Goal: Task Accomplishment & Management: Analyze new venture

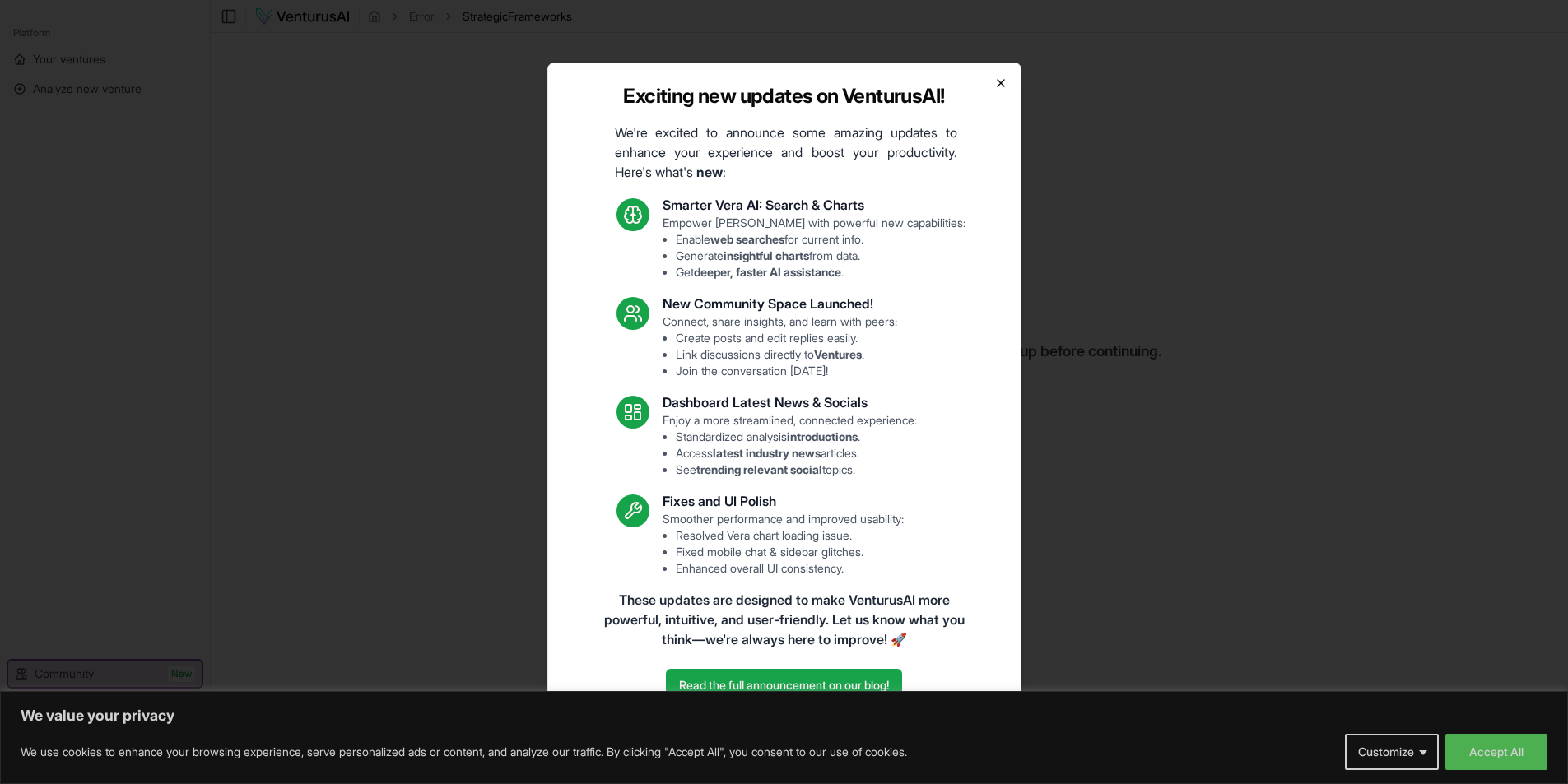
click at [1001, 84] on icon "button" at bounding box center [1000, 82] width 13 height 13
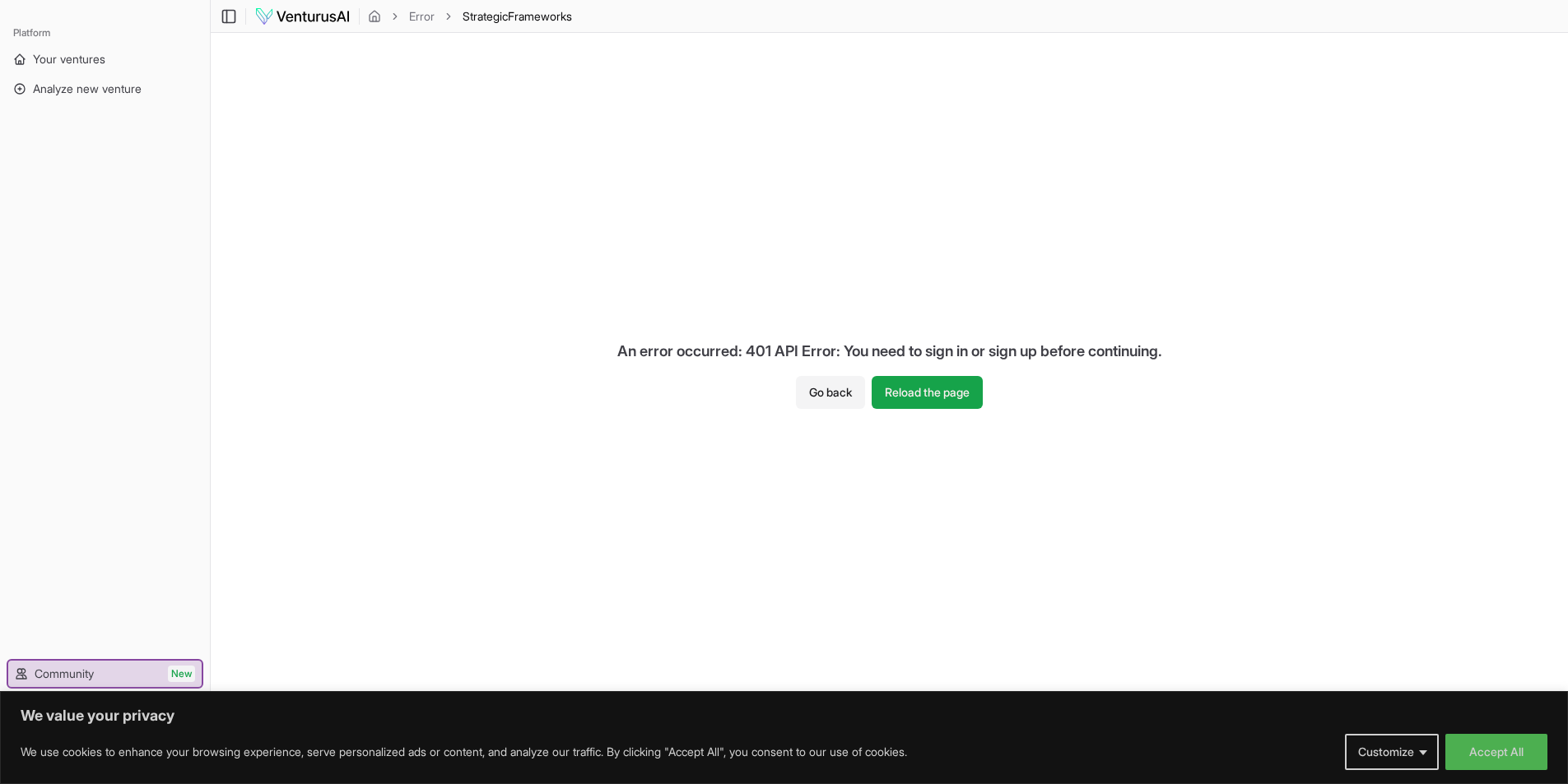
click at [297, 20] on img at bounding box center [302, 16] width 96 height 20
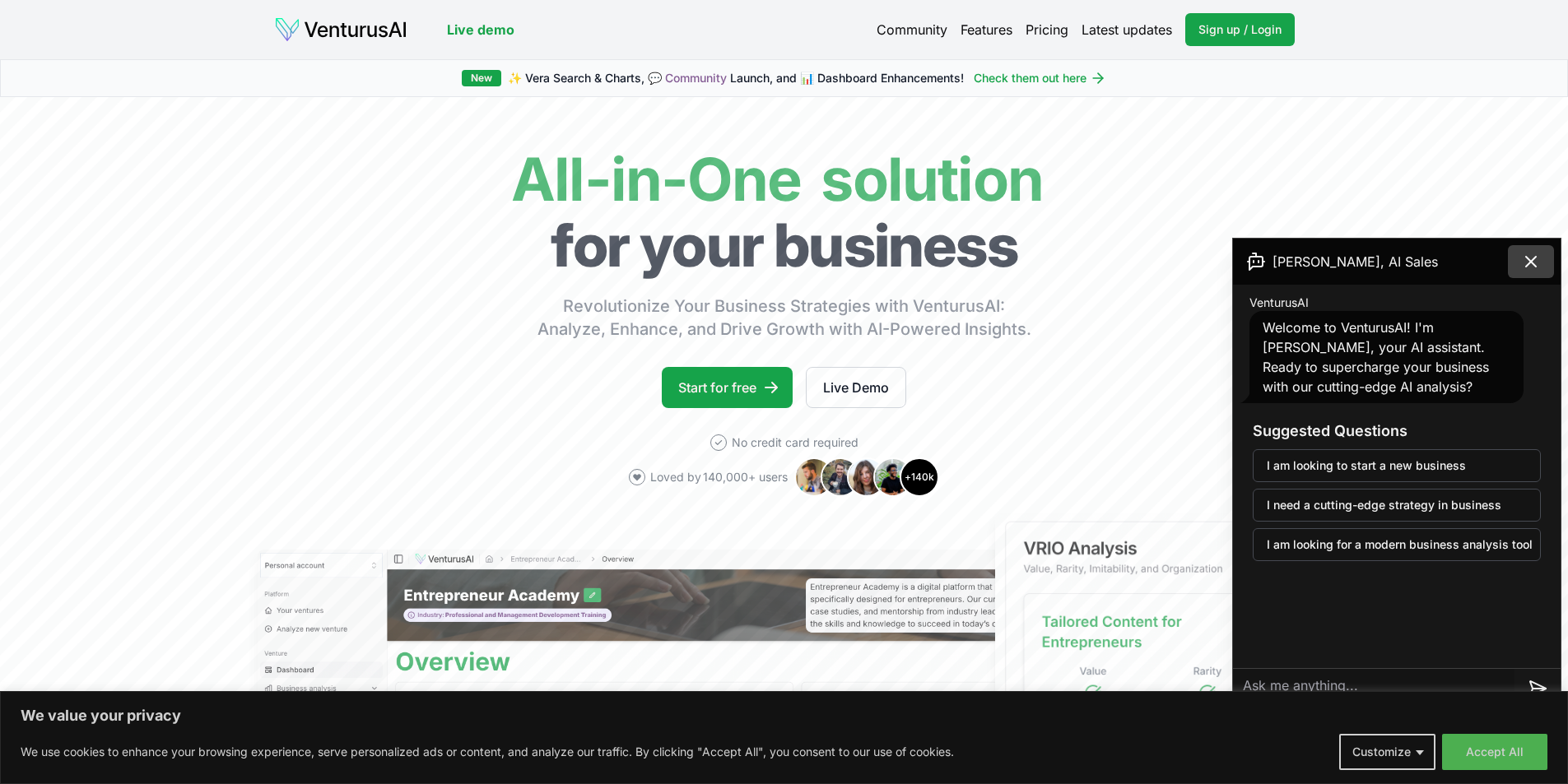
click at [1536, 262] on icon at bounding box center [1531, 261] width 20 height 20
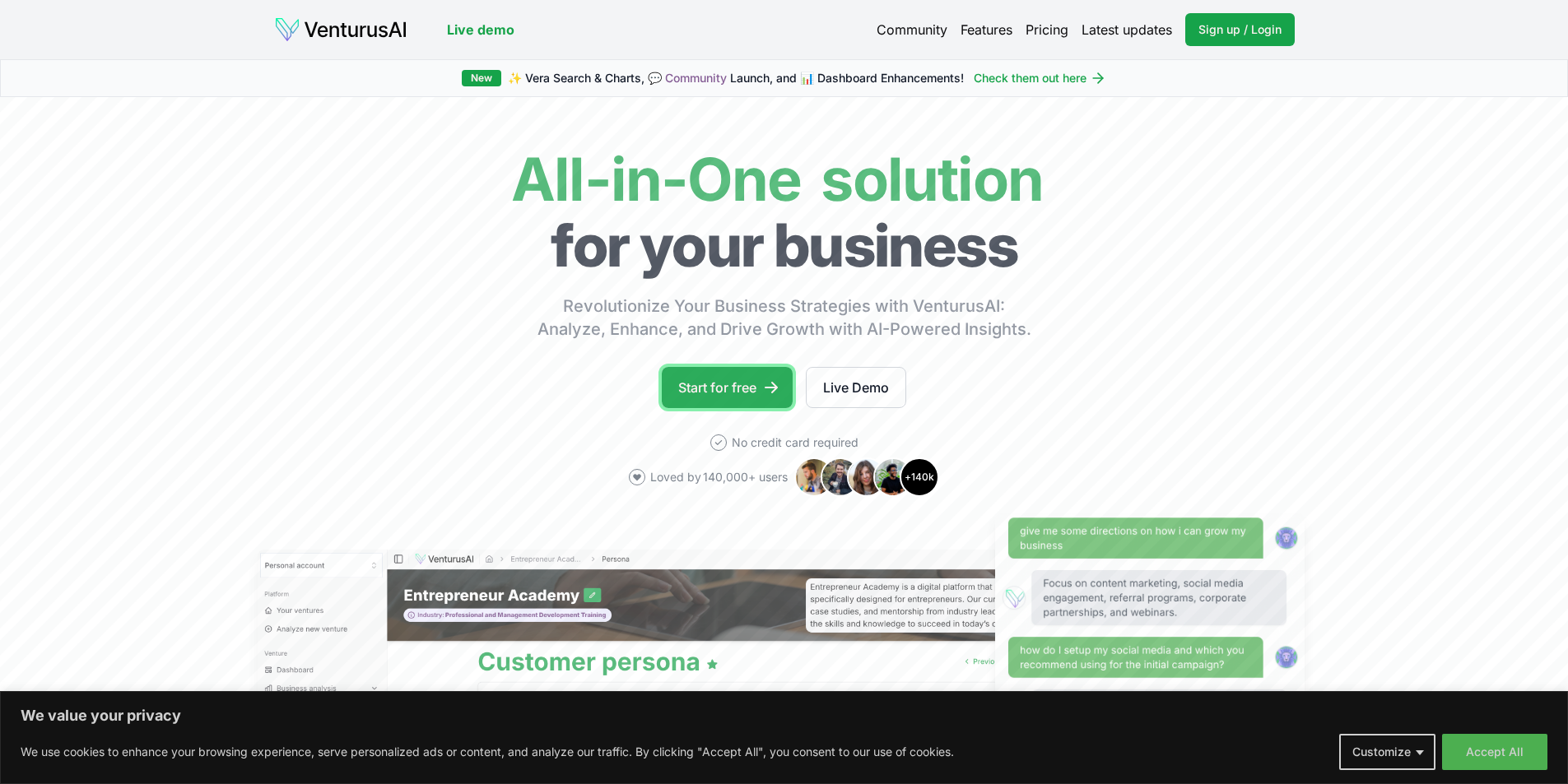
click at [746, 396] on link "Start for free" at bounding box center [727, 387] width 131 height 41
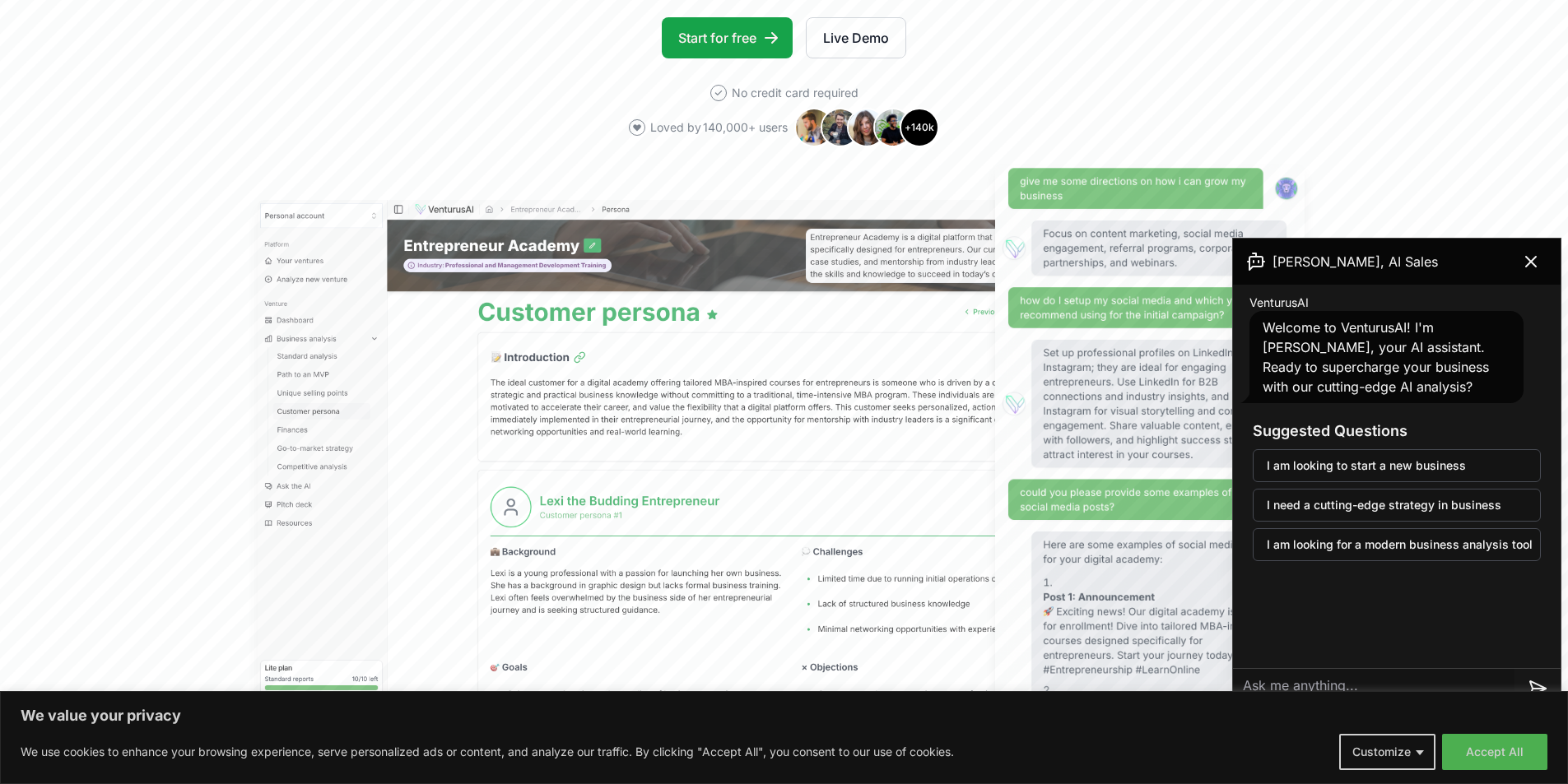
scroll to position [329, 0]
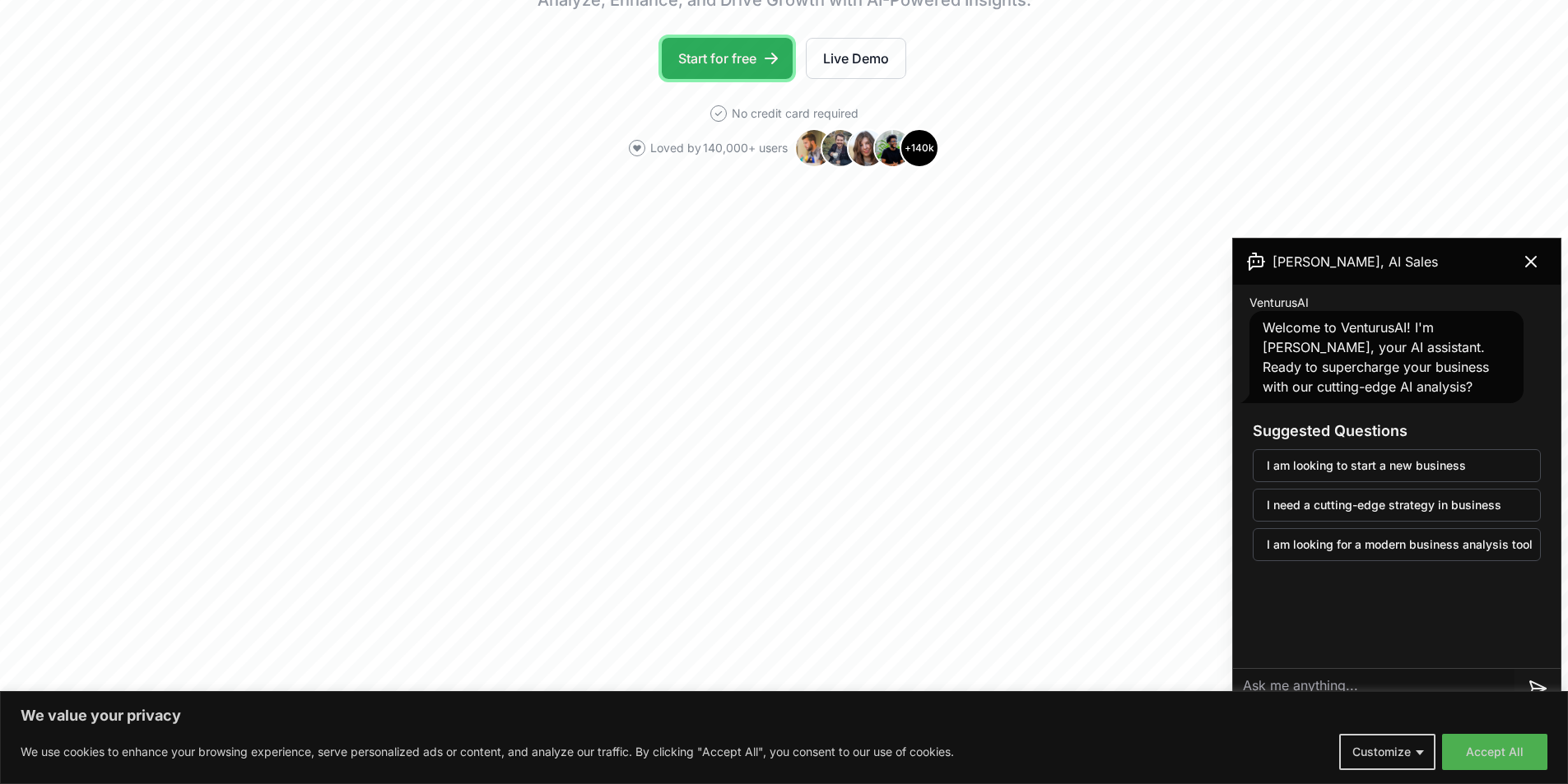
click at [719, 72] on link "Start for free" at bounding box center [727, 59] width 131 height 41
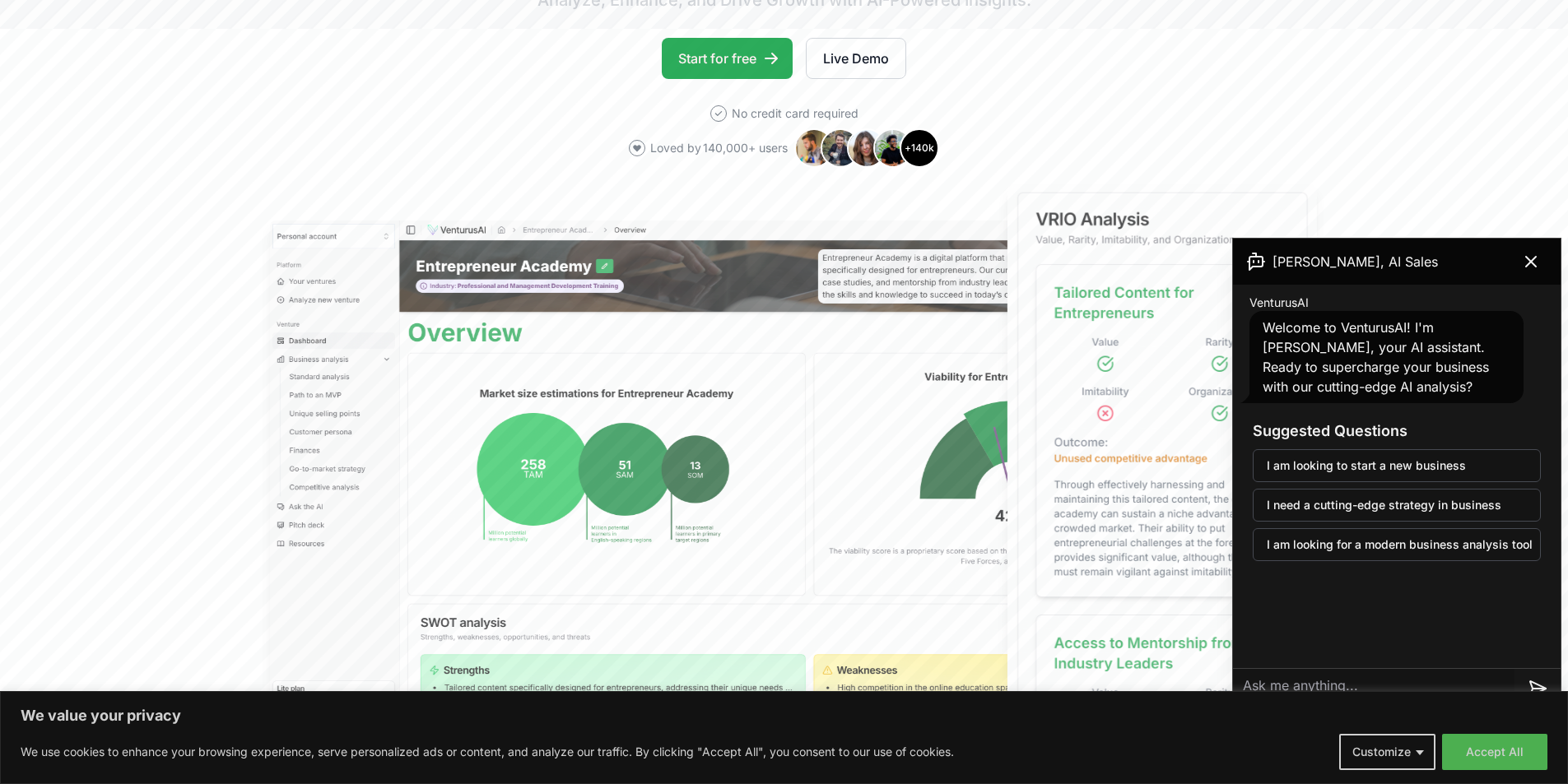
scroll to position [0, 0]
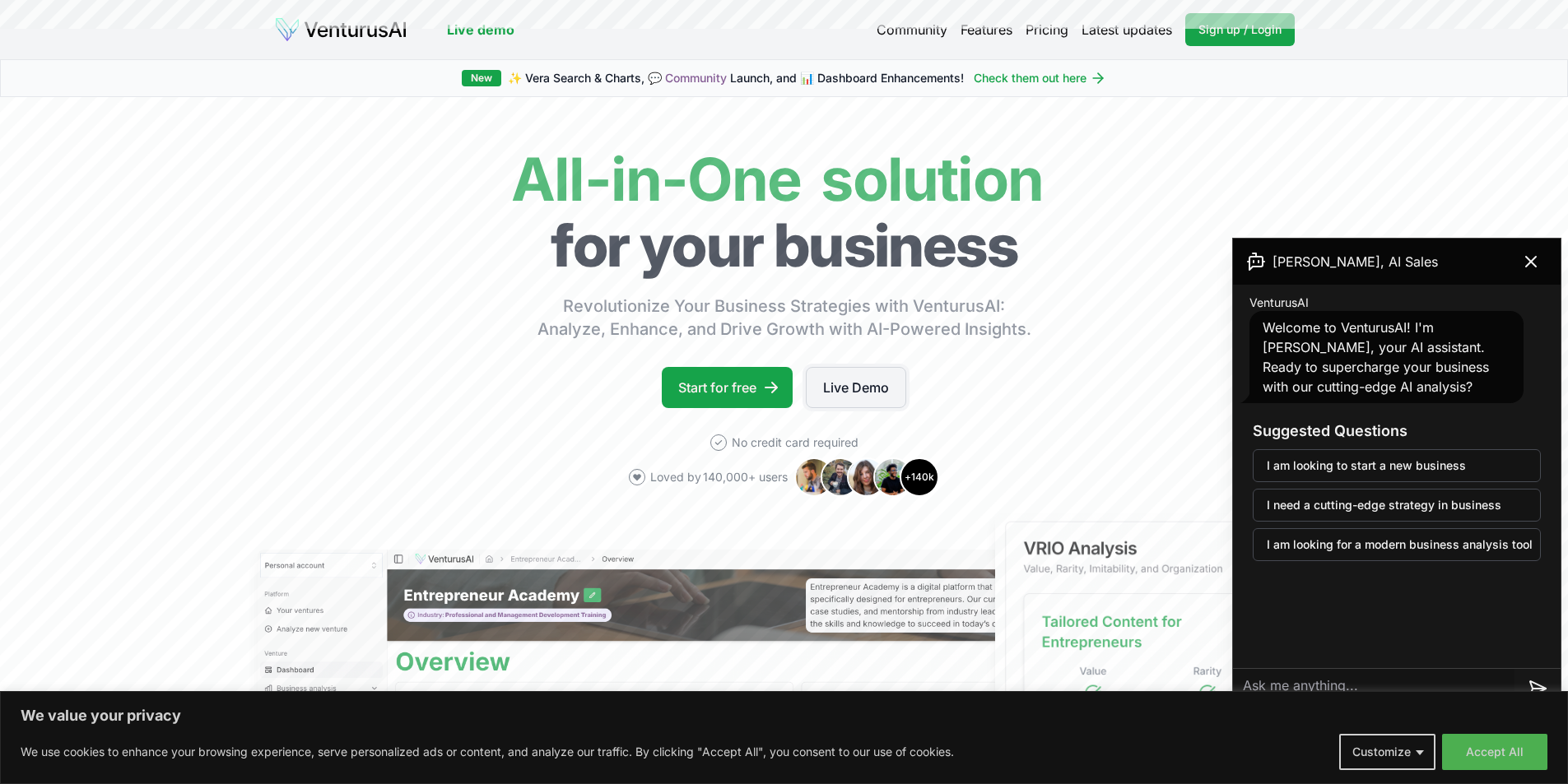
click at [863, 381] on link "Live Demo" at bounding box center [856, 387] width 100 height 41
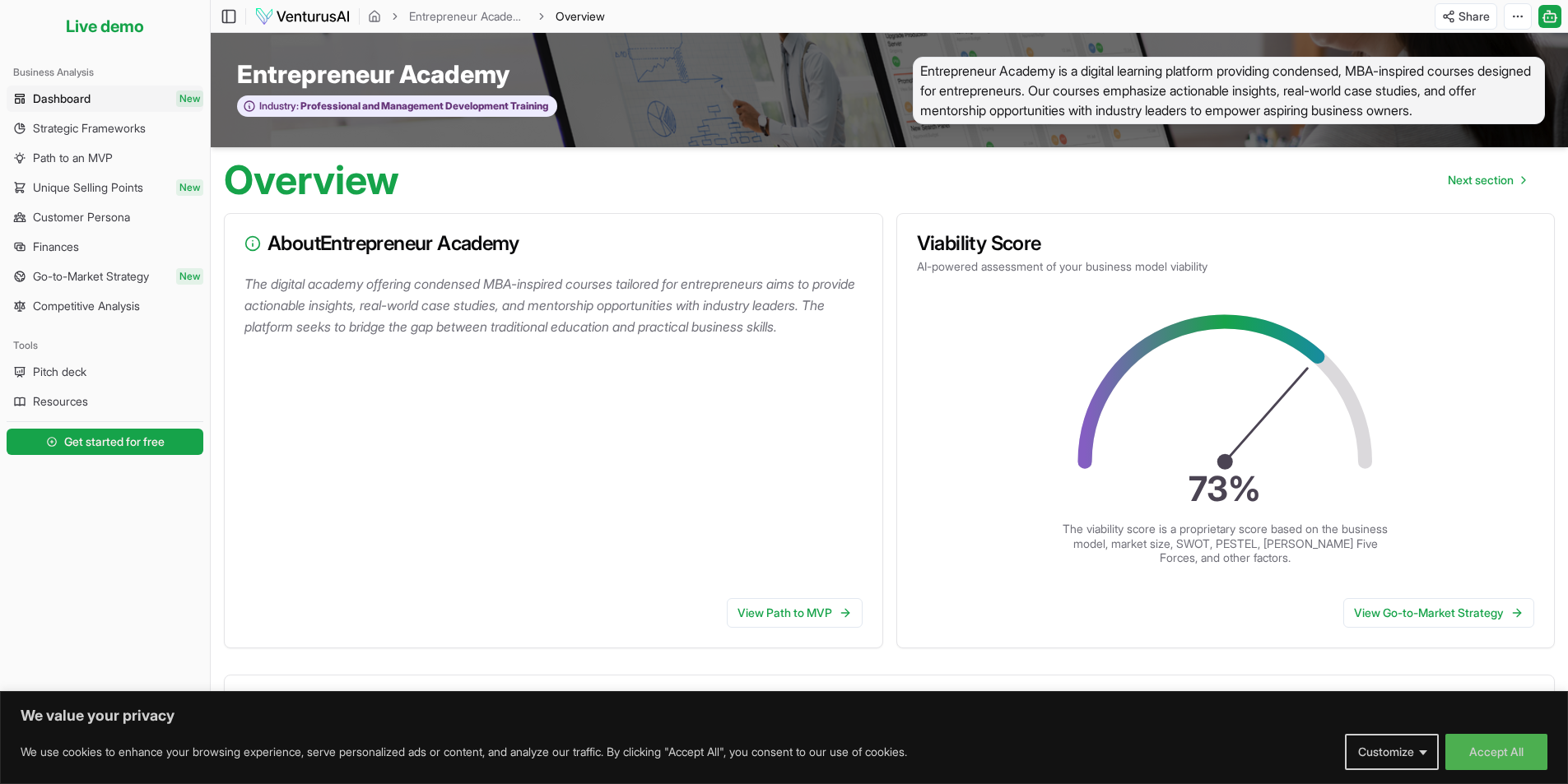
click at [108, 87] on link "Dashboard New" at bounding box center [105, 99] width 196 height 26
click at [80, 314] on link "Competitive Analysis" at bounding box center [105, 306] width 196 height 26
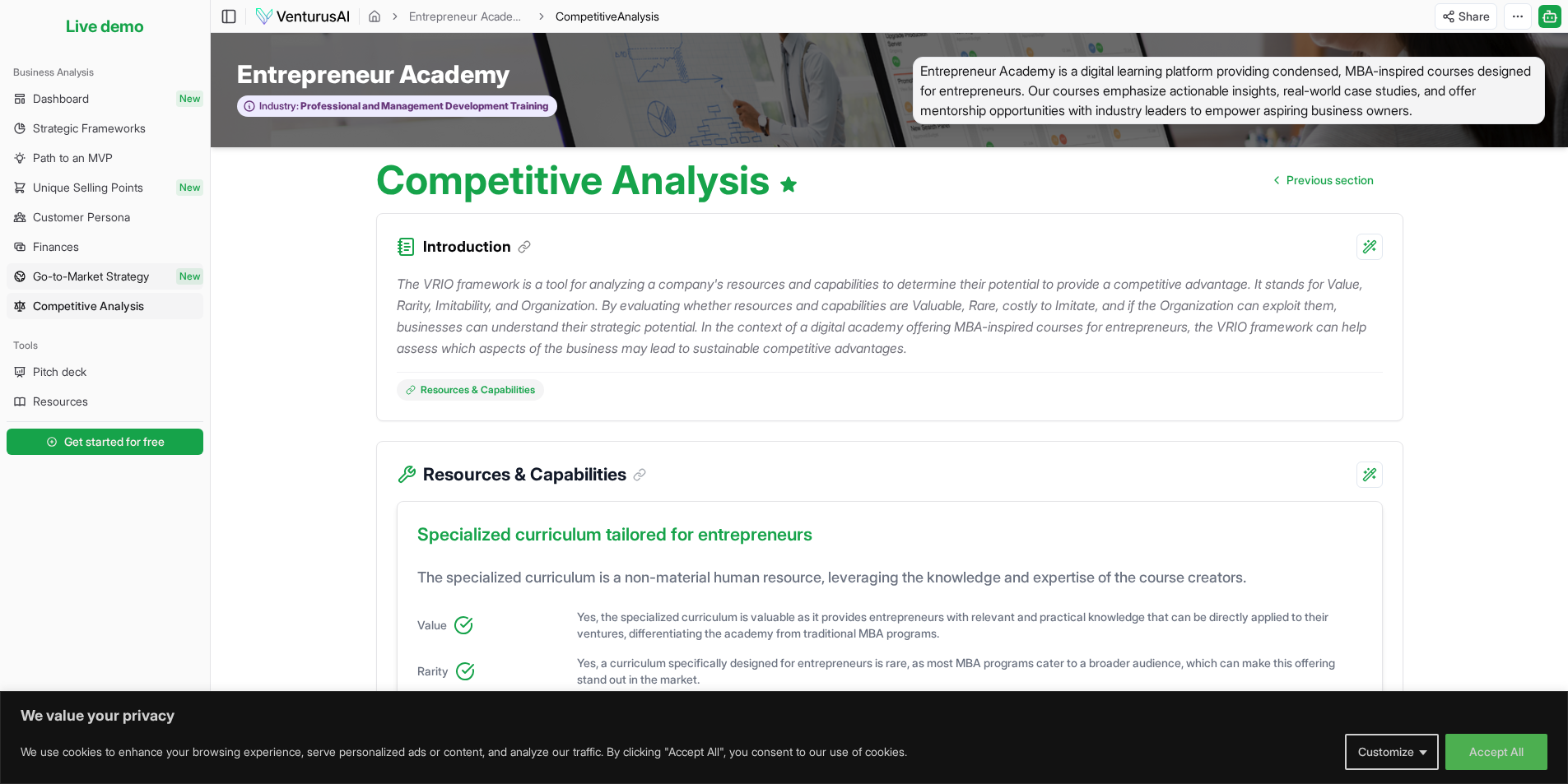
click at [86, 281] on span "Go-to-Market Strategy" at bounding box center [91, 276] width 116 height 16
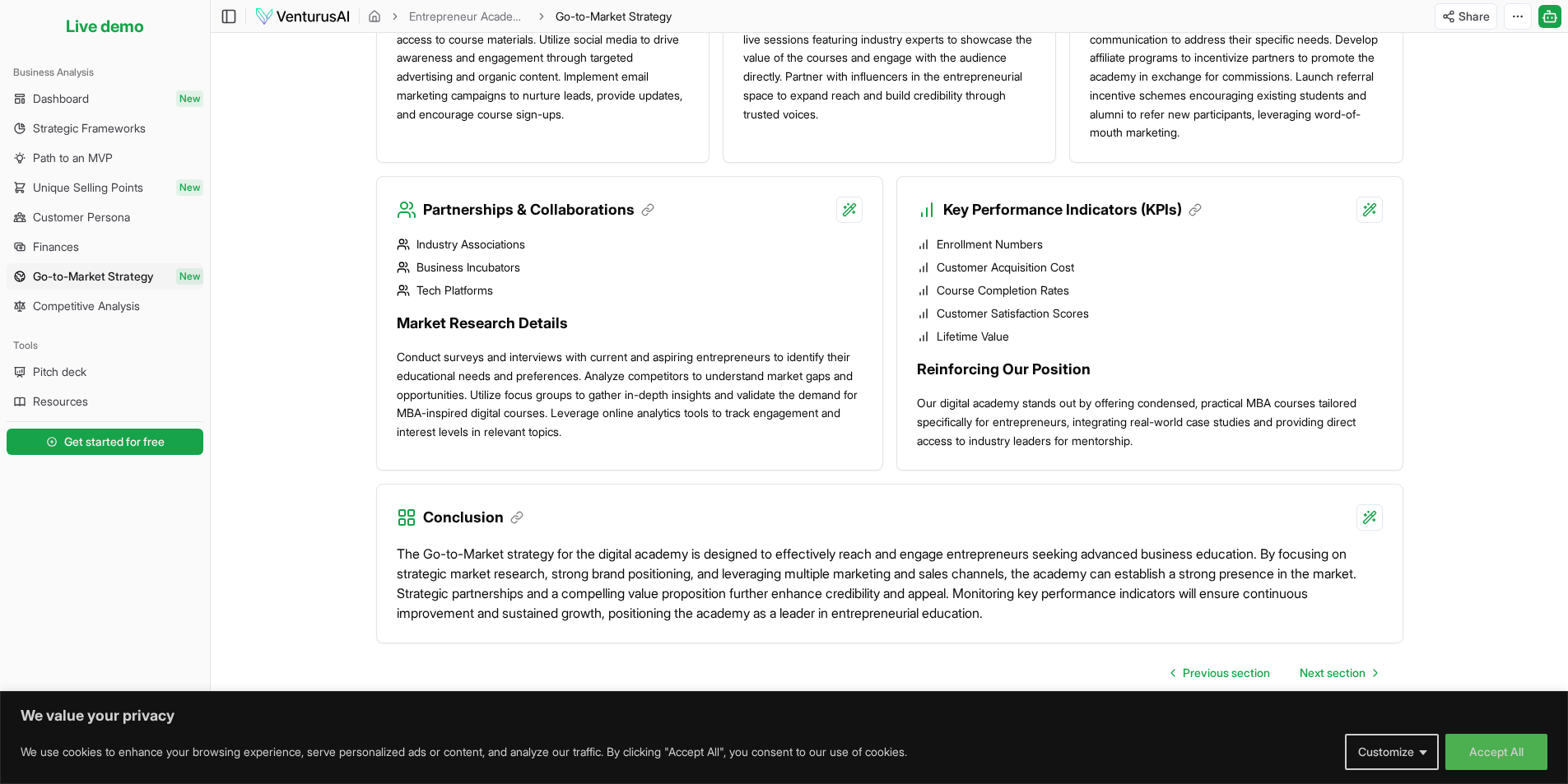
scroll to position [1289, 0]
click at [96, 311] on span "Competitive Analysis" at bounding box center [87, 306] width 107 height 16
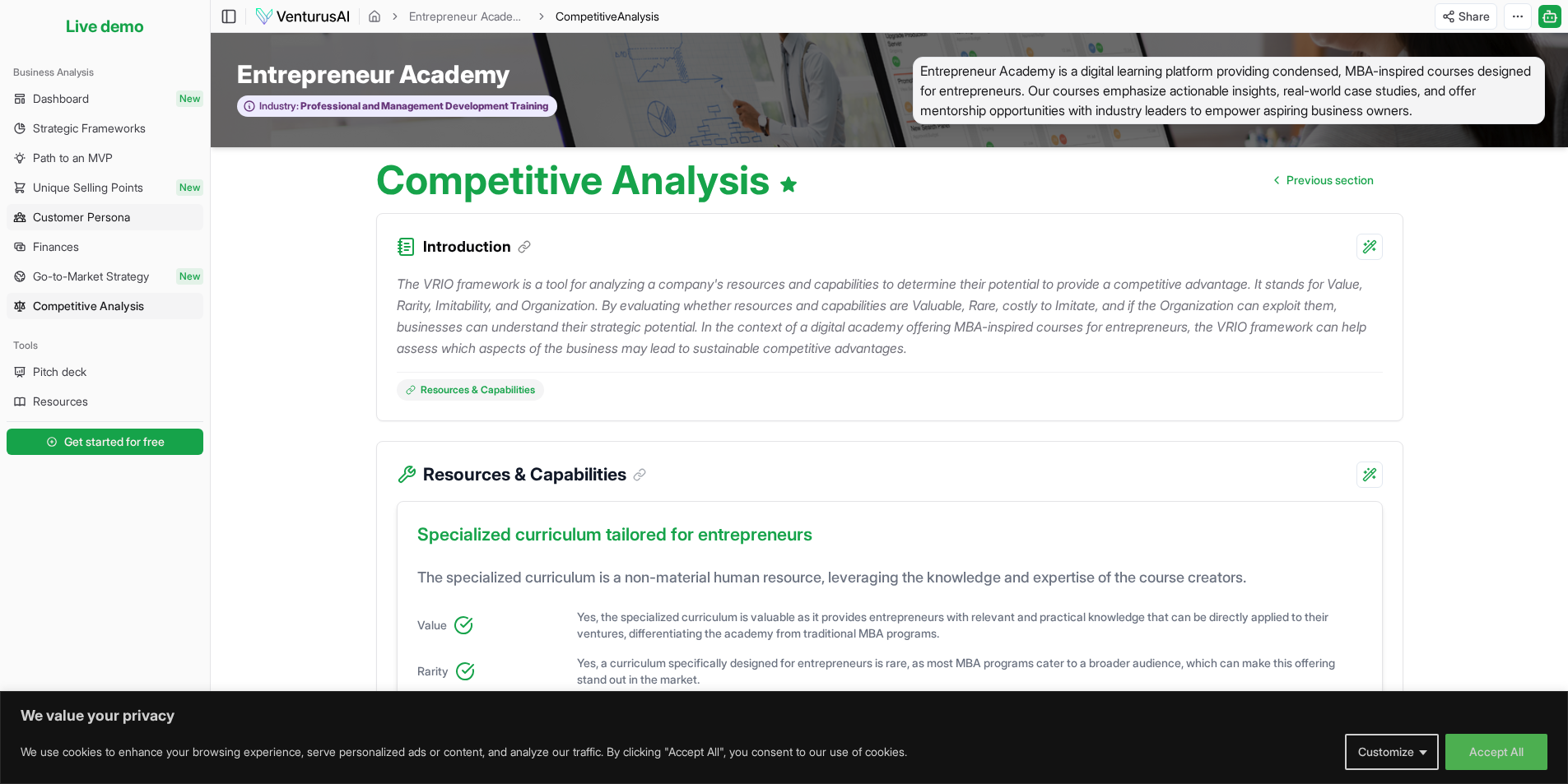
click at [118, 220] on span "Customer Persona" at bounding box center [82, 217] width 97 height 16
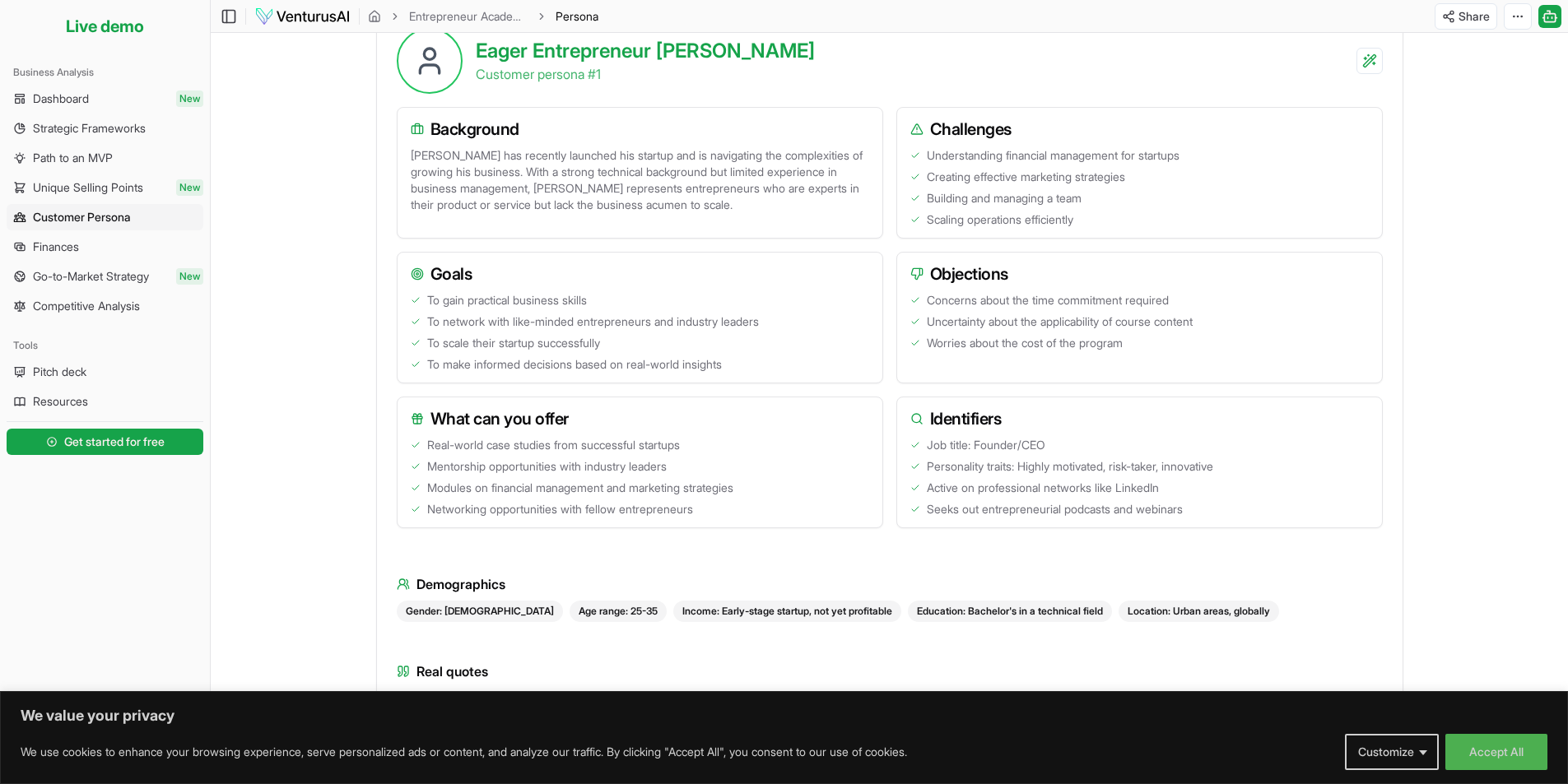
scroll to position [633, 0]
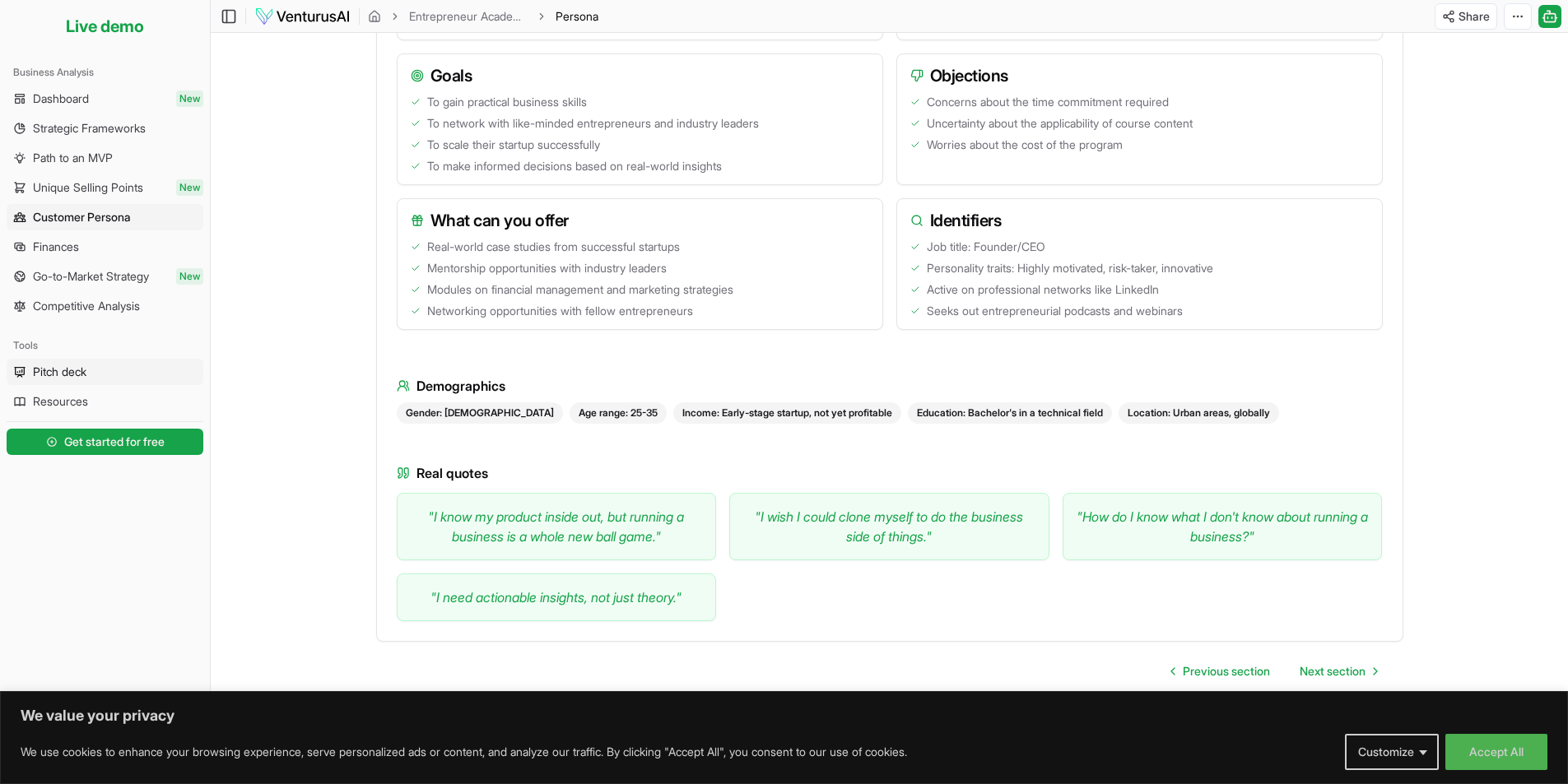
click at [91, 376] on link "Pitch deck" at bounding box center [105, 371] width 196 height 26
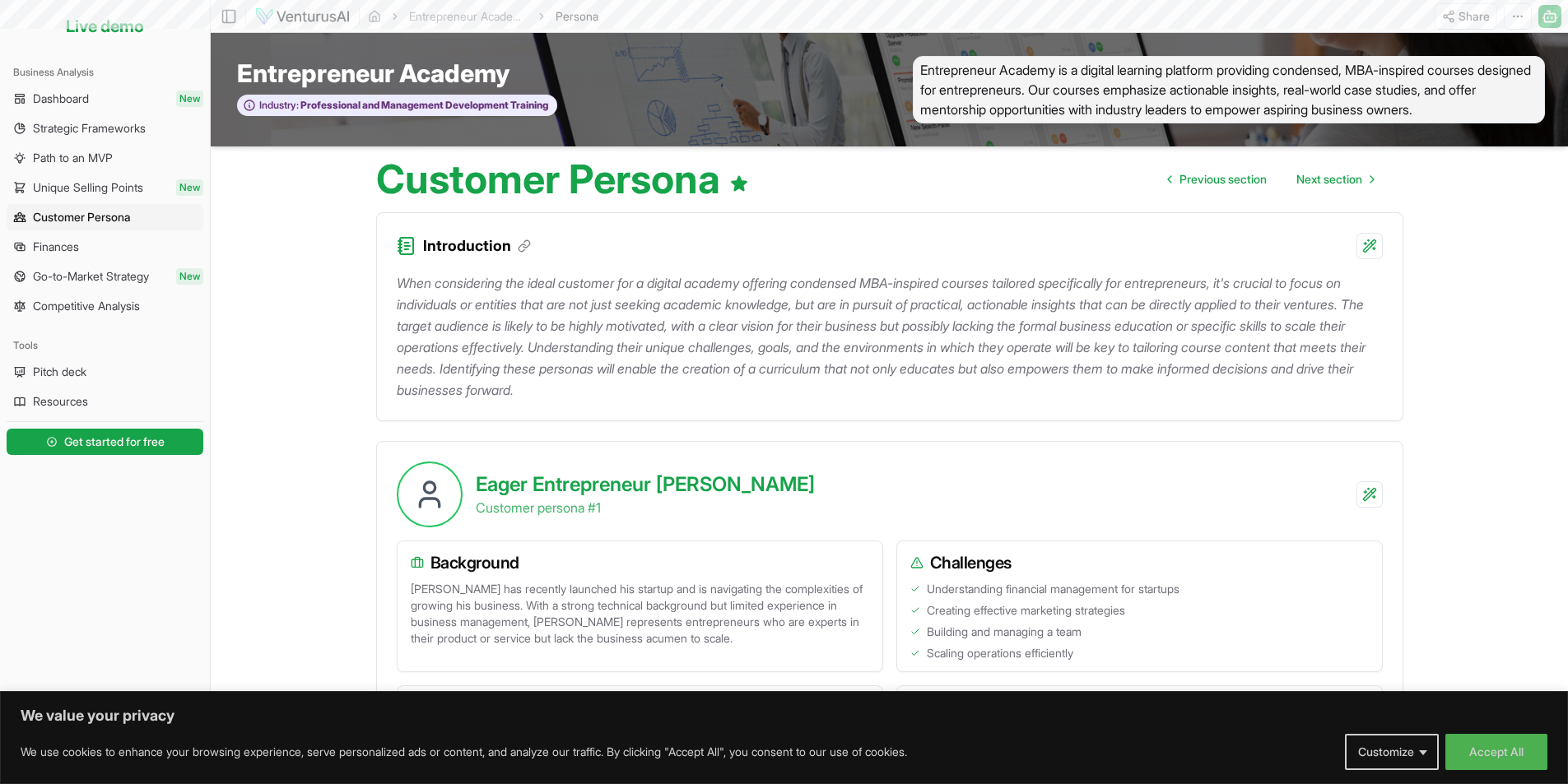
scroll to position [633, 0]
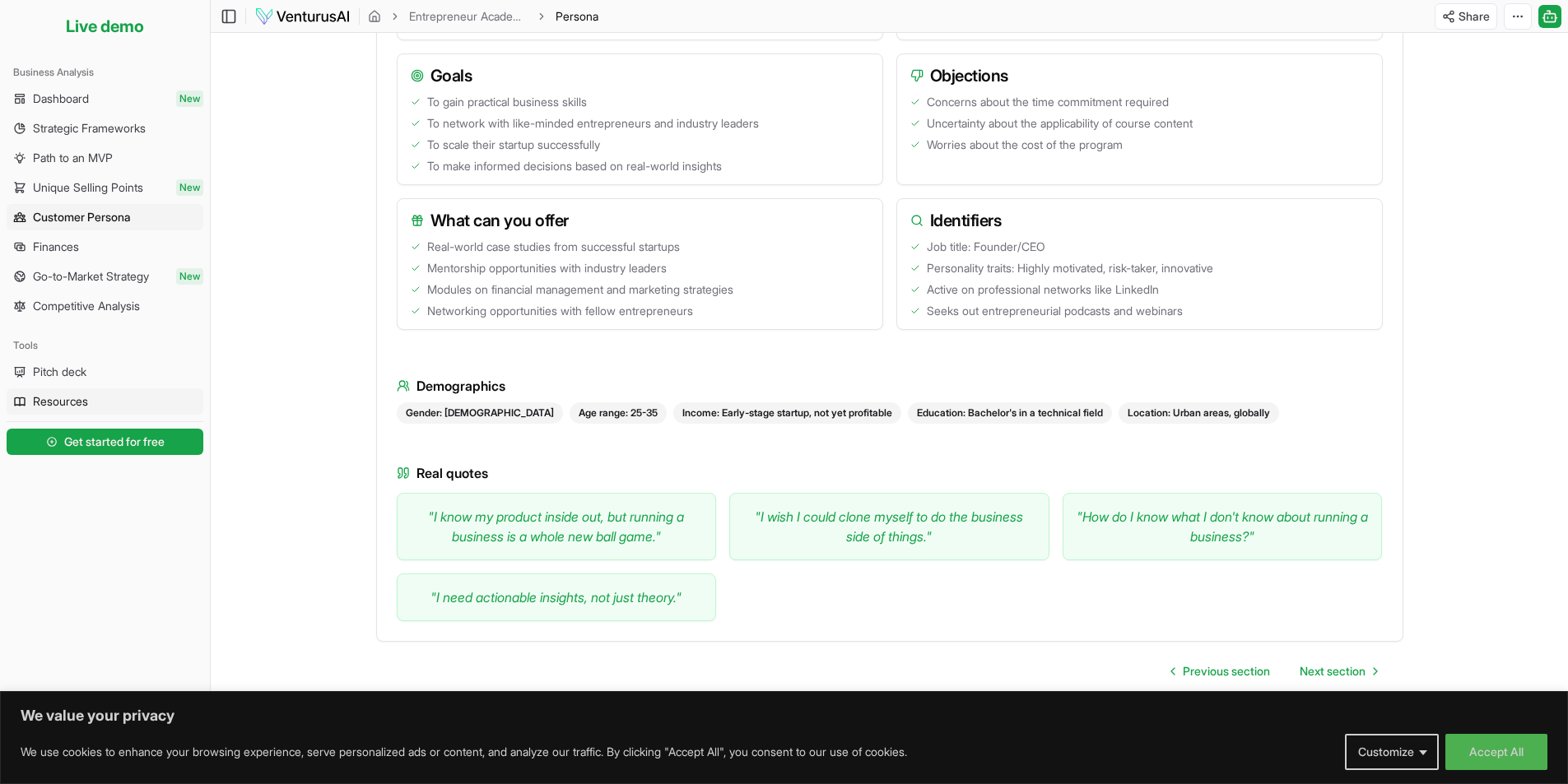
click at [71, 408] on span "Resources" at bounding box center [60, 401] width 55 height 16
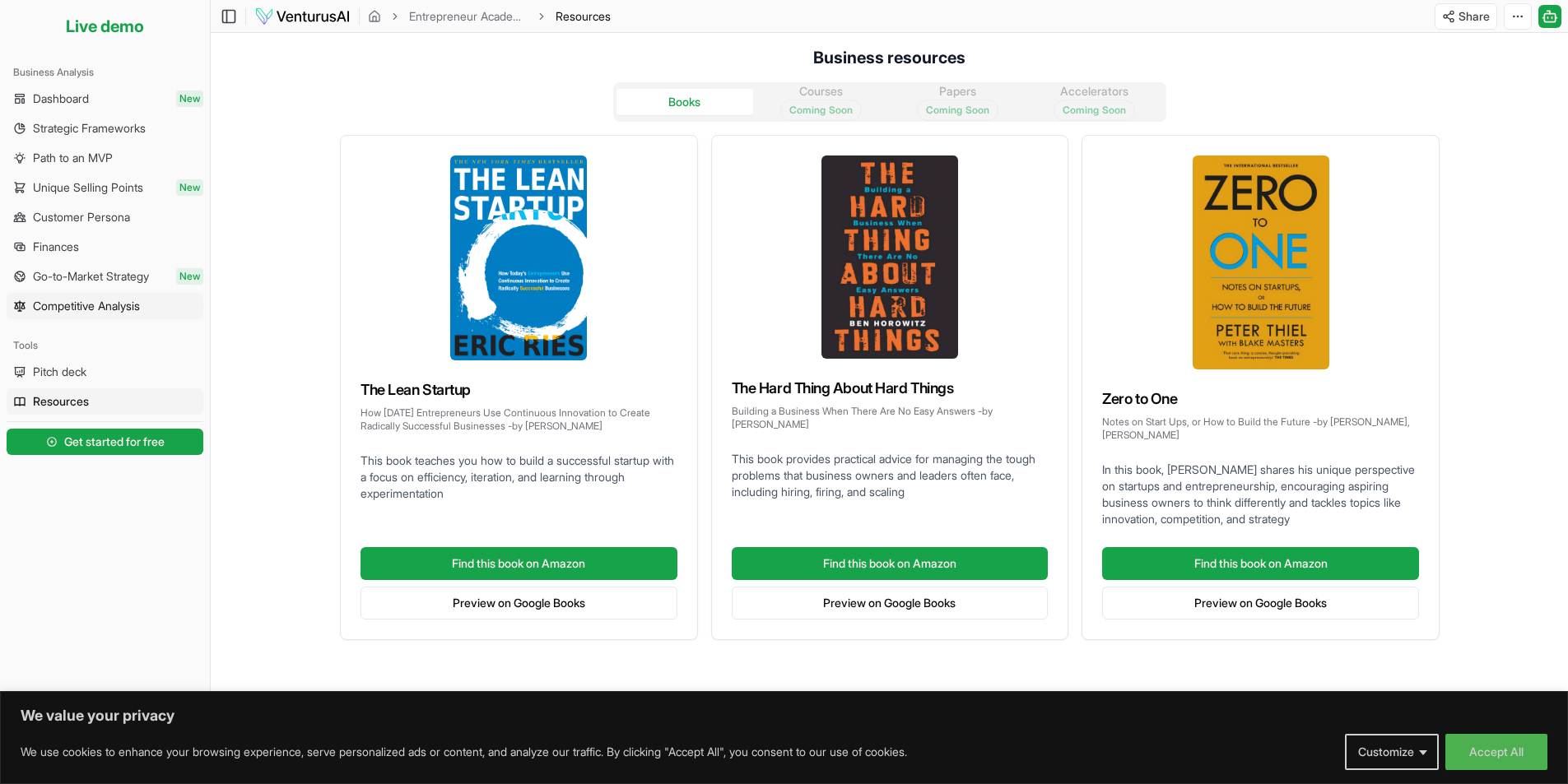
click at [89, 313] on span "Competitive Analysis" at bounding box center [87, 306] width 107 height 16
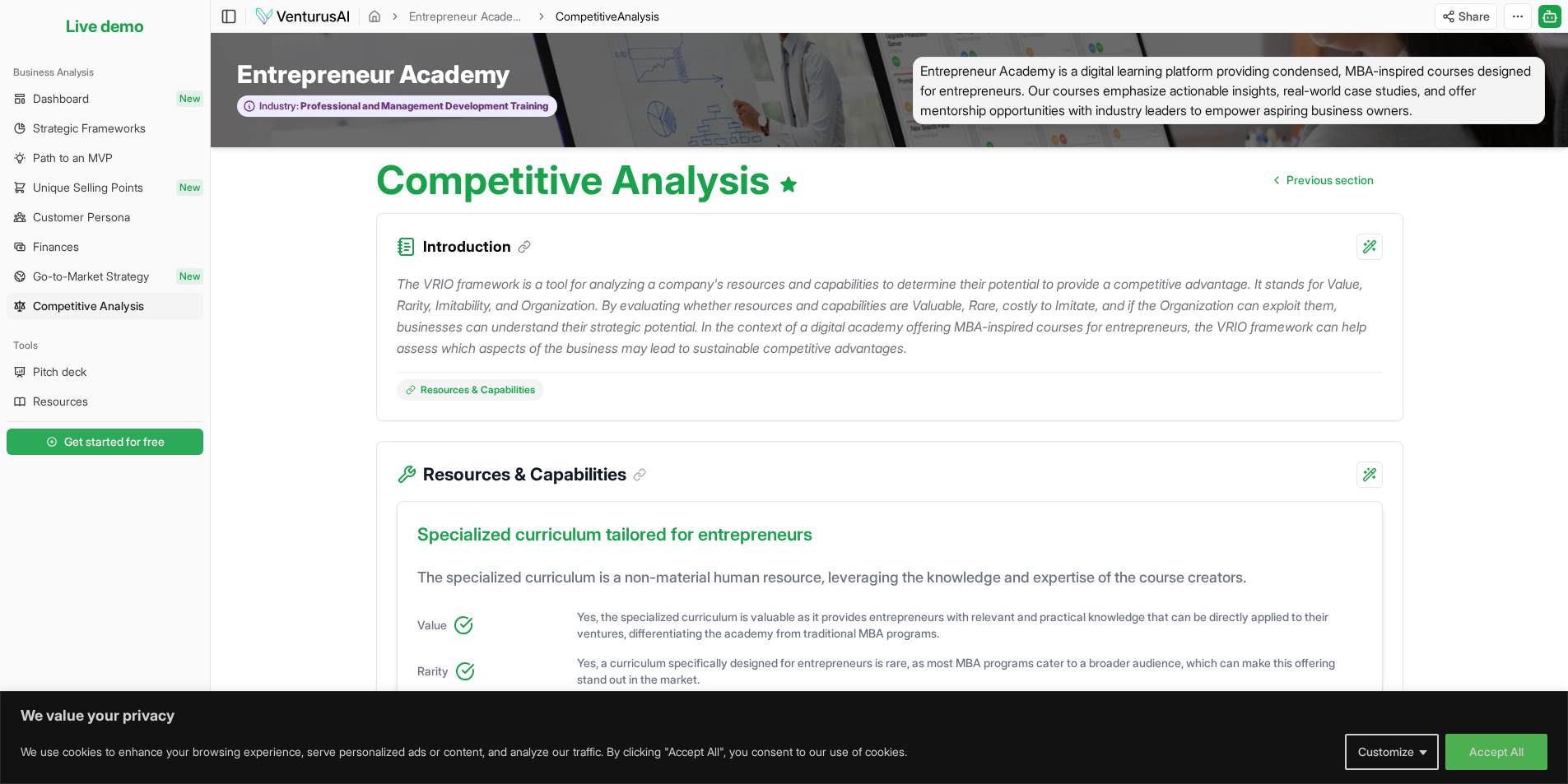
click at [81, 448] on span "Get started for free" at bounding box center [115, 441] width 100 height 16
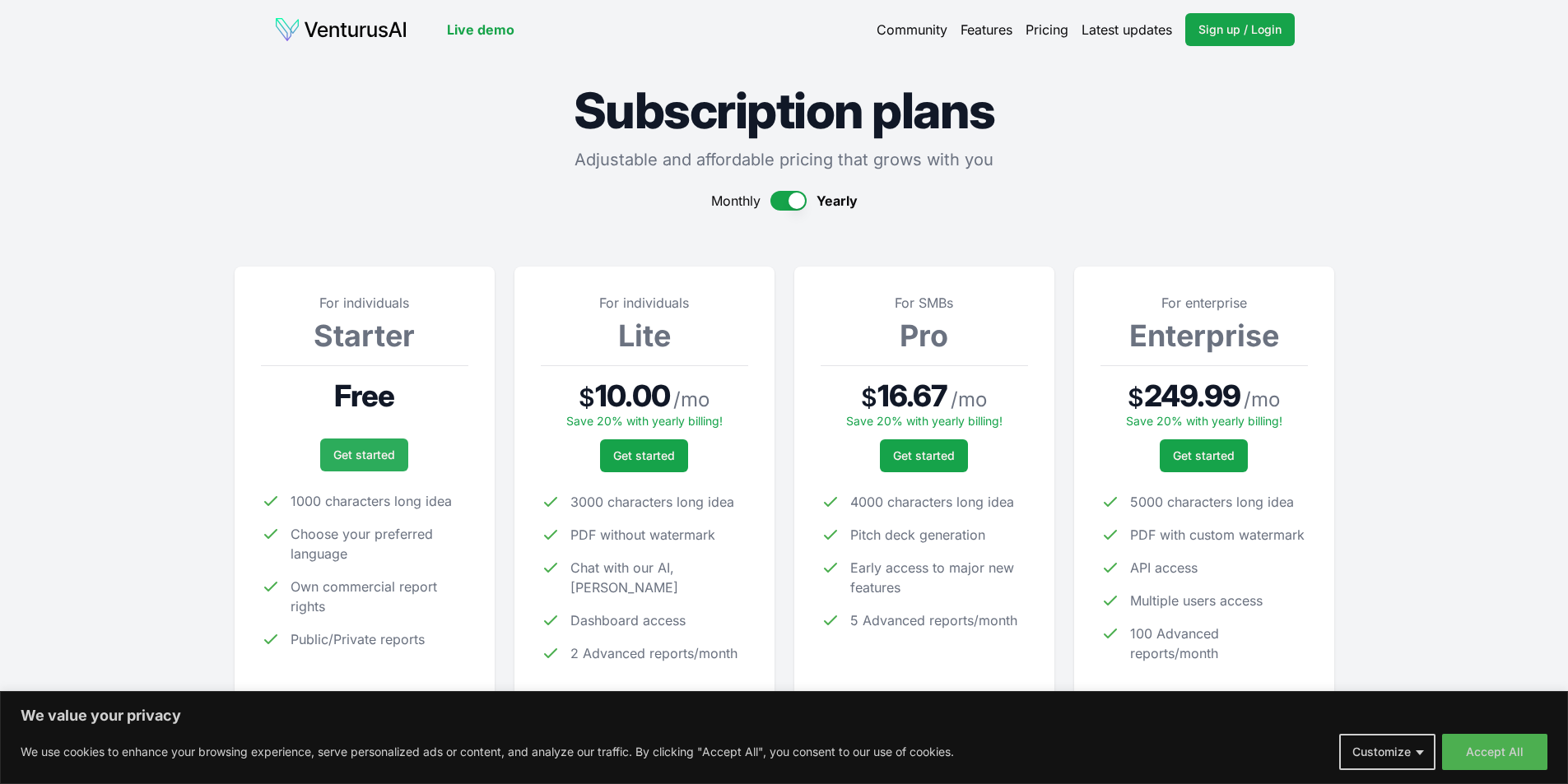
click at [352, 447] on link "Get started" at bounding box center [365, 454] width 88 height 33
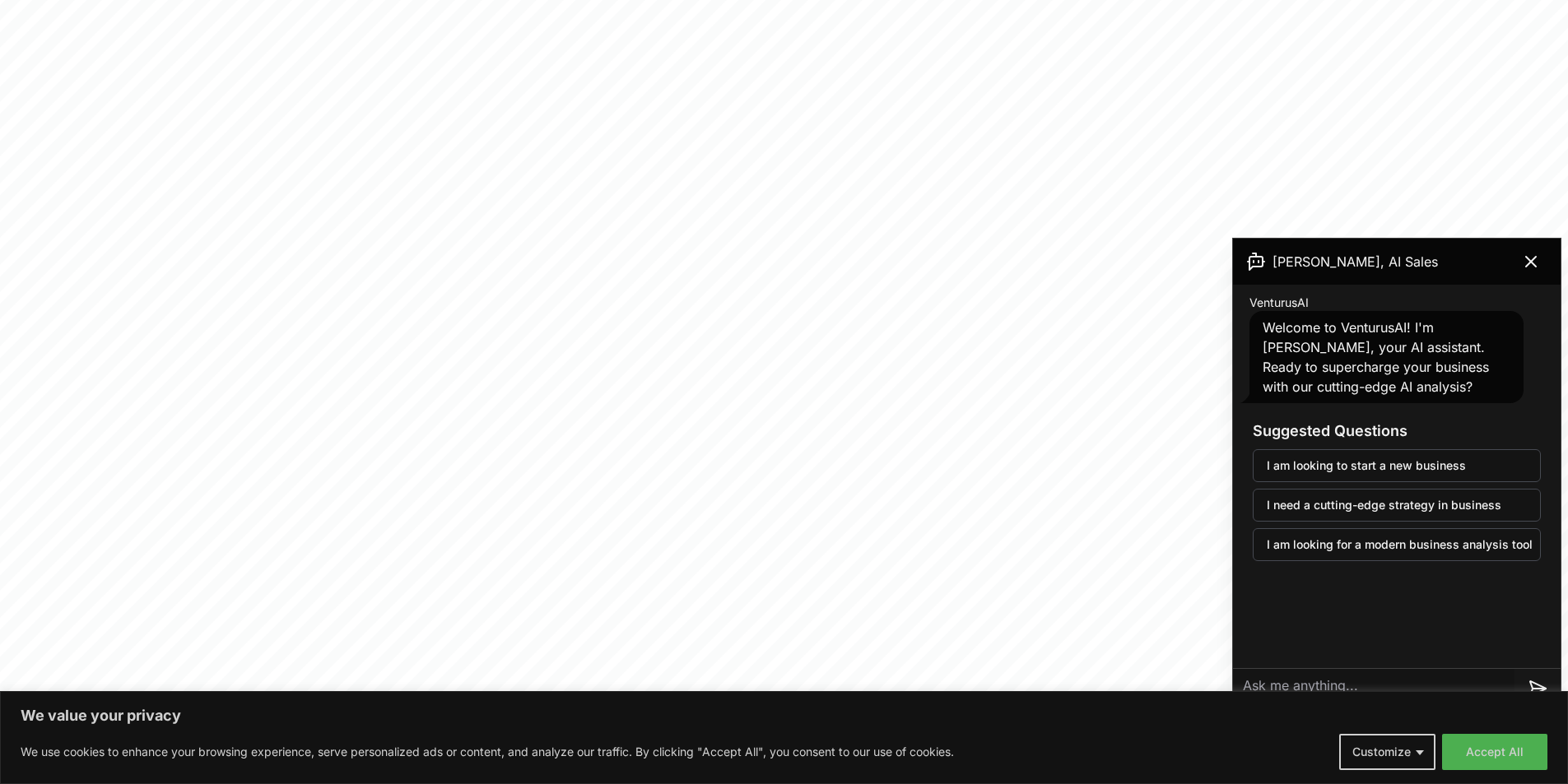
scroll to position [494, 0]
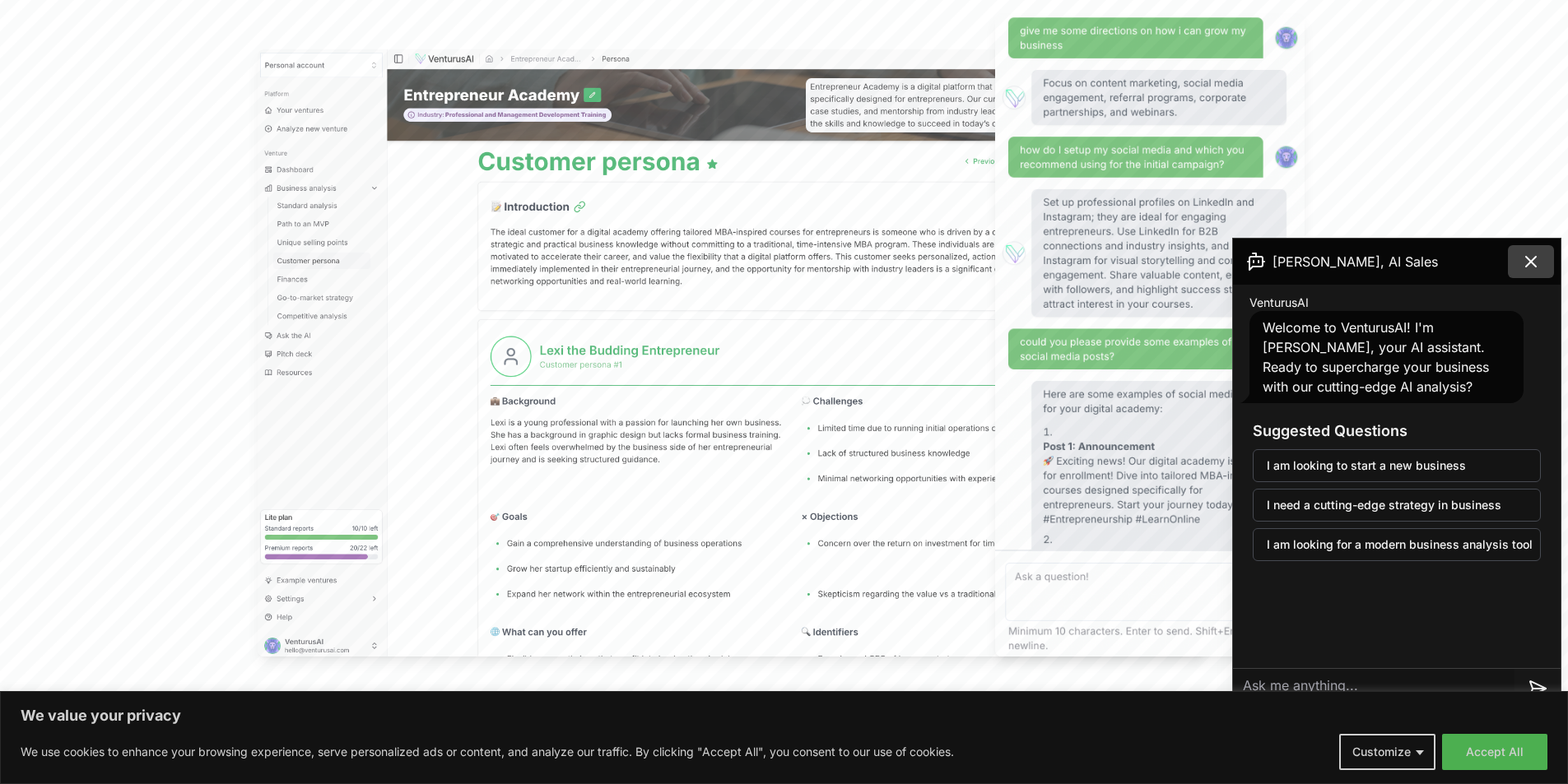
click at [1542, 272] on button at bounding box center [1531, 262] width 46 height 33
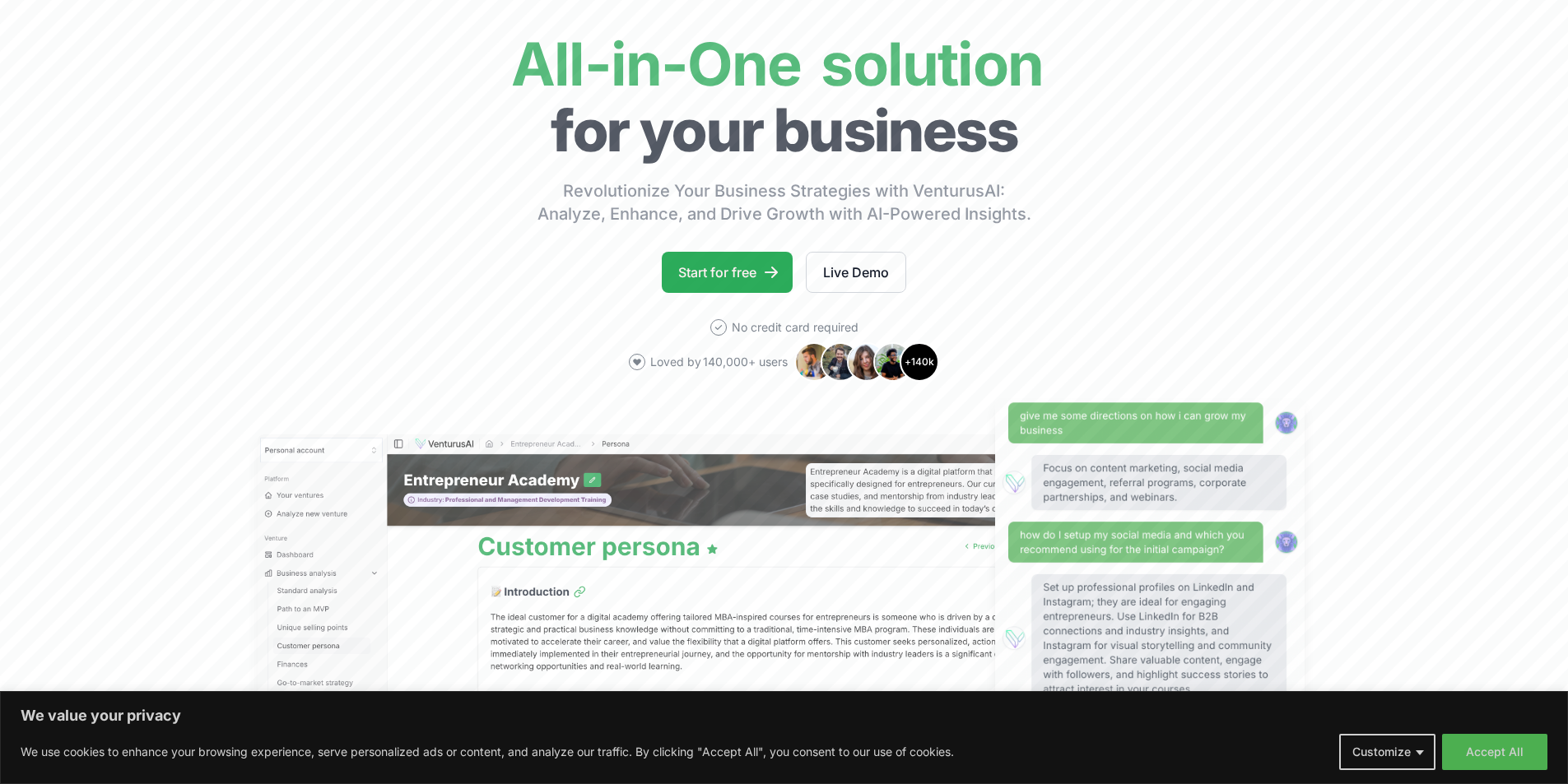
scroll to position [0, 0]
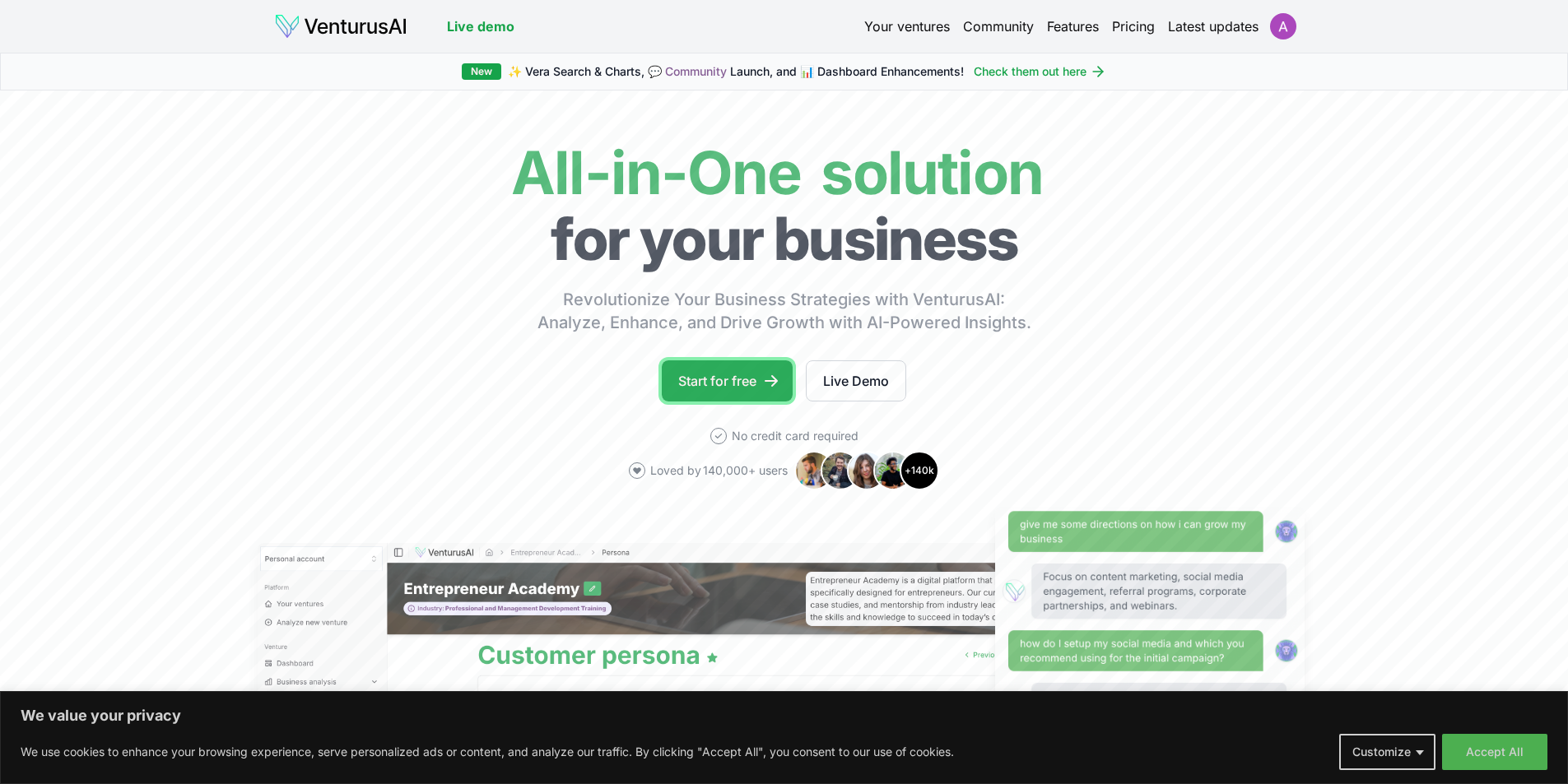
click at [741, 376] on link "Start for free" at bounding box center [727, 381] width 131 height 41
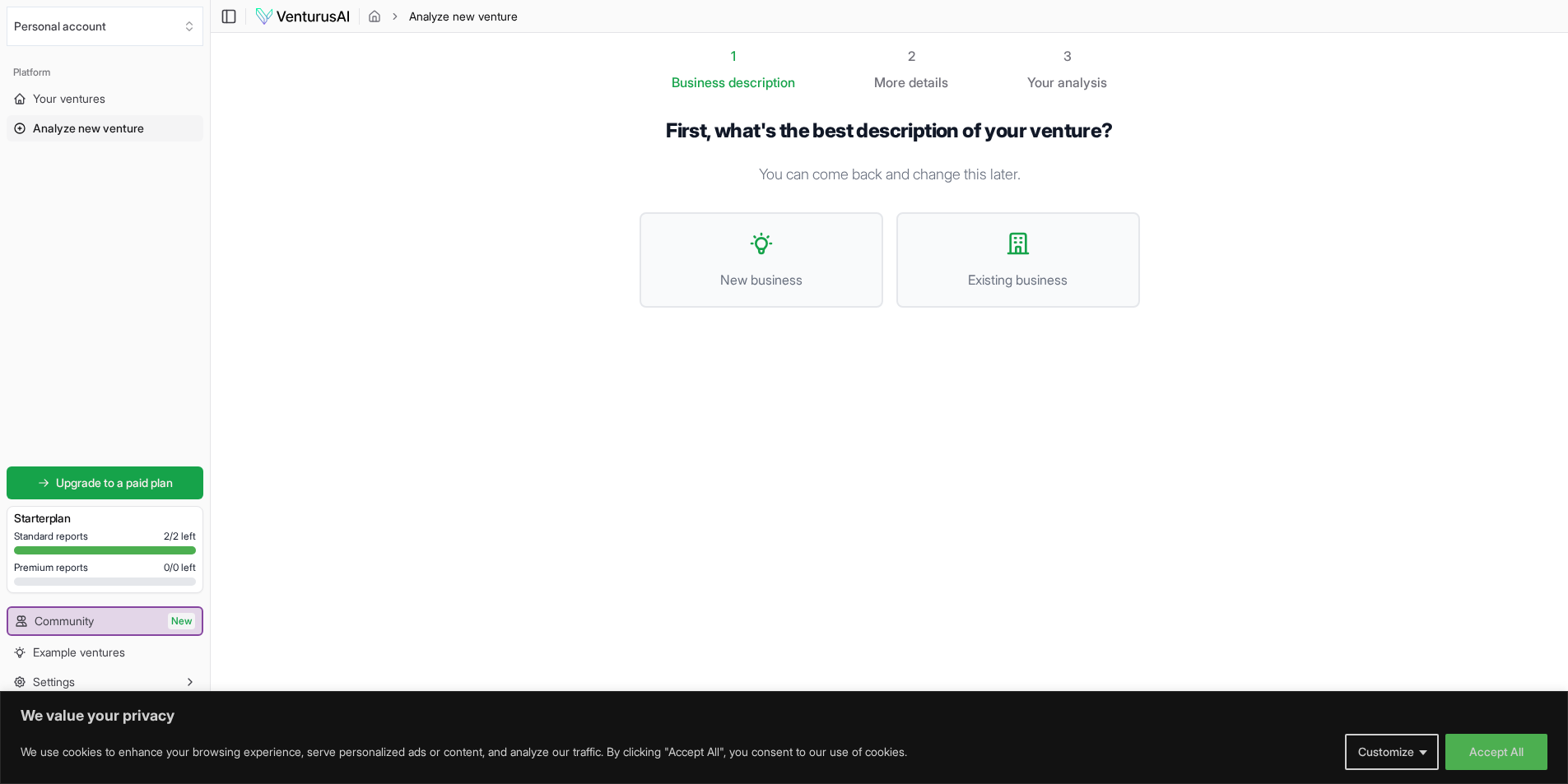
scroll to position [1, 0]
click at [82, 104] on span "Your ventures" at bounding box center [69, 99] width 72 height 16
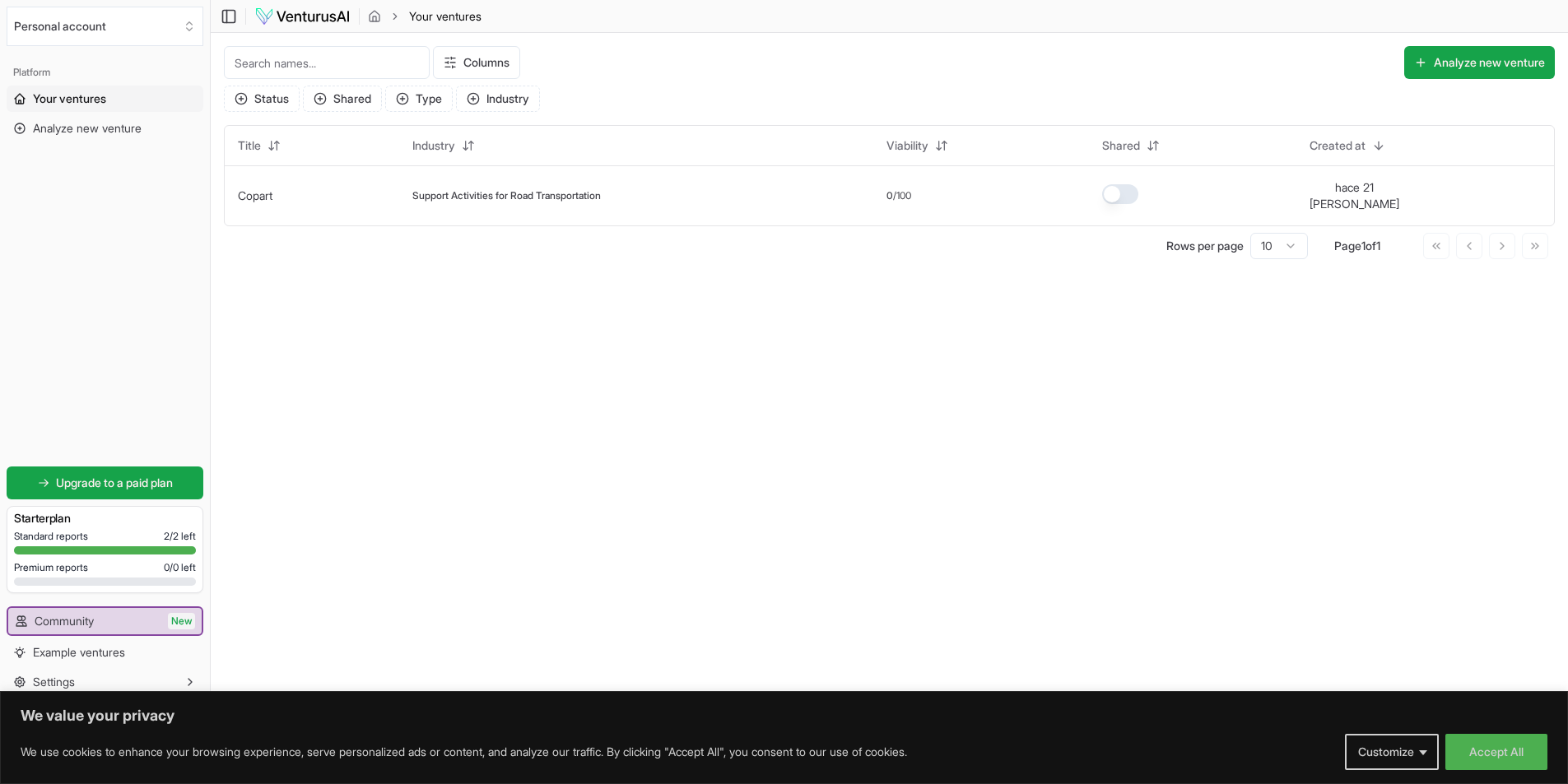
click at [293, 58] on input at bounding box center [326, 62] width 206 height 33
click at [122, 127] on span "Analyze new venture" at bounding box center [88, 127] width 109 height 16
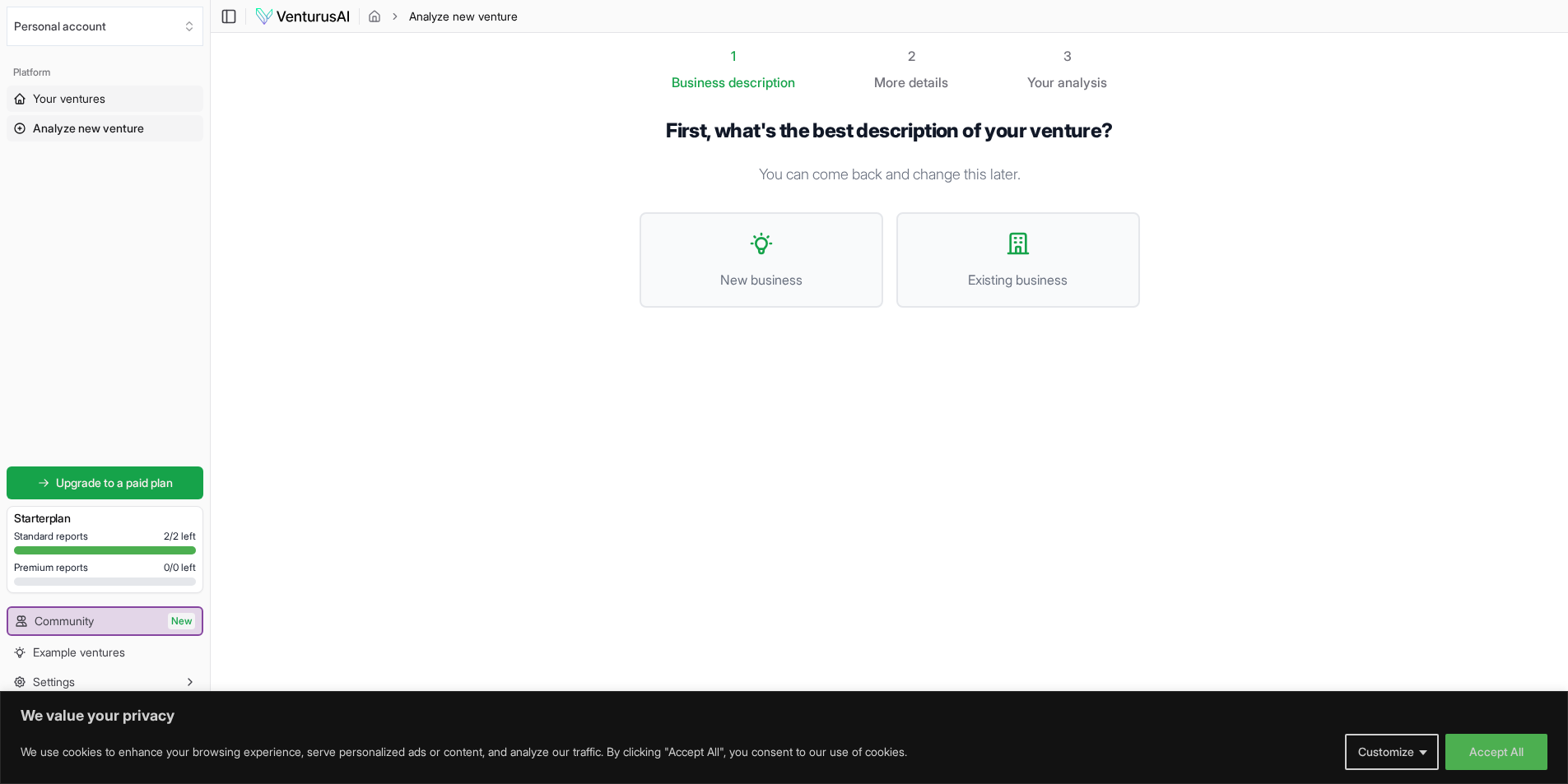
click at [127, 92] on link "Your ventures" at bounding box center [105, 99] width 196 height 26
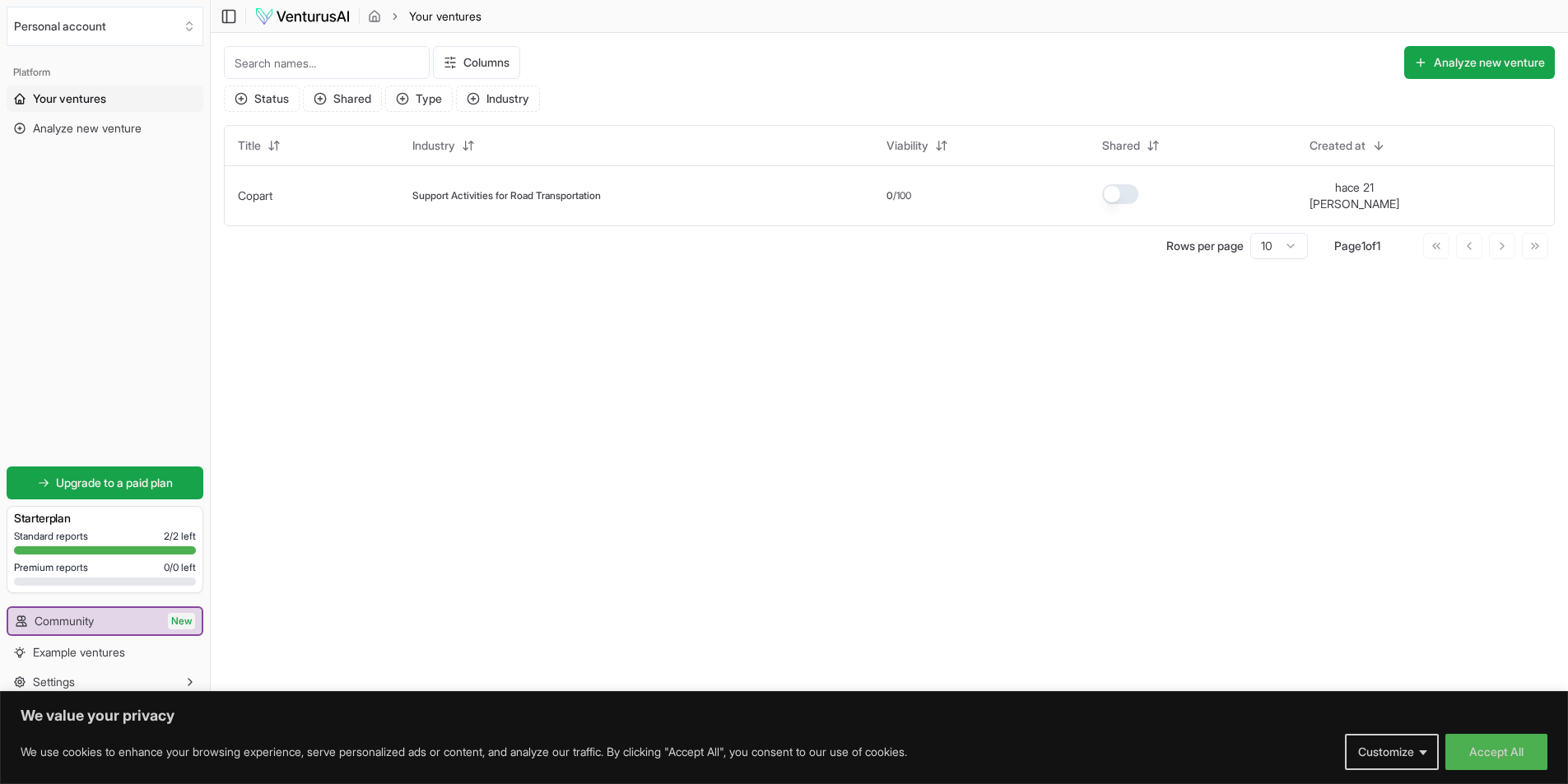
click at [309, 58] on input at bounding box center [326, 62] width 206 height 33
paste input "BYENA Beauty"
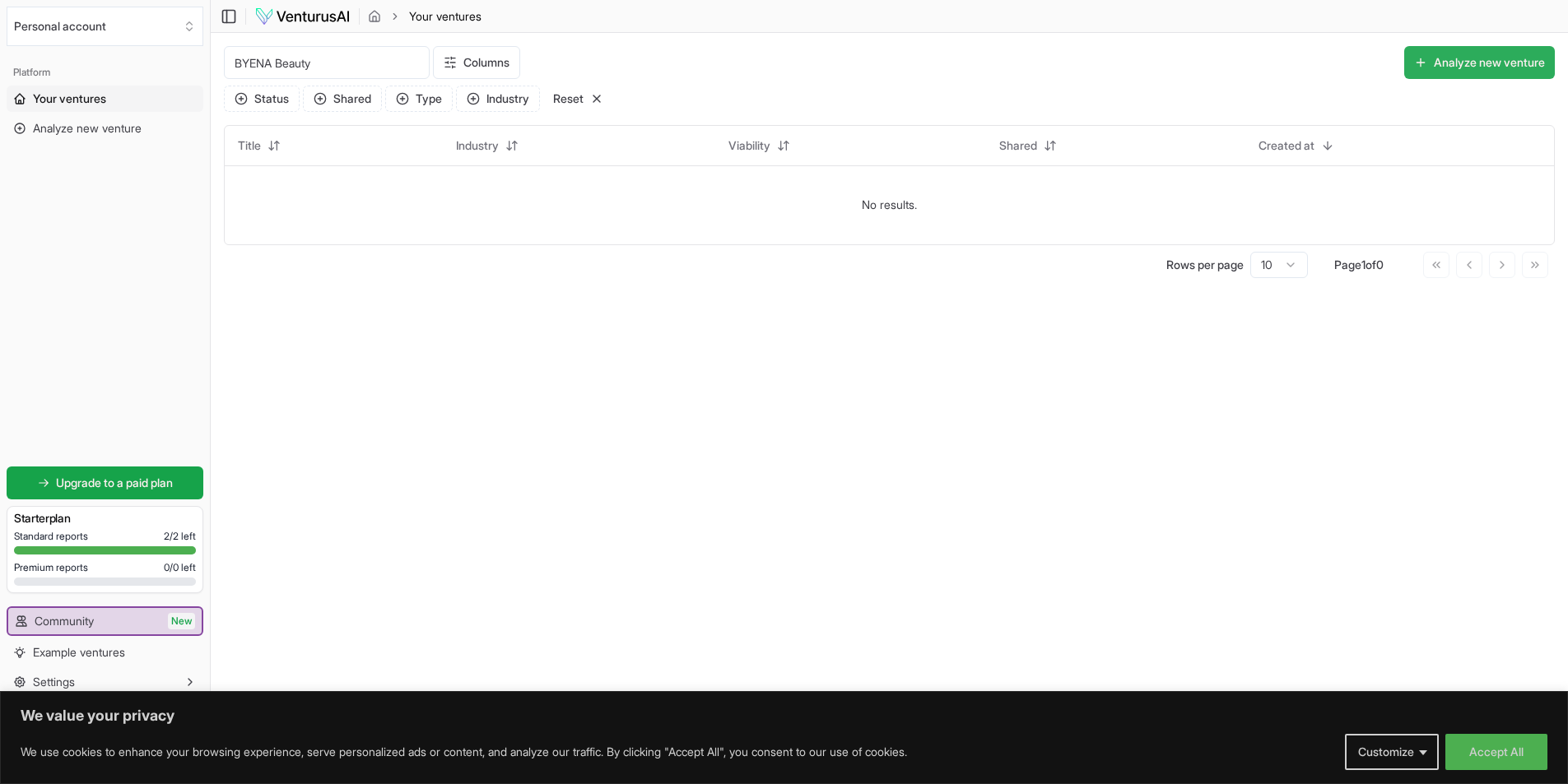
type input "BYENA Beauty"
click at [1498, 65] on button "Analyze new venture" at bounding box center [1479, 62] width 150 height 33
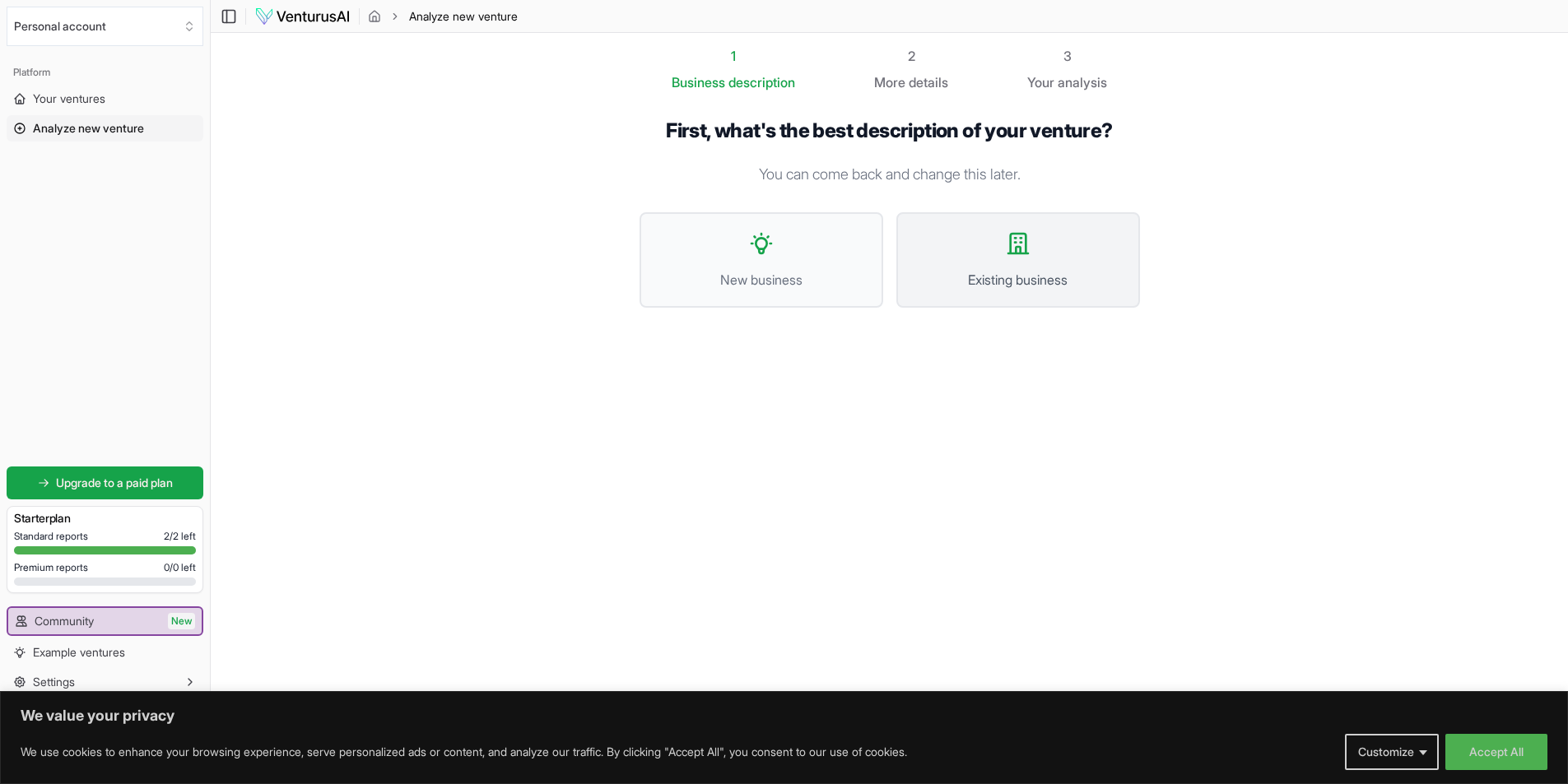
click at [953, 271] on span "Existing business" at bounding box center [1018, 279] width 207 height 20
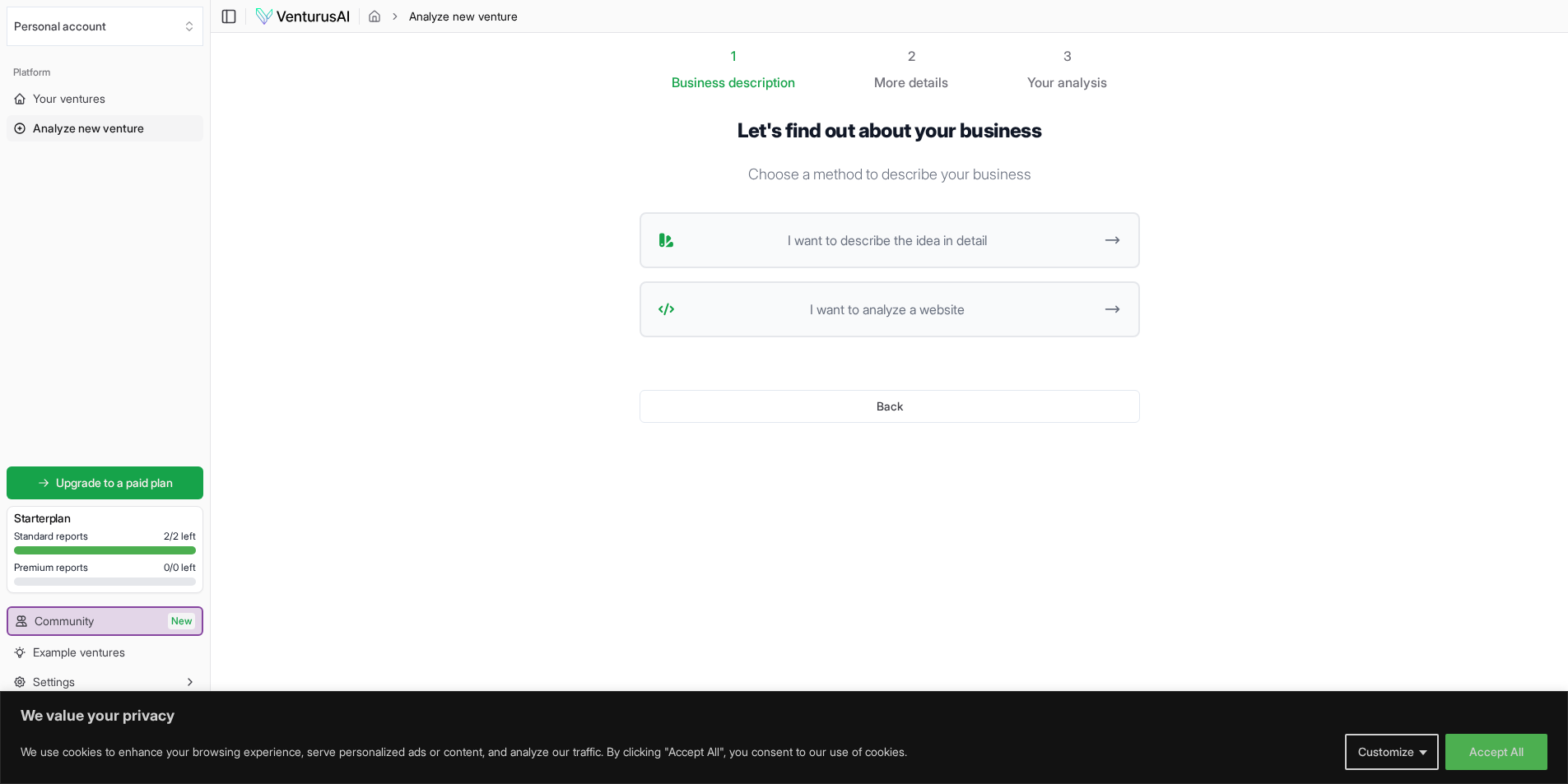
scroll to position [1, 0]
click at [1509, 750] on button "Accept All" at bounding box center [1497, 752] width 102 height 37
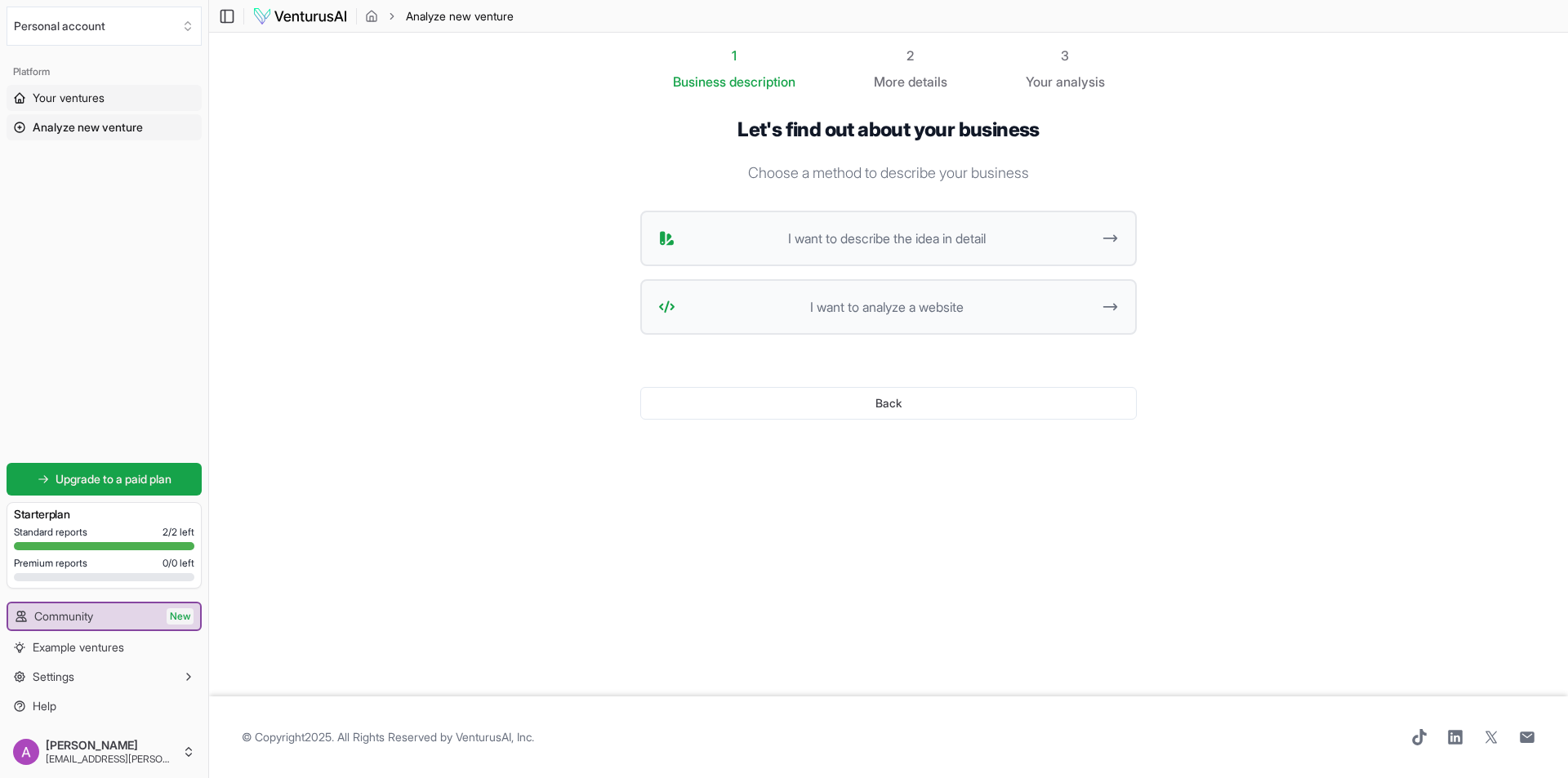
click at [81, 96] on span "Your ventures" at bounding box center [68, 98] width 72 height 16
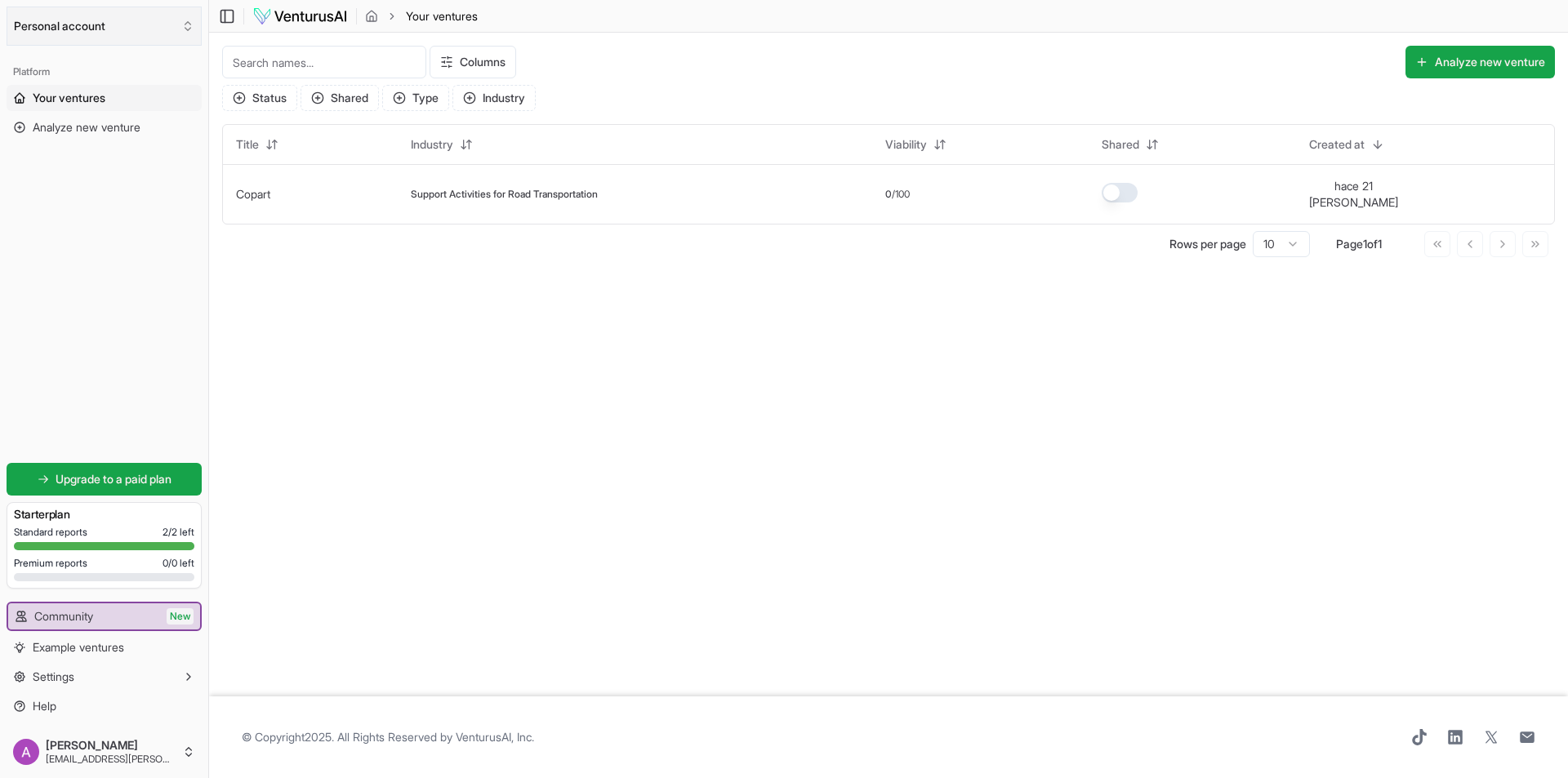
click at [78, 34] on button "Personal account" at bounding box center [104, 26] width 195 height 39
click at [102, 187] on div "Create organization" at bounding box center [105, 178] width 188 height 26
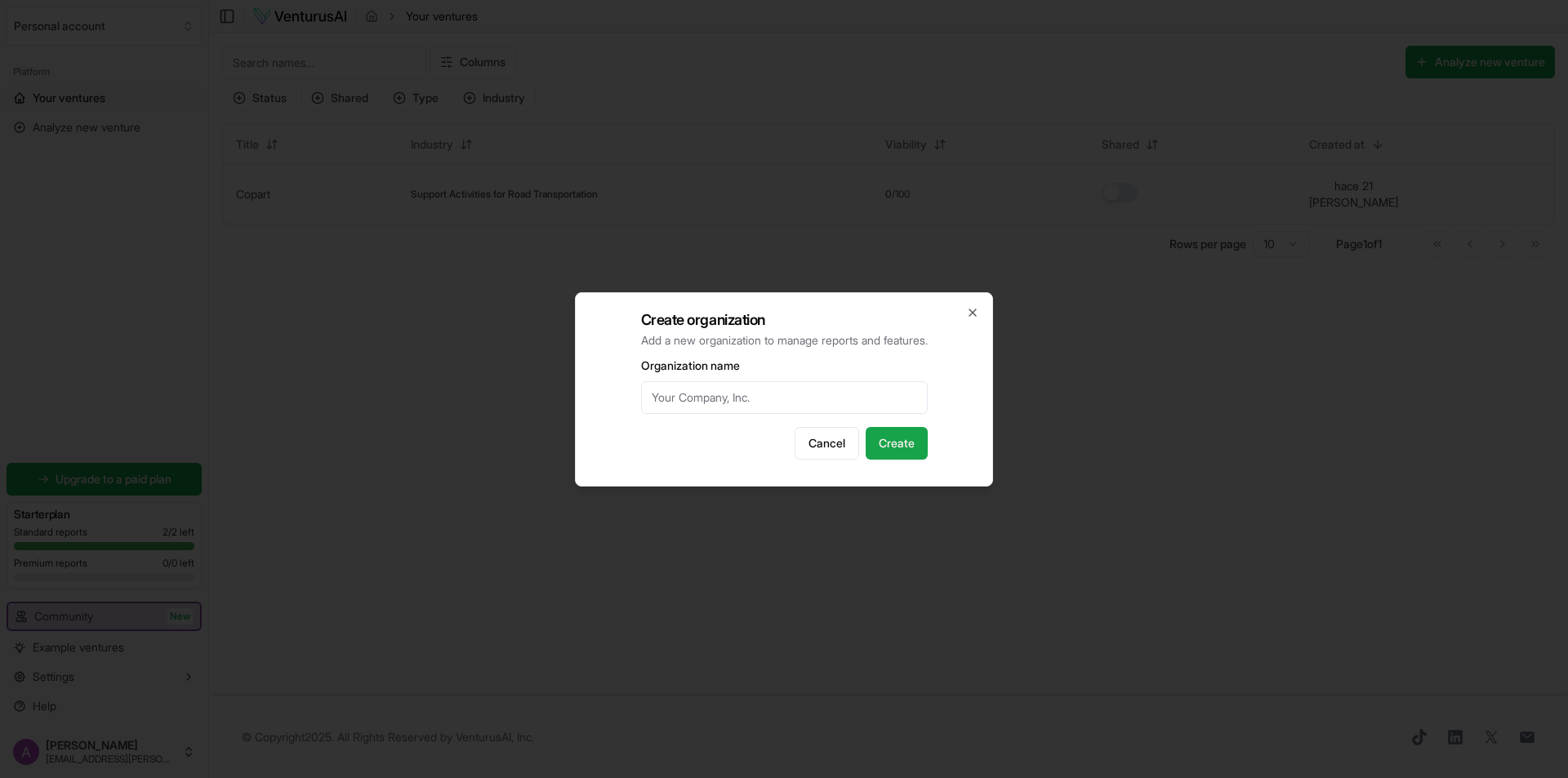
click at [710, 405] on input "Organization name" at bounding box center [784, 397] width 287 height 33
paste input "BYENA Beauty"
type input "BYENA Beauty"
click at [925, 443] on button "Create" at bounding box center [897, 443] width 62 height 33
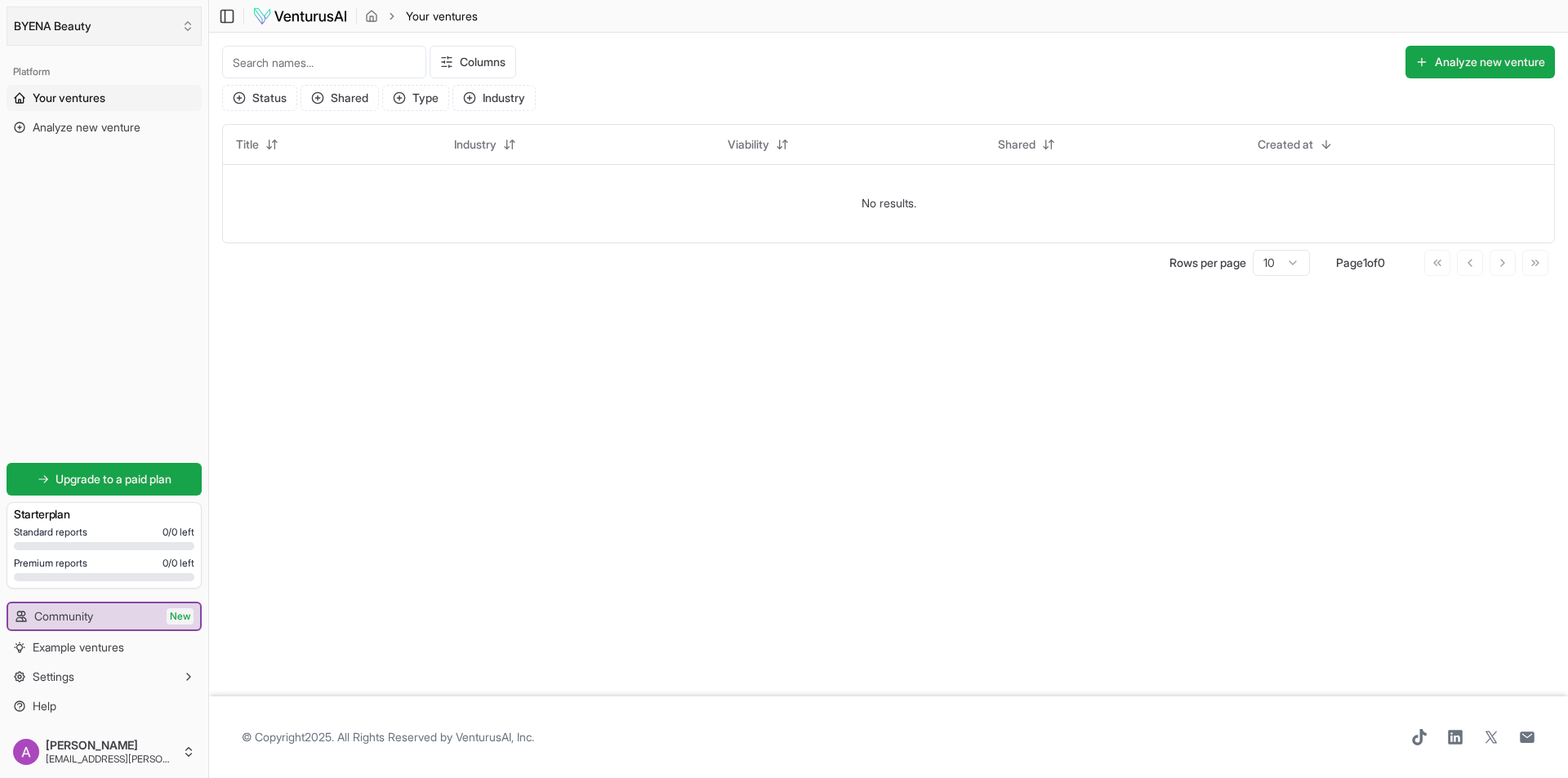
click at [134, 30] on button "BYENA Beauty" at bounding box center [104, 26] width 195 height 39
click at [98, 325] on html "We value your privacy We use cookies to enhance your browsing experience, serve…" at bounding box center [784, 389] width 1568 height 778
click at [225, 10] on icon at bounding box center [225, 16] width 0 height 13
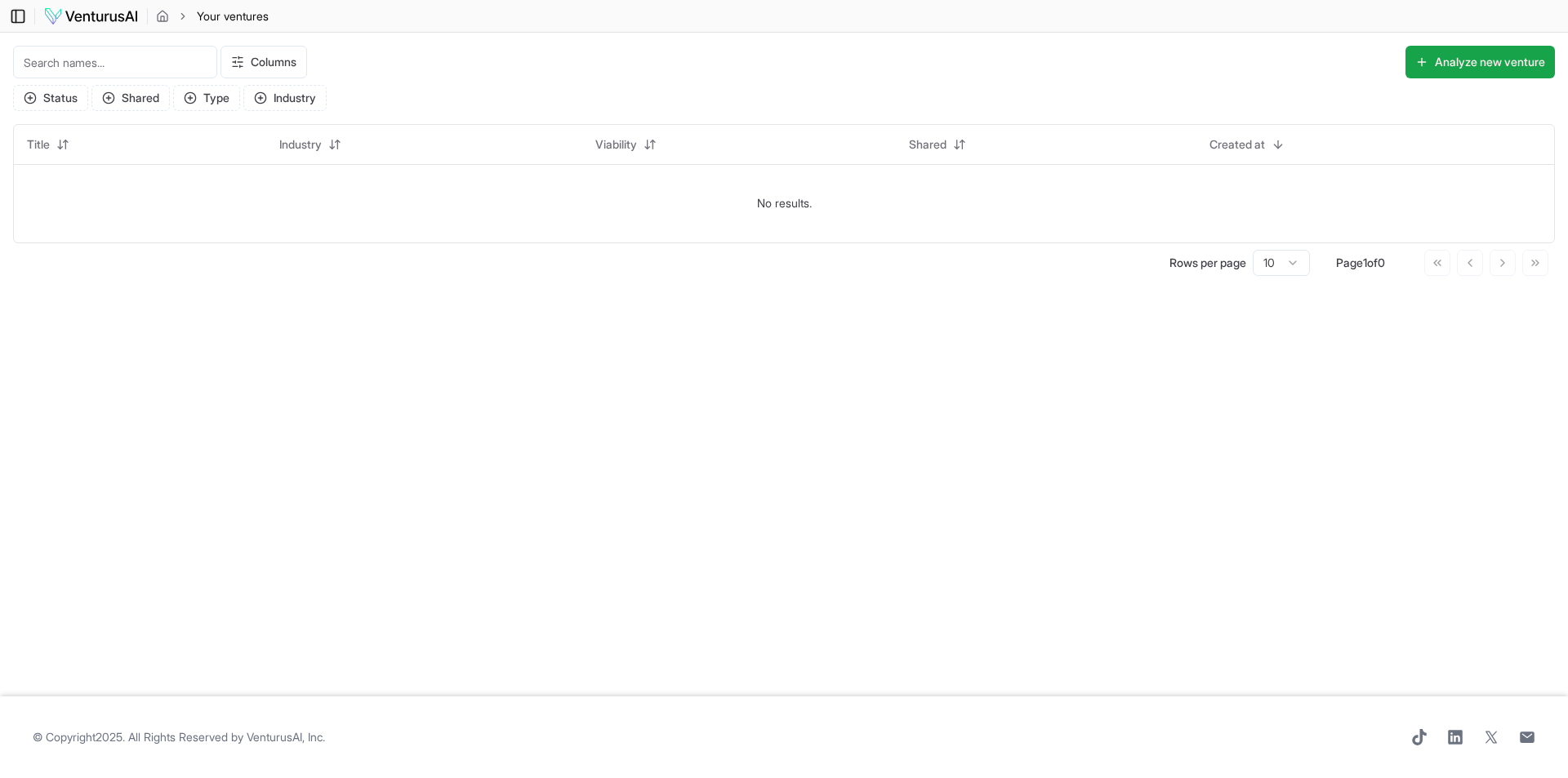
click at [22, 17] on icon at bounding box center [18, 16] width 16 height 19
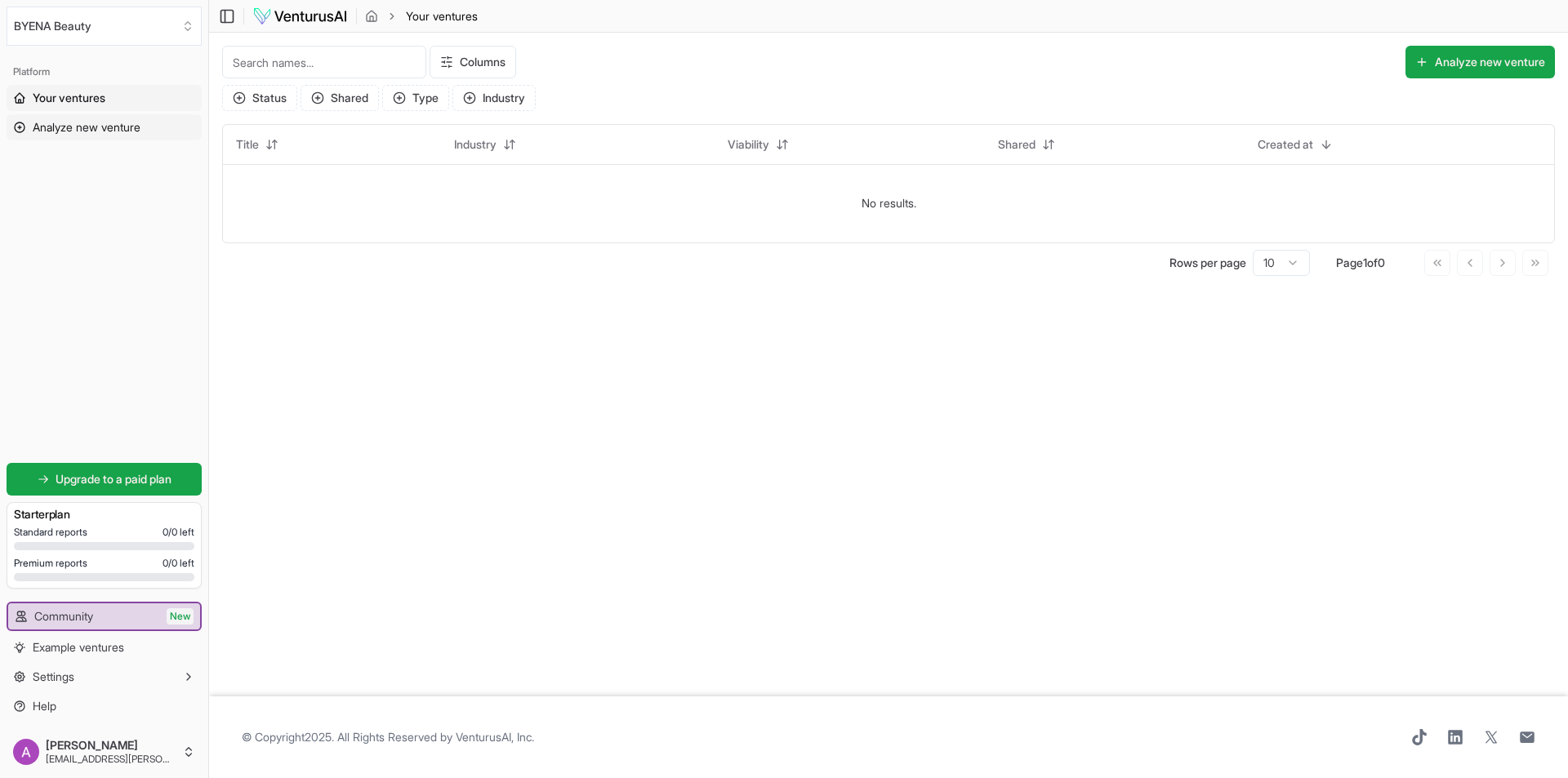
click at [72, 137] on link "Analyze new venture" at bounding box center [104, 127] width 195 height 26
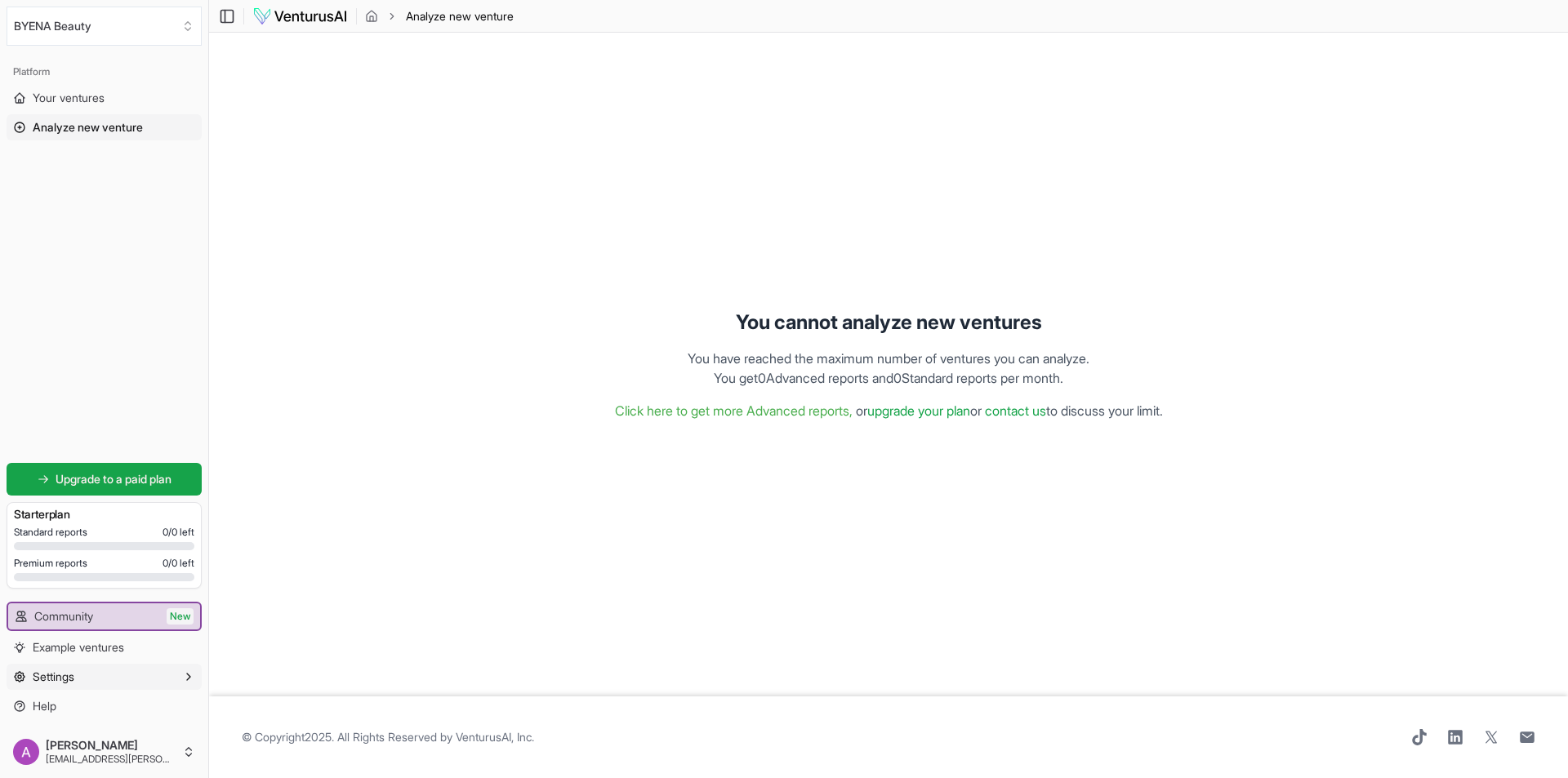
click at [101, 668] on button "Settings" at bounding box center [104, 676] width 195 height 26
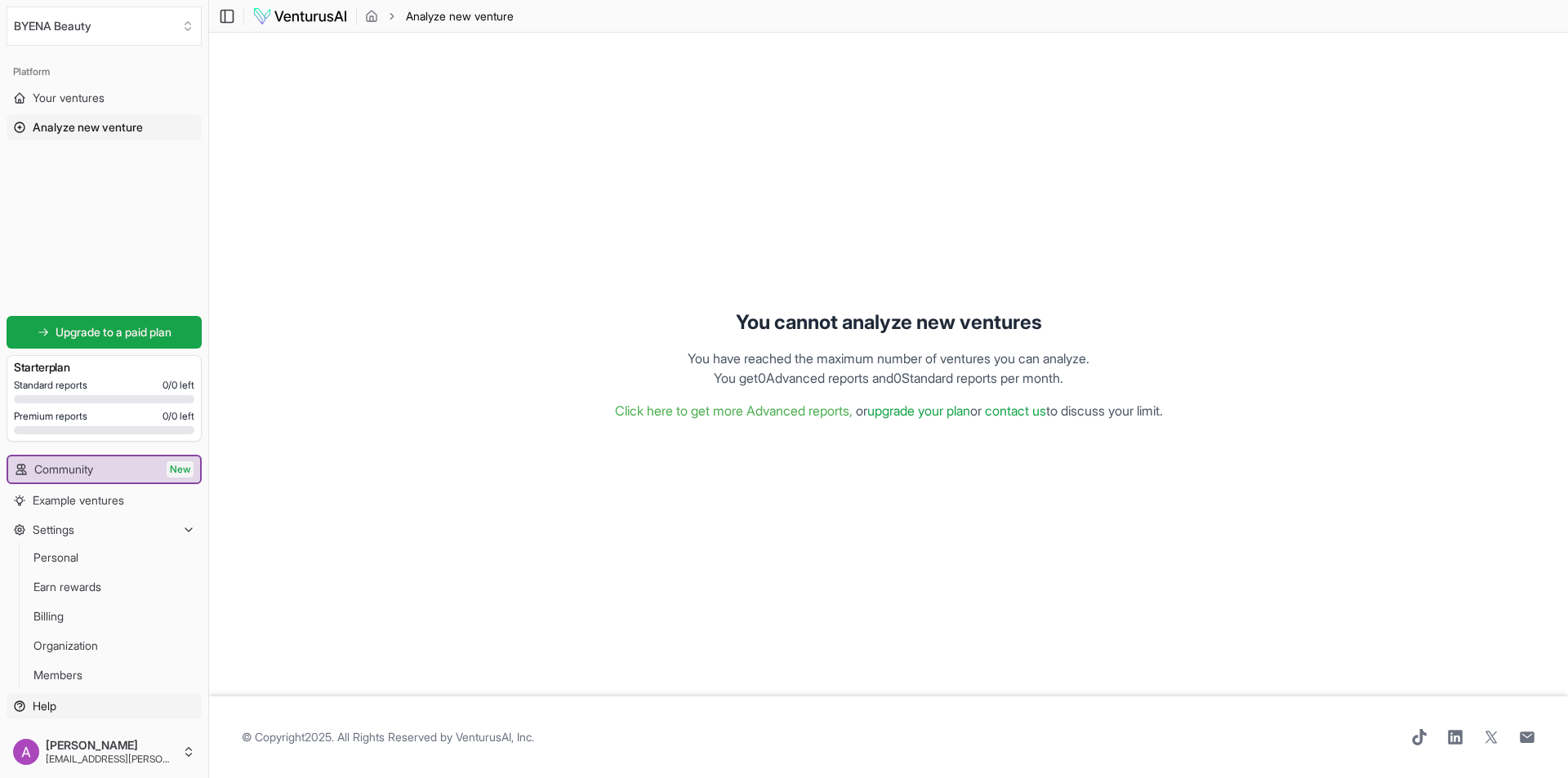
click at [149, 710] on link "Help" at bounding box center [104, 706] width 195 height 26
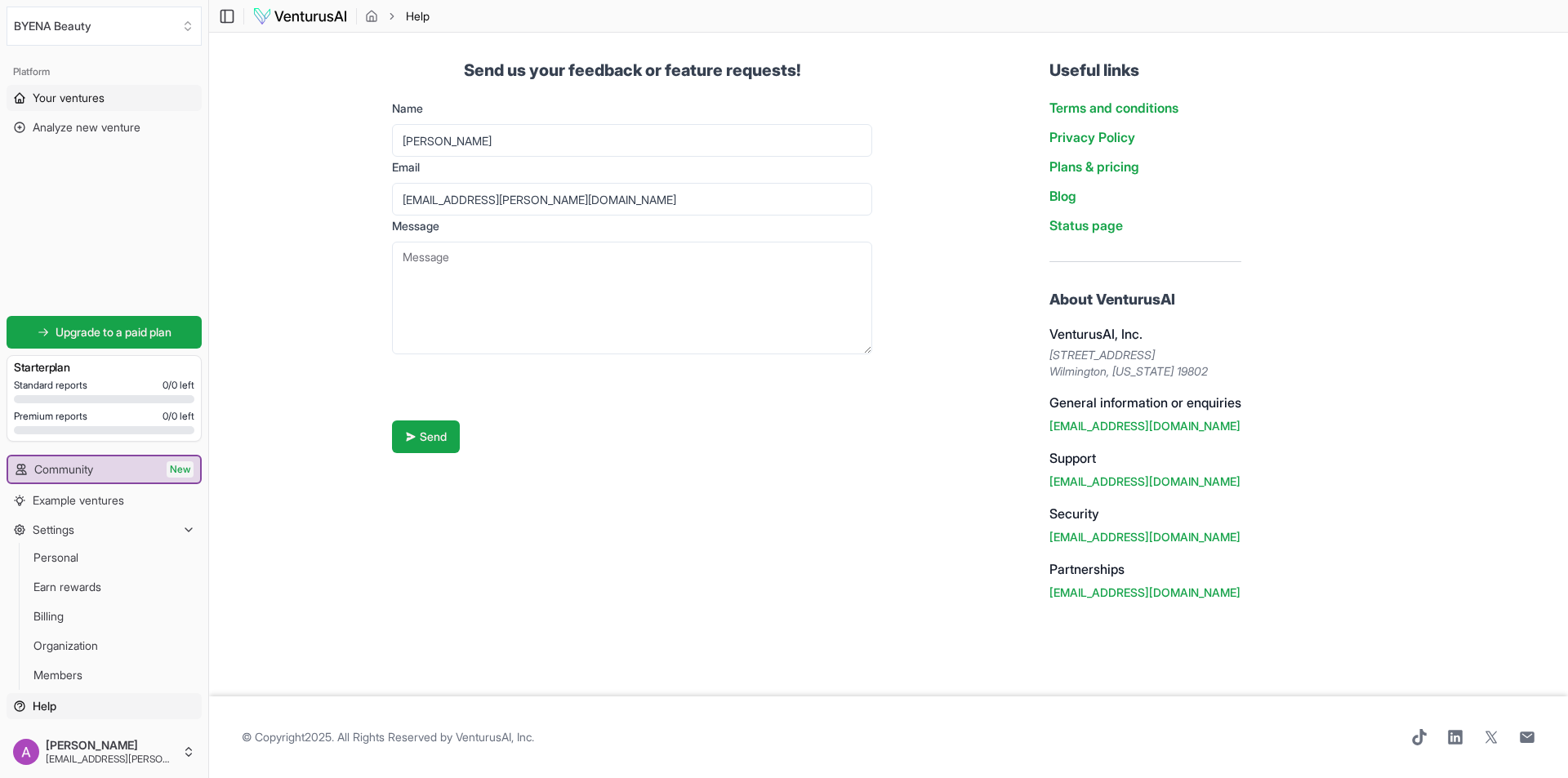
click at [99, 110] on link "Your ventures" at bounding box center [104, 98] width 195 height 26
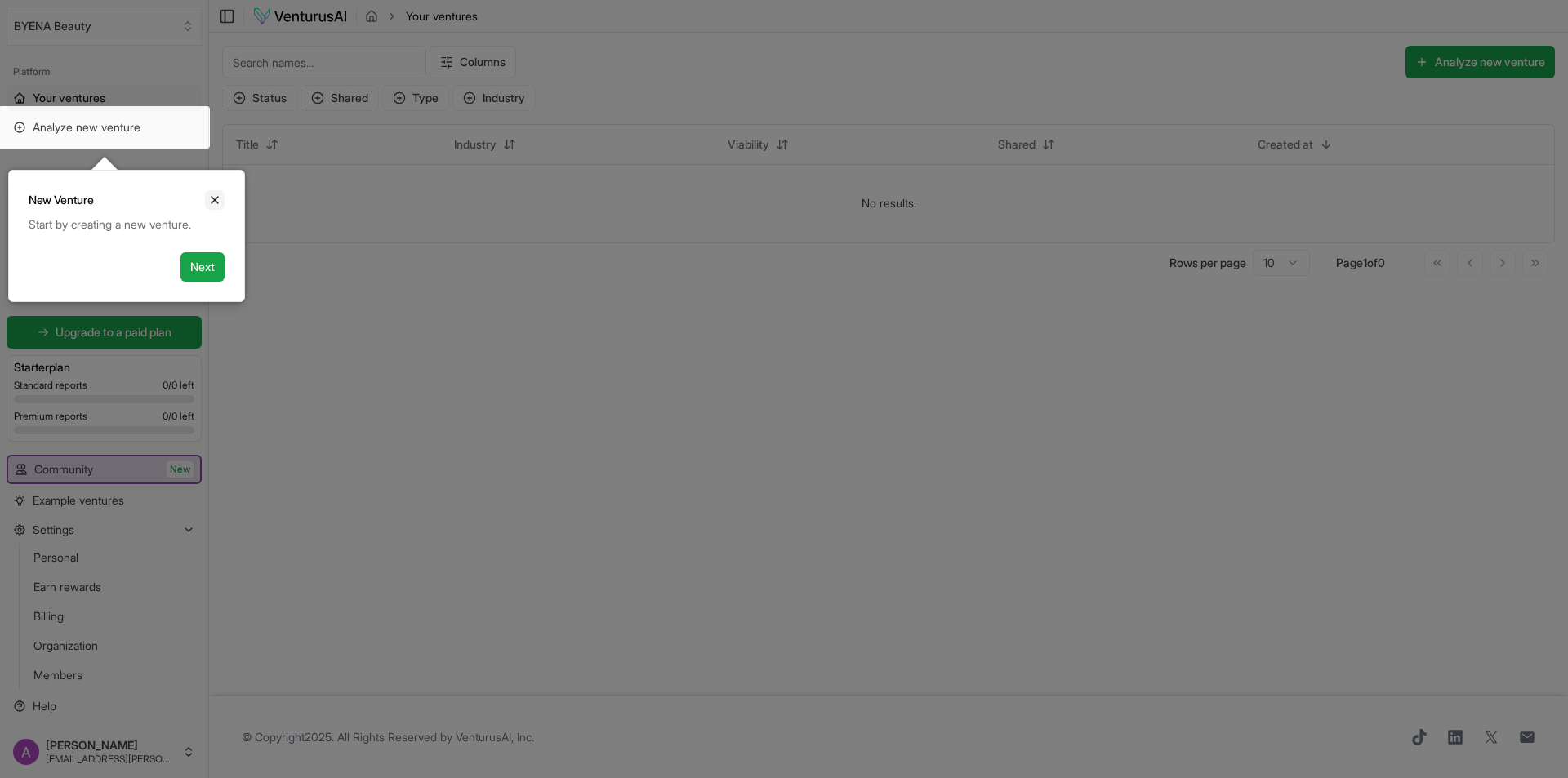
click at [205, 196] on button "Close" at bounding box center [214, 200] width 19 height 19
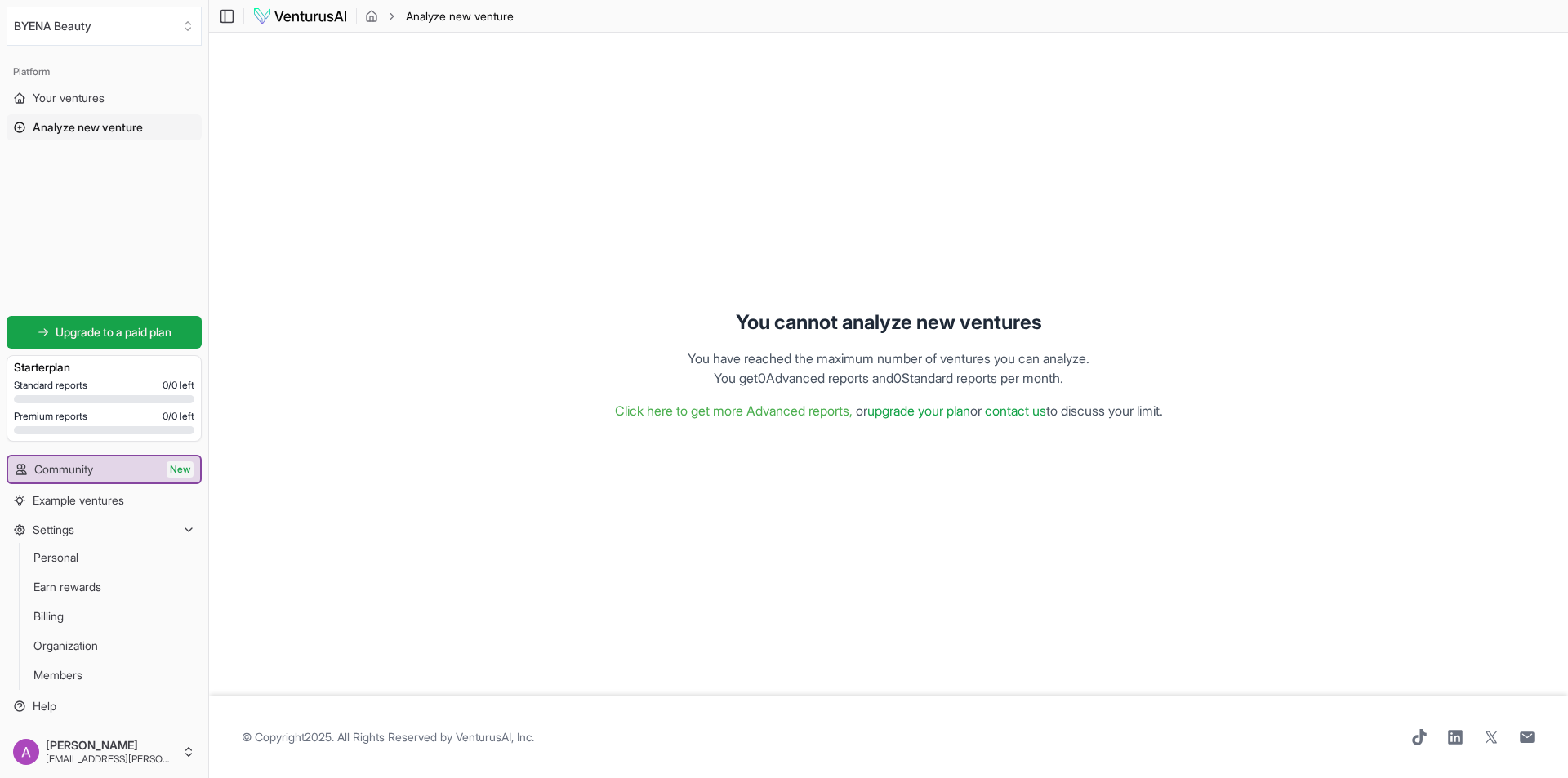
click at [92, 169] on div "Platform Your ventures Analyze new venture Get started for free Upgrade to a pa…" at bounding box center [104, 389] width 208 height 673
click at [177, 214] on div "Platform Your ventures Analyze new venture Get started for free Upgrade to a pa…" at bounding box center [104, 389] width 208 height 673
click at [37, 28] on button "BYENA Beauty" at bounding box center [104, 26] width 195 height 39
click at [138, 30] on html "We value your privacy We use cookies to enhance your browsing experience, serve…" at bounding box center [784, 389] width 1568 height 778
click at [113, 738] on html "We value your privacy We use cookies to enhance your browsing experience, serve…" at bounding box center [784, 389] width 1568 height 778
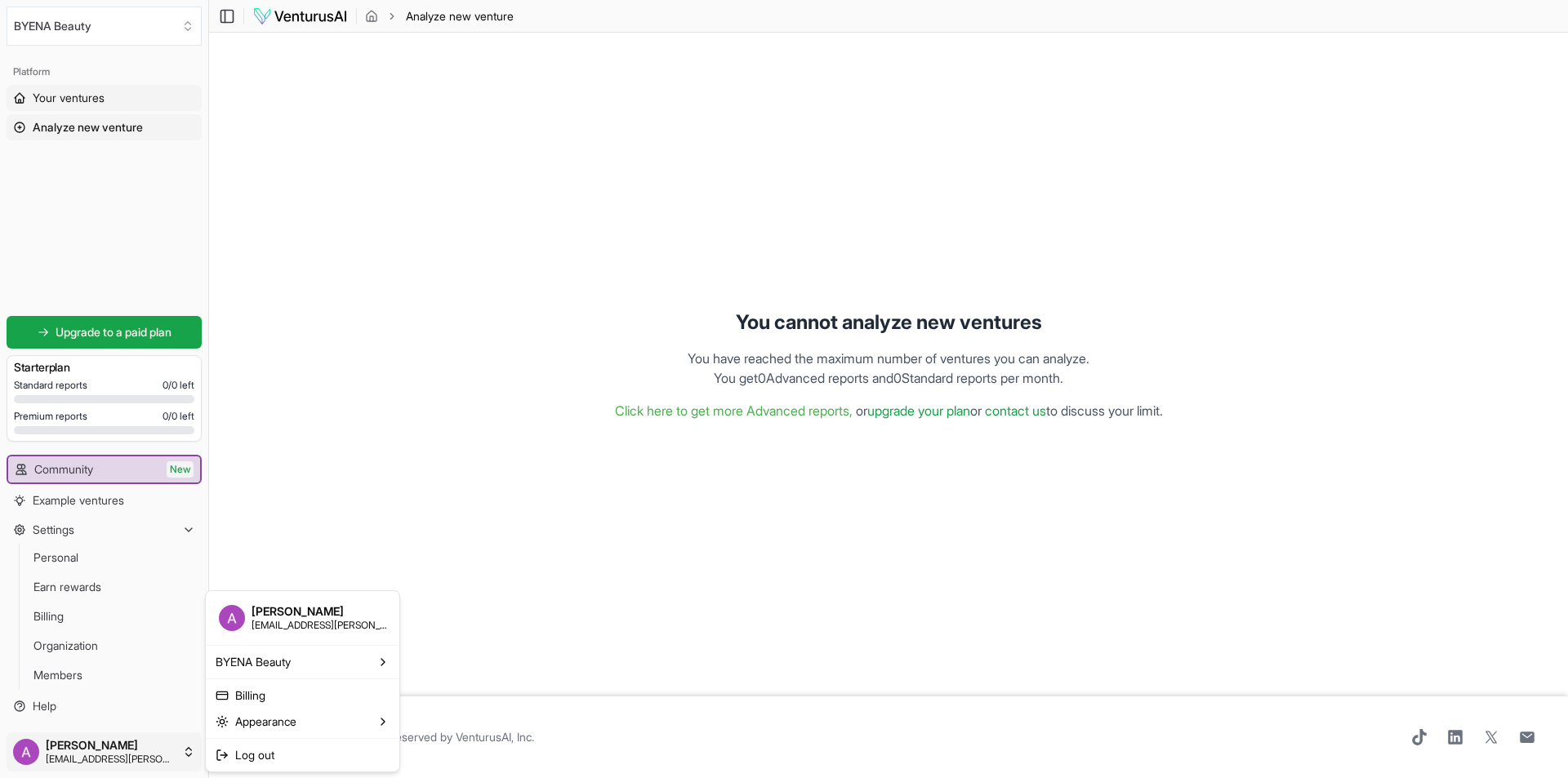
click at [96, 98] on html "We value your privacy We use cookies to enhance your browsing experience, serve…" at bounding box center [784, 389] width 1568 height 778
click at [106, 128] on span "Analyze new venture" at bounding box center [88, 126] width 110 height 16
click at [126, 199] on div "Platform Your ventures Analyze new venture Get started for free Upgrade to a pa…" at bounding box center [104, 389] width 208 height 673
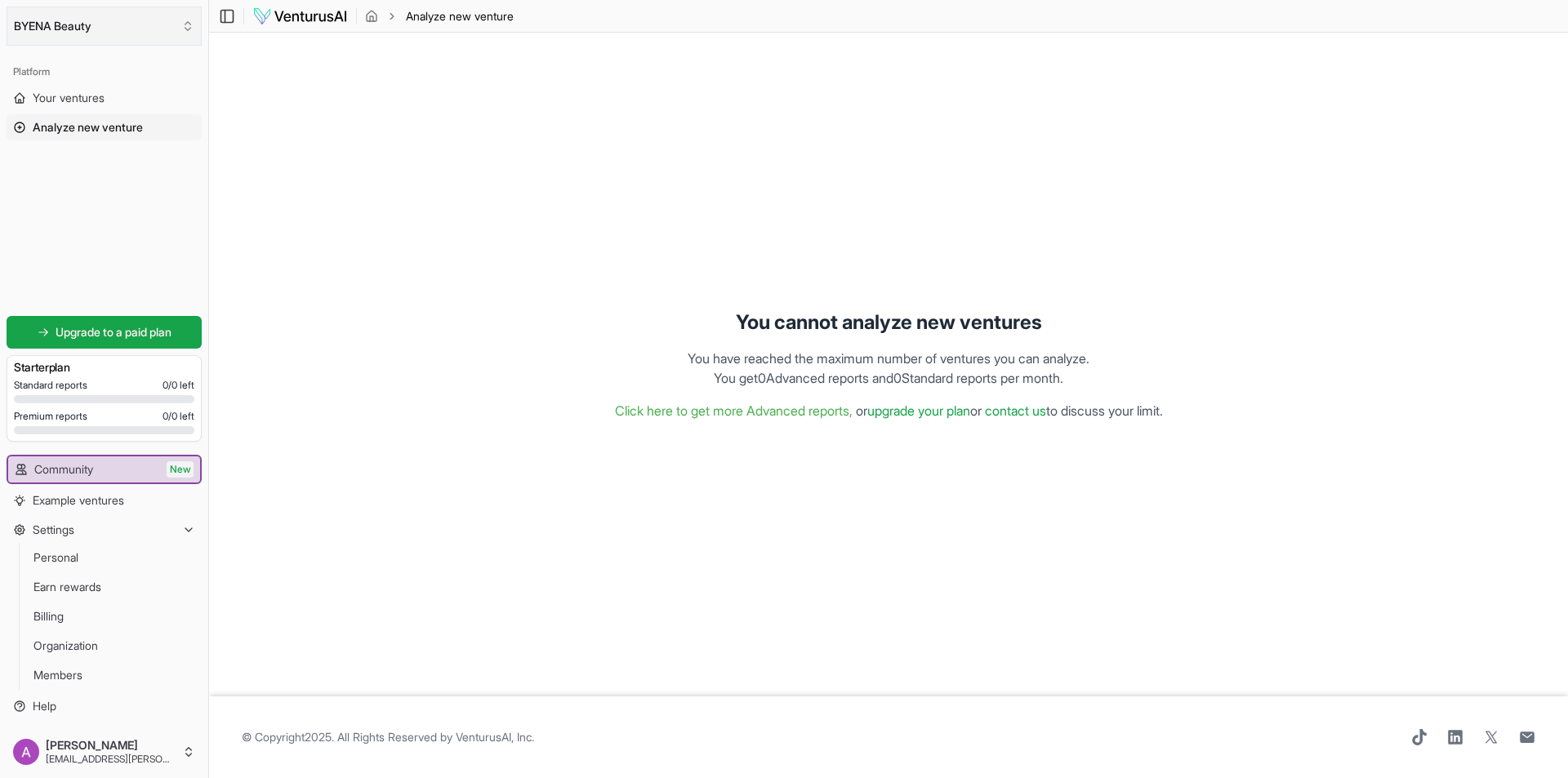
click at [83, 34] on button "BYENA Beauty" at bounding box center [104, 26] width 195 height 39
click at [632, 137] on html "We value your privacy We use cookies to enhance your browsing experience, serve…" at bounding box center [784, 389] width 1568 height 778
click at [319, 14] on img at bounding box center [299, 16] width 95 height 19
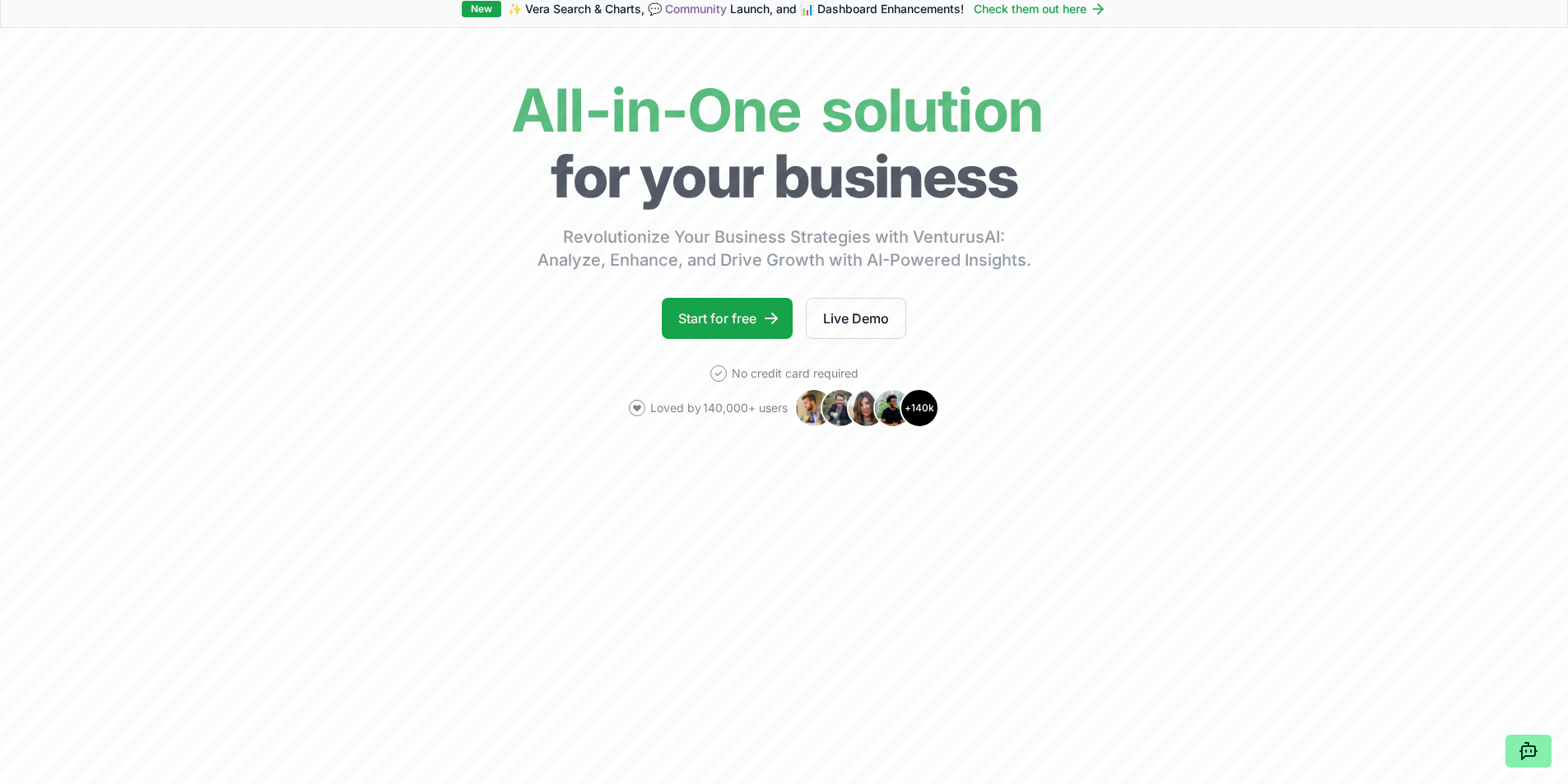
scroll to position [165, 0]
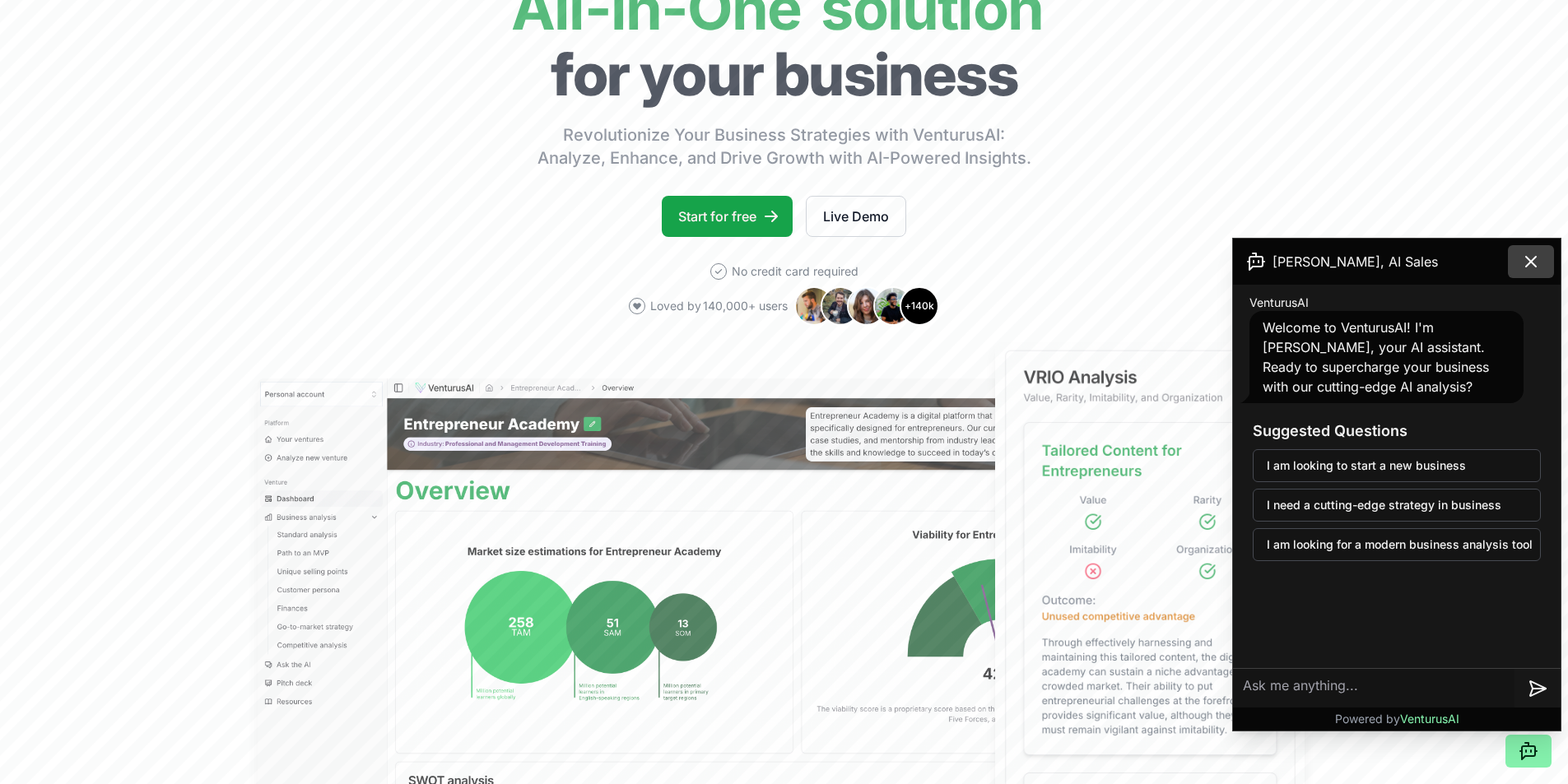
click at [1539, 260] on icon at bounding box center [1531, 261] width 20 height 20
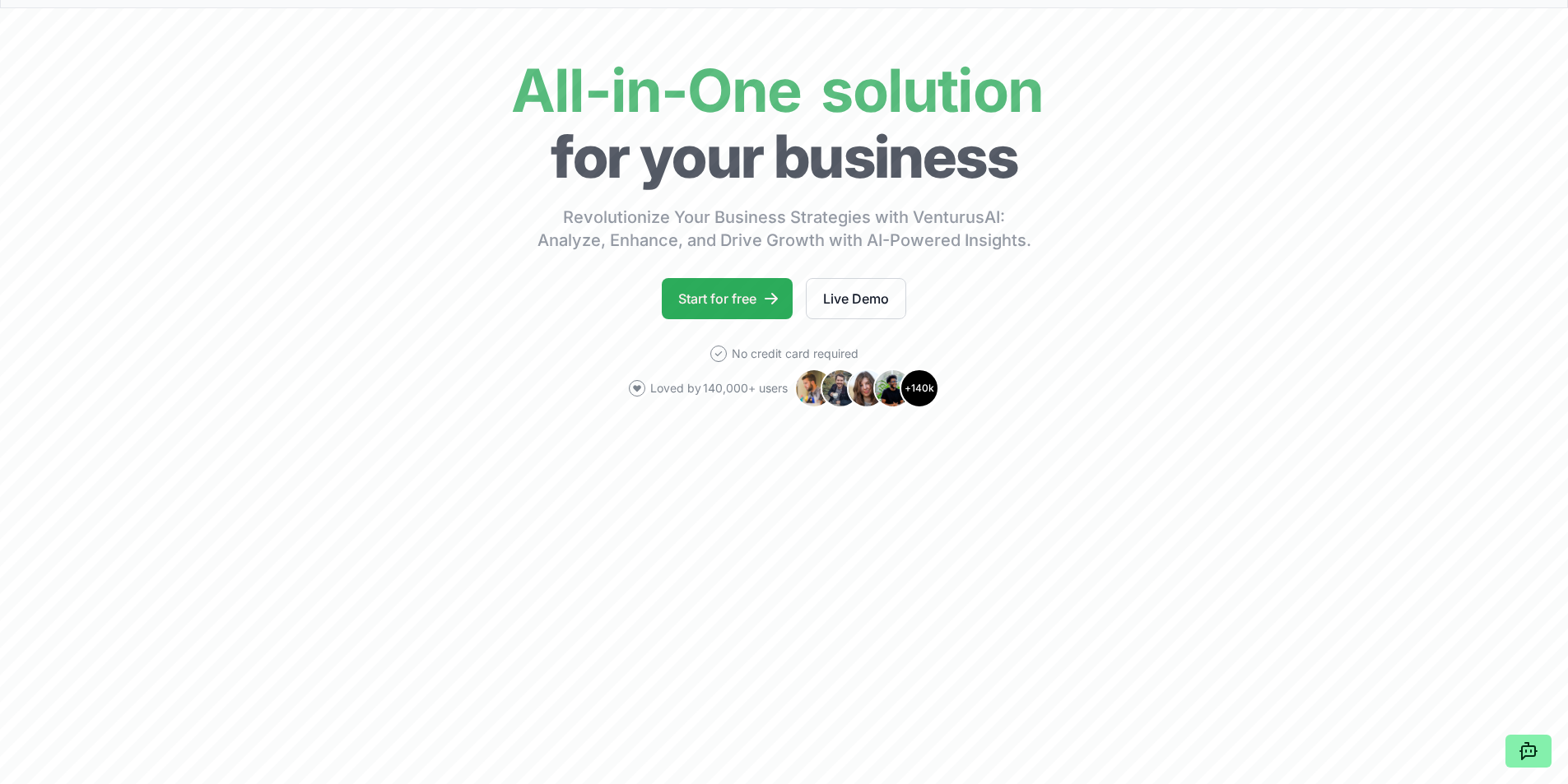
scroll to position [0, 0]
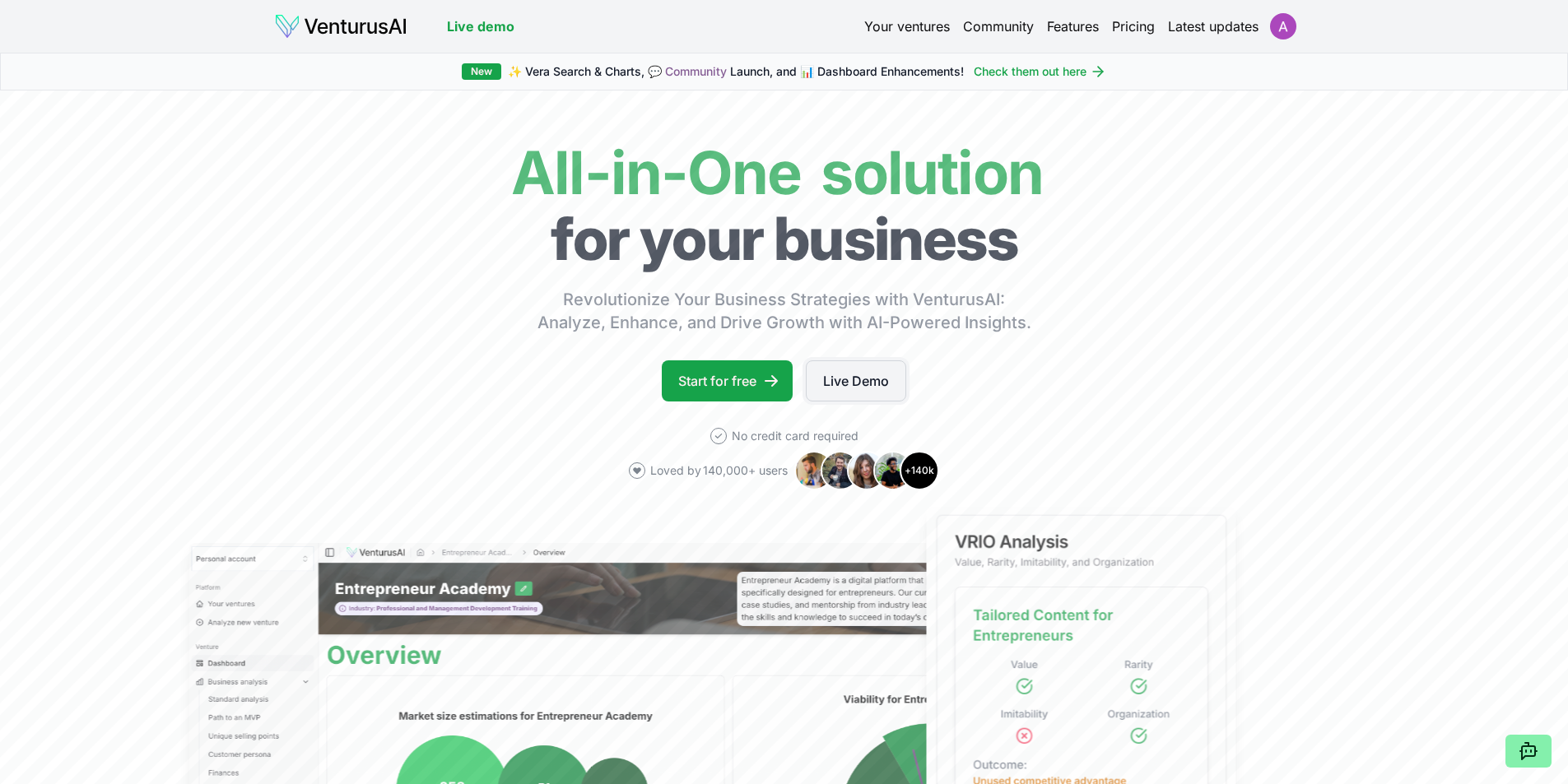
click at [836, 375] on link "Live Demo" at bounding box center [856, 381] width 100 height 41
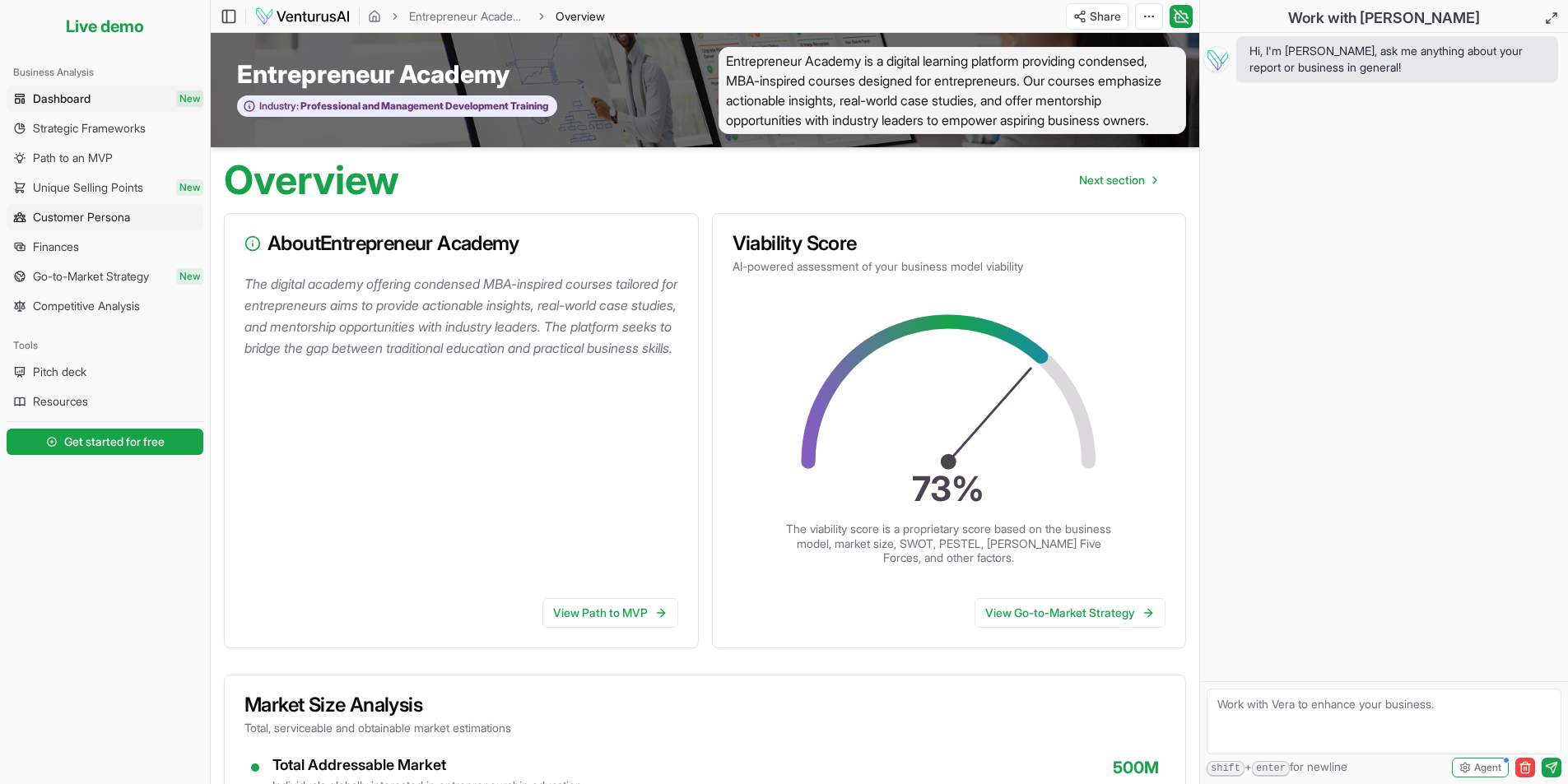
click at [127, 223] on span "Customer Persona" at bounding box center [82, 217] width 97 height 16
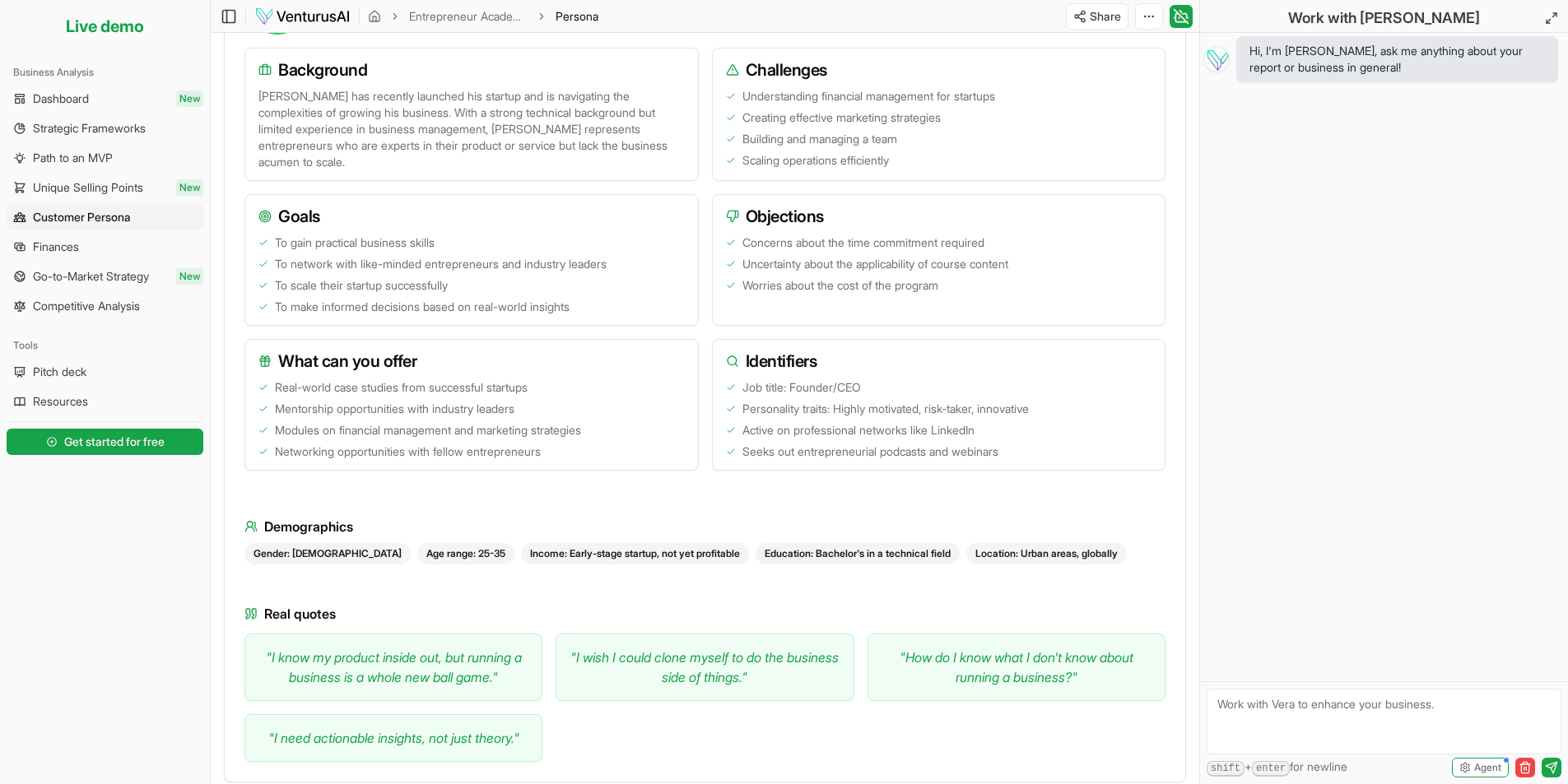
scroll to position [651, 0]
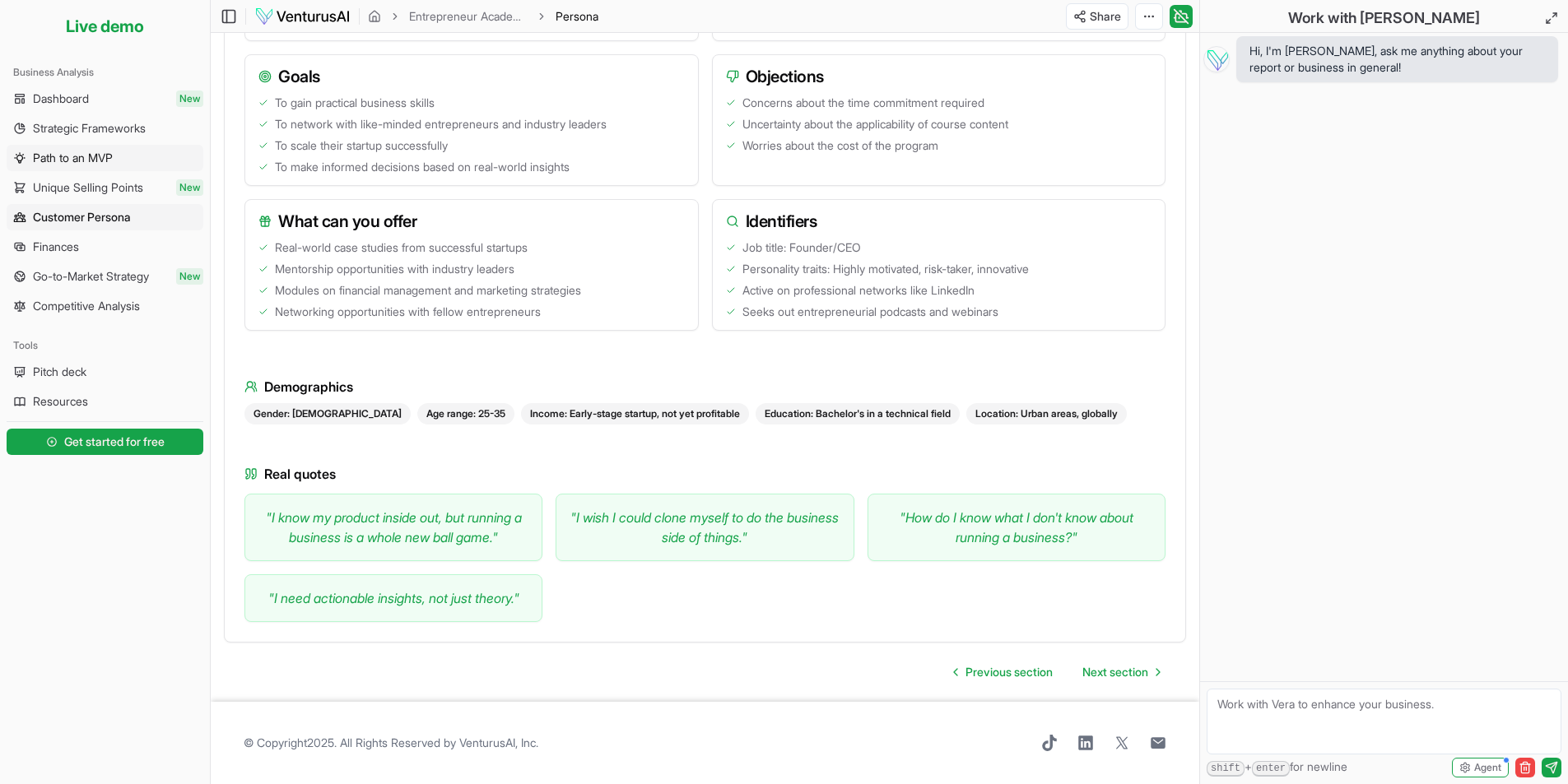
click at [92, 155] on span "Path to an MVP" at bounding box center [73, 157] width 80 height 16
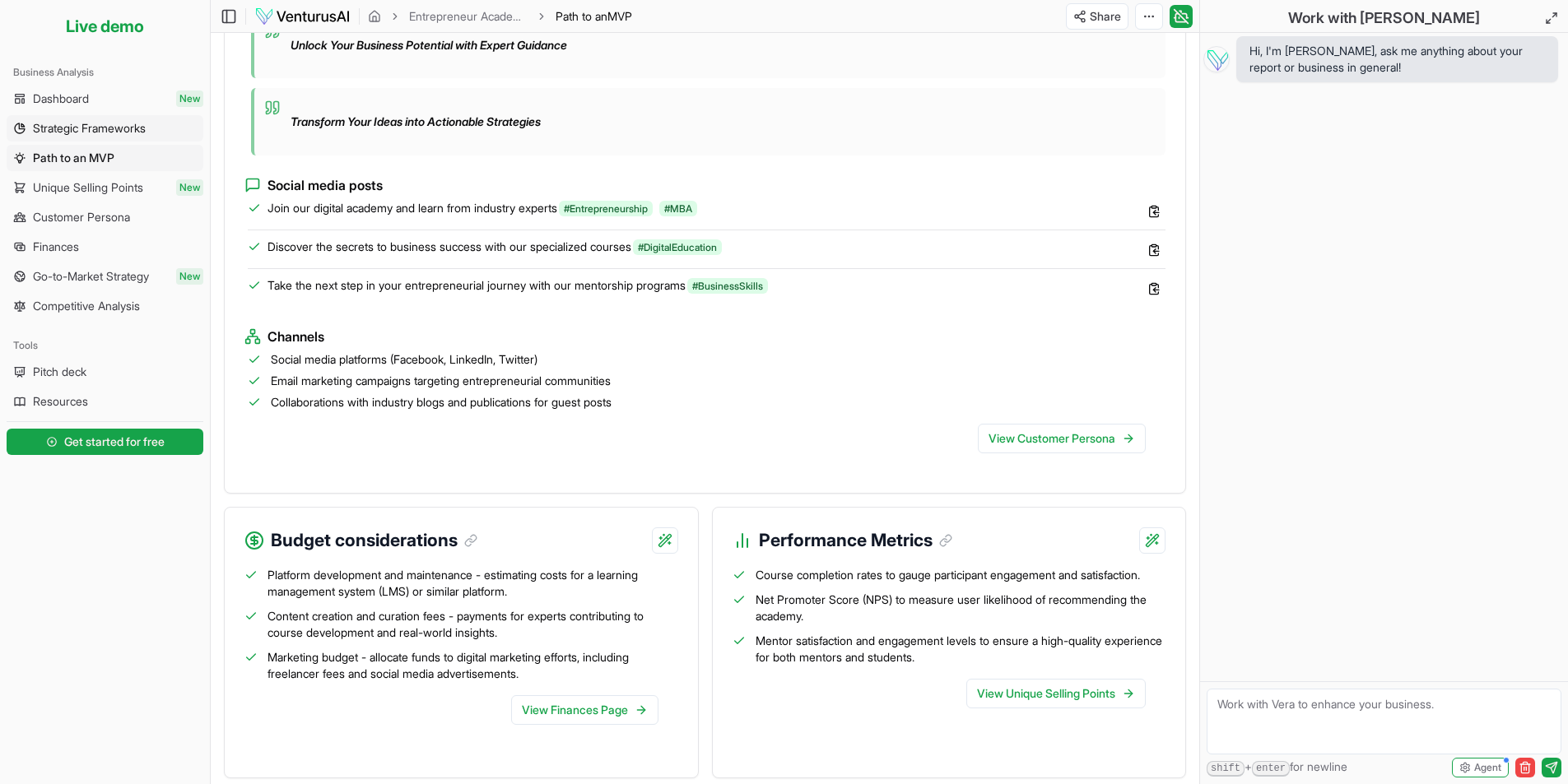
scroll to position [1339, 0]
click at [68, 138] on link "Strategic Frameworks" at bounding box center [105, 128] width 196 height 26
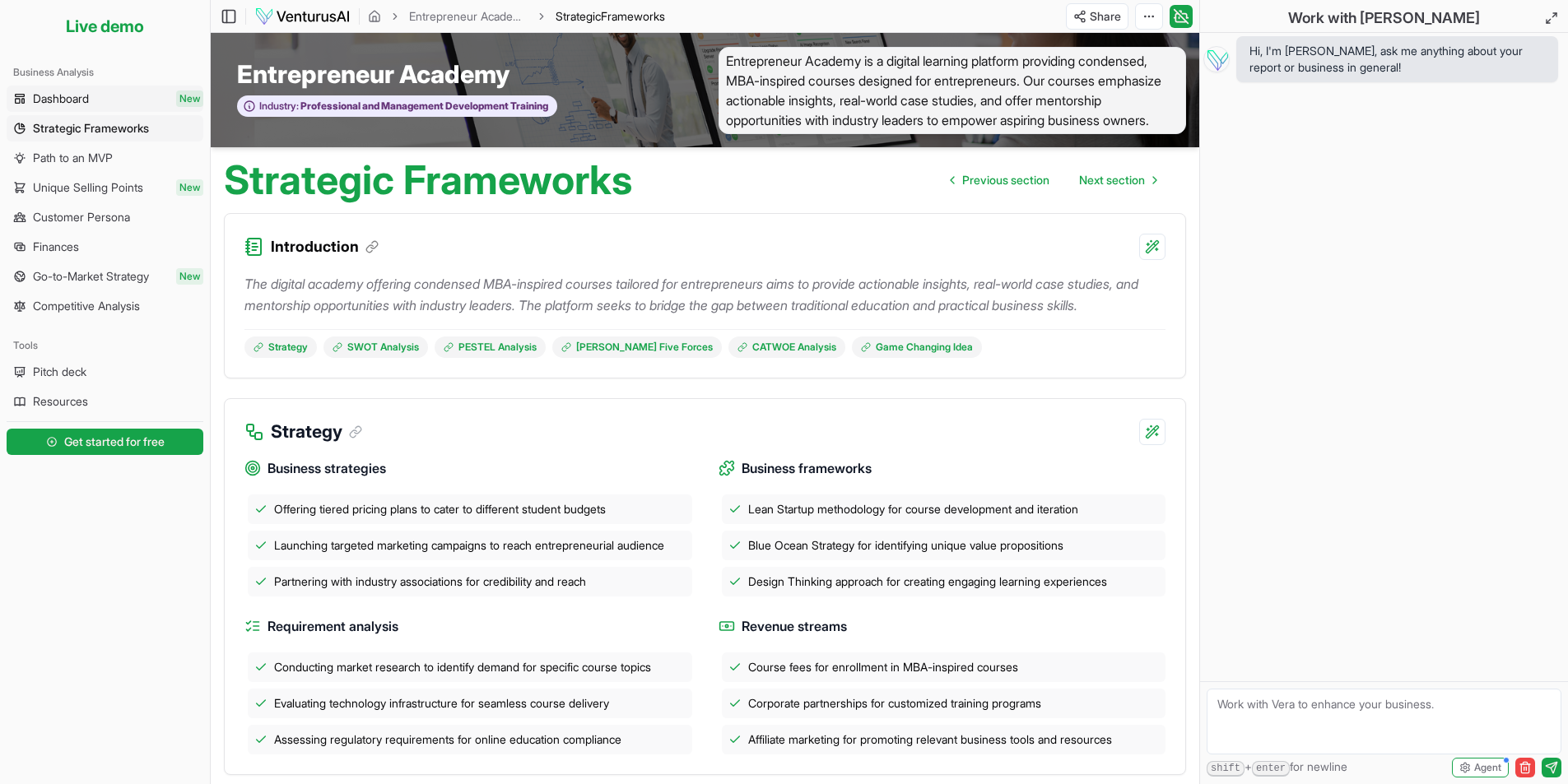
click at [82, 99] on span "Dashboard" at bounding box center [61, 99] width 56 height 16
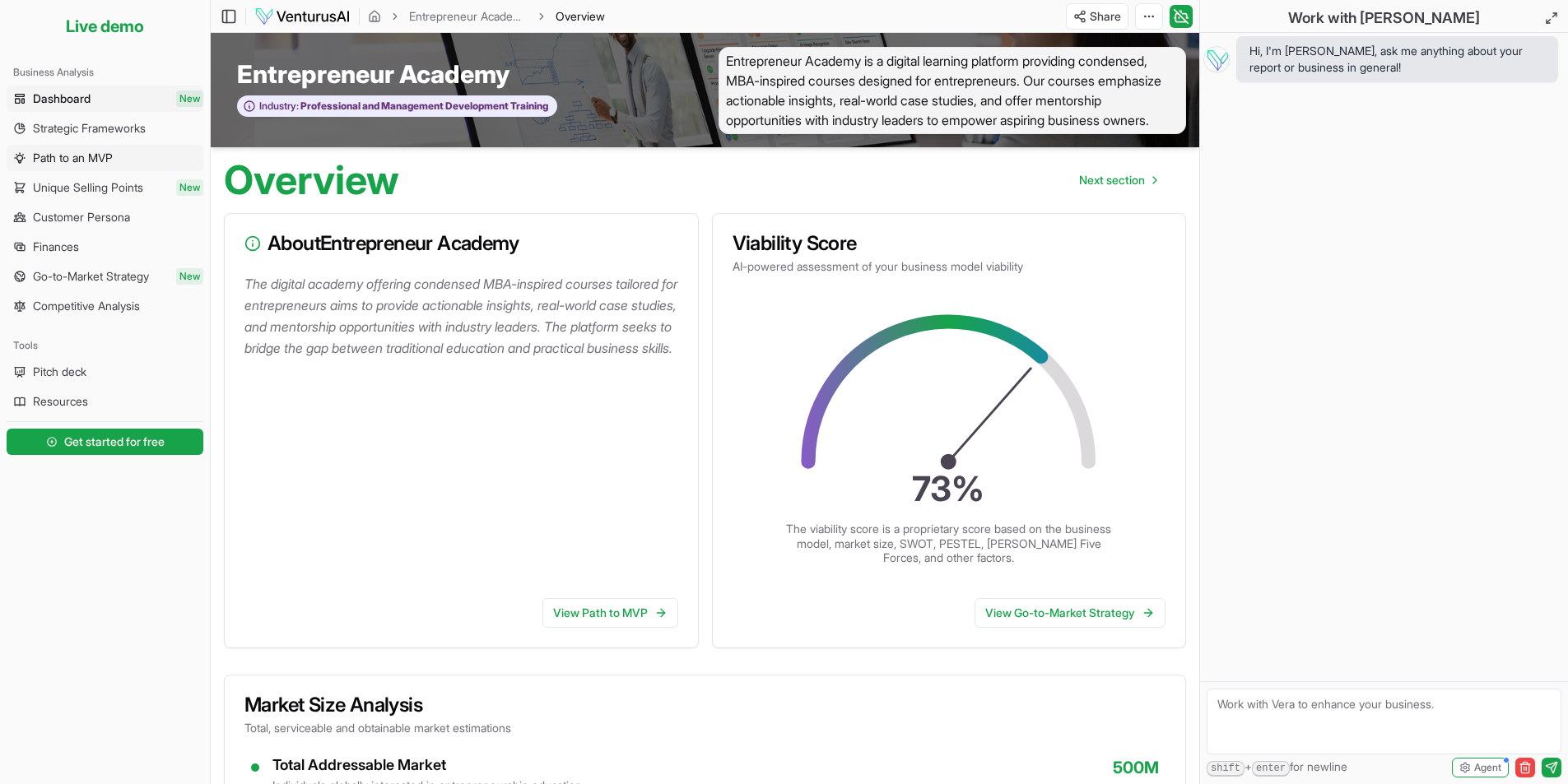
click at [90, 161] on span "Path to an MVP" at bounding box center [73, 157] width 80 height 16
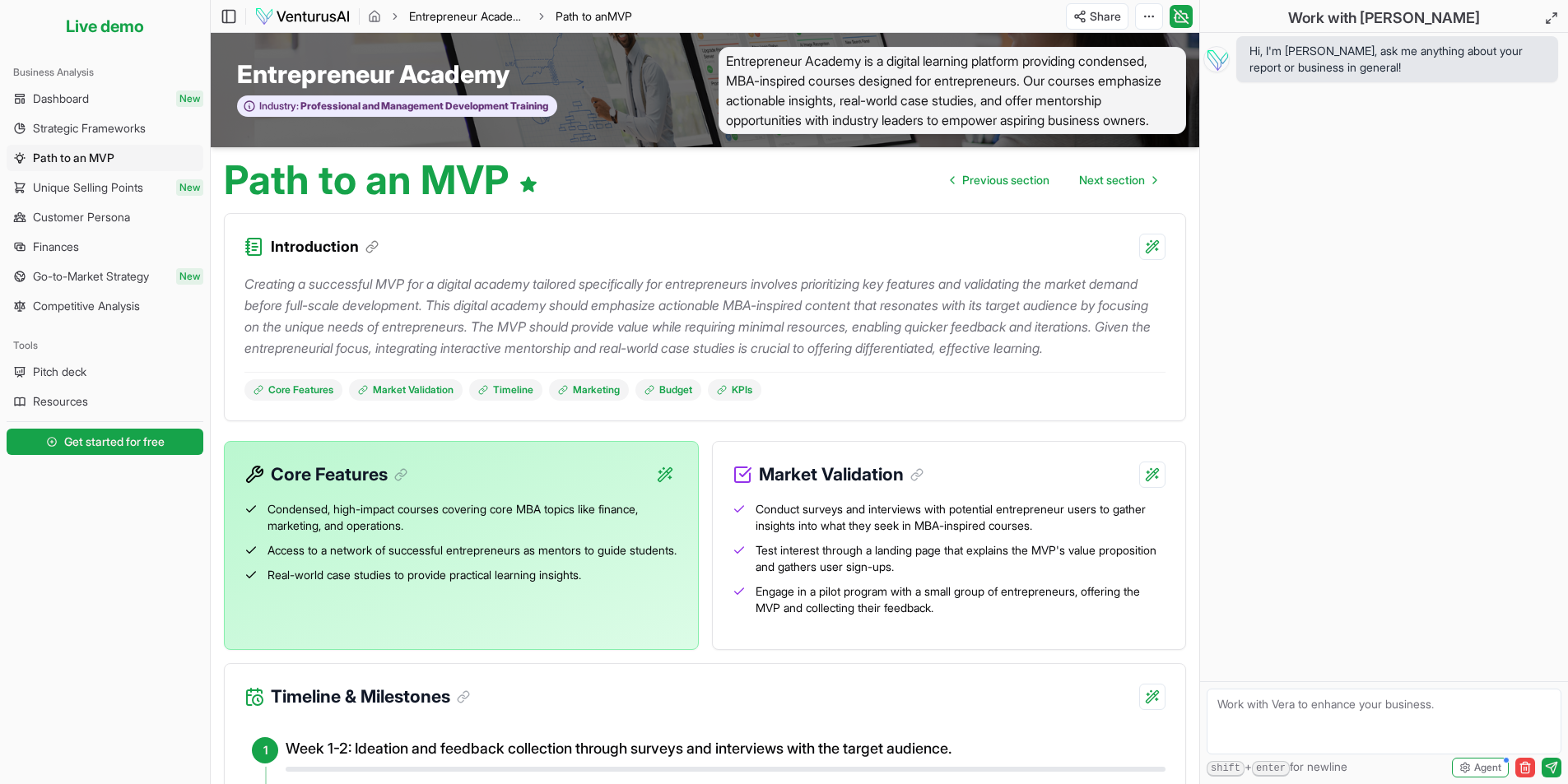
click at [473, 16] on link "Entrepreneur Academy" at bounding box center [467, 16] width 118 height 16
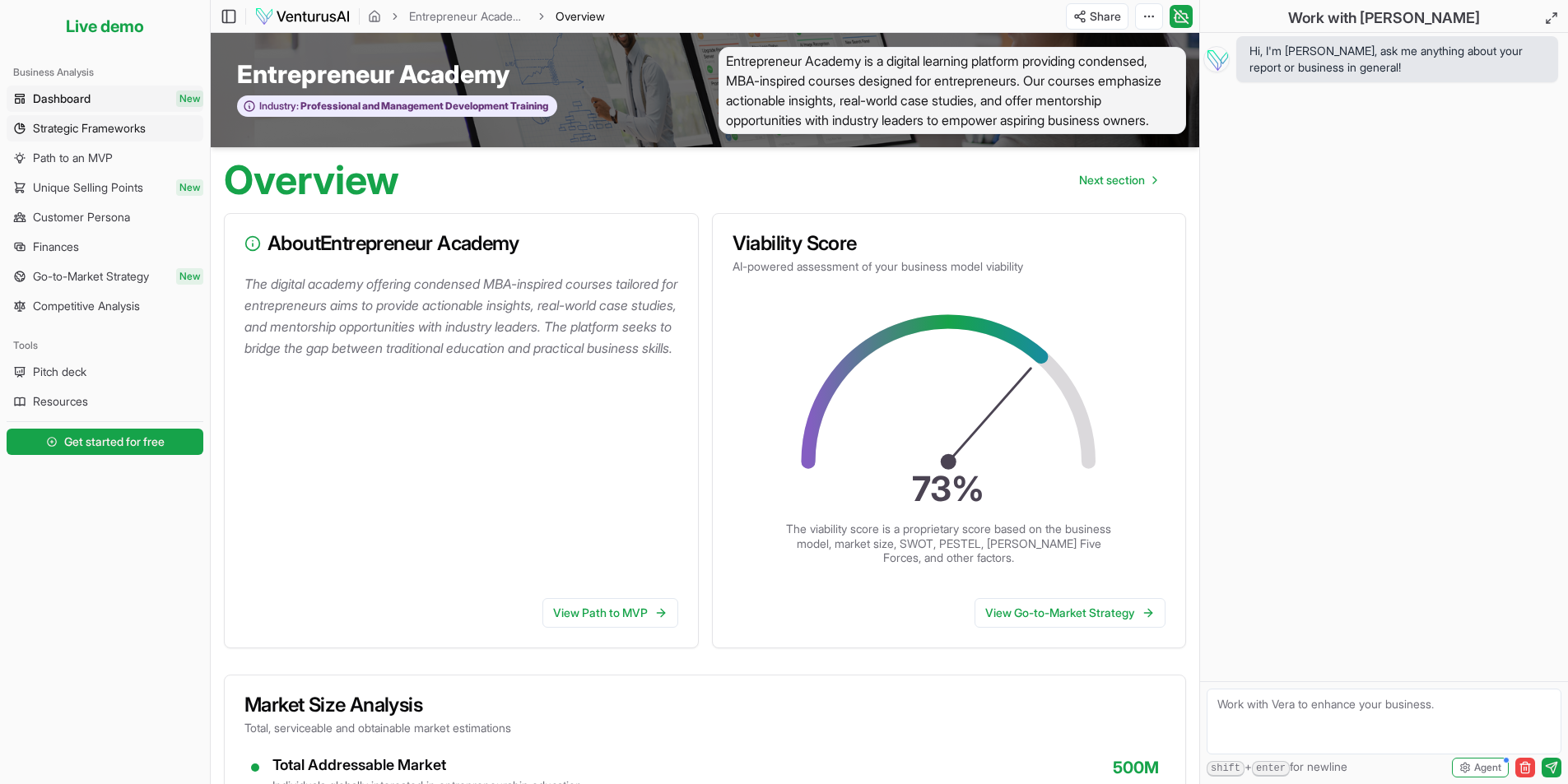
click at [90, 131] on span "Strategic Frameworks" at bounding box center [89, 127] width 113 height 16
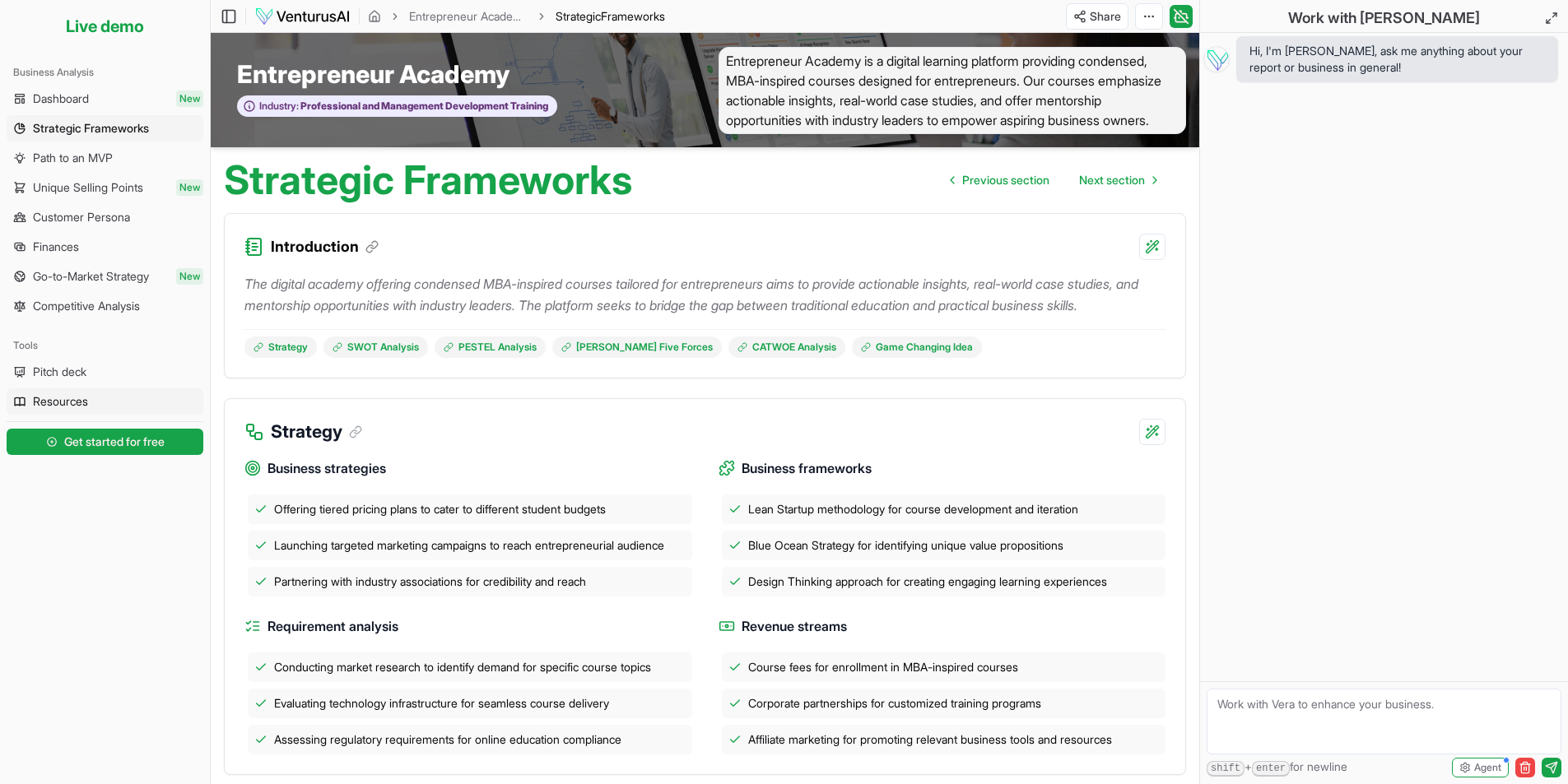
click at [133, 409] on link "Resources" at bounding box center [105, 401] width 196 height 26
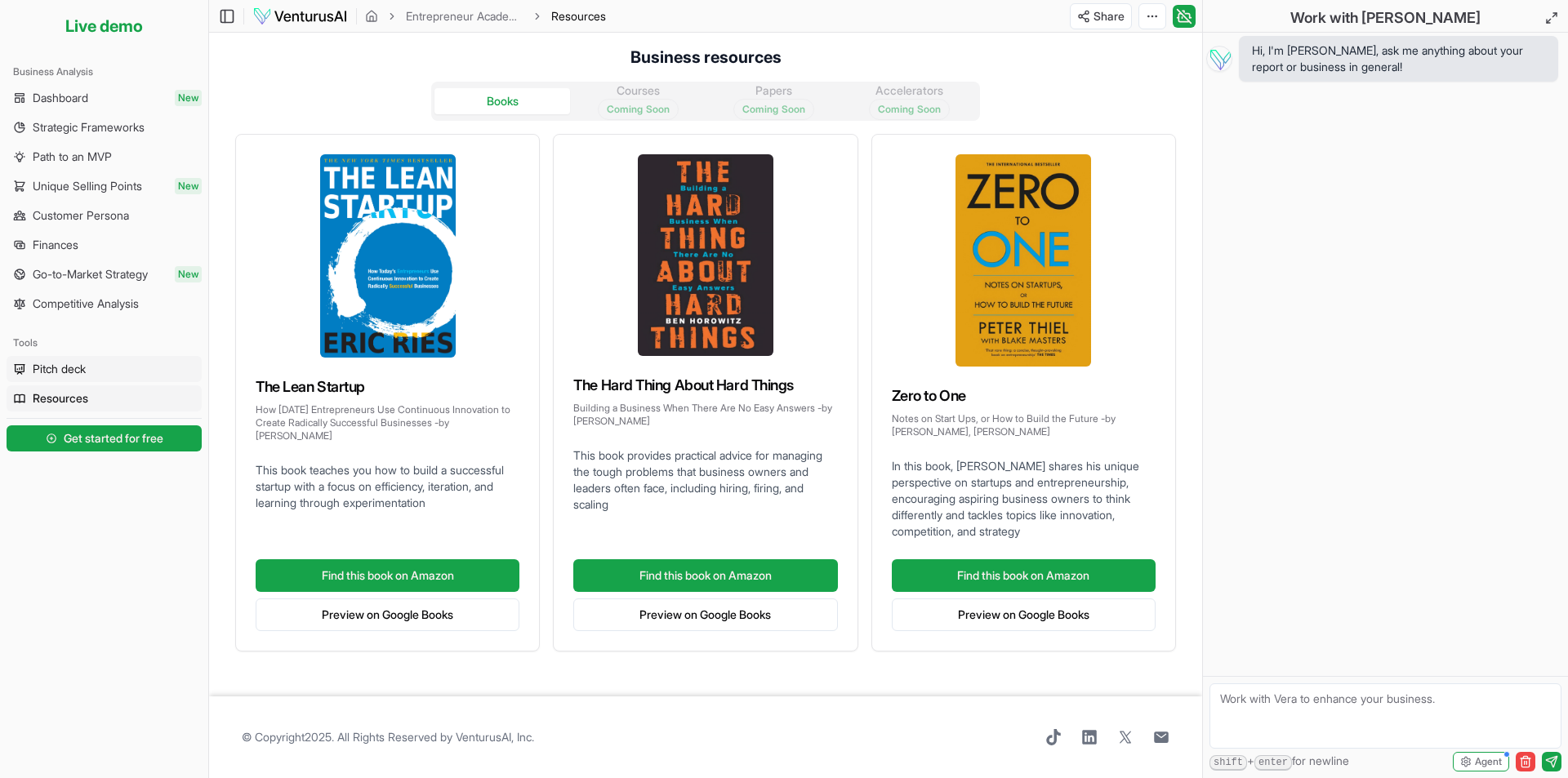
click at [142, 373] on link "Pitch deck" at bounding box center [104, 368] width 195 height 26
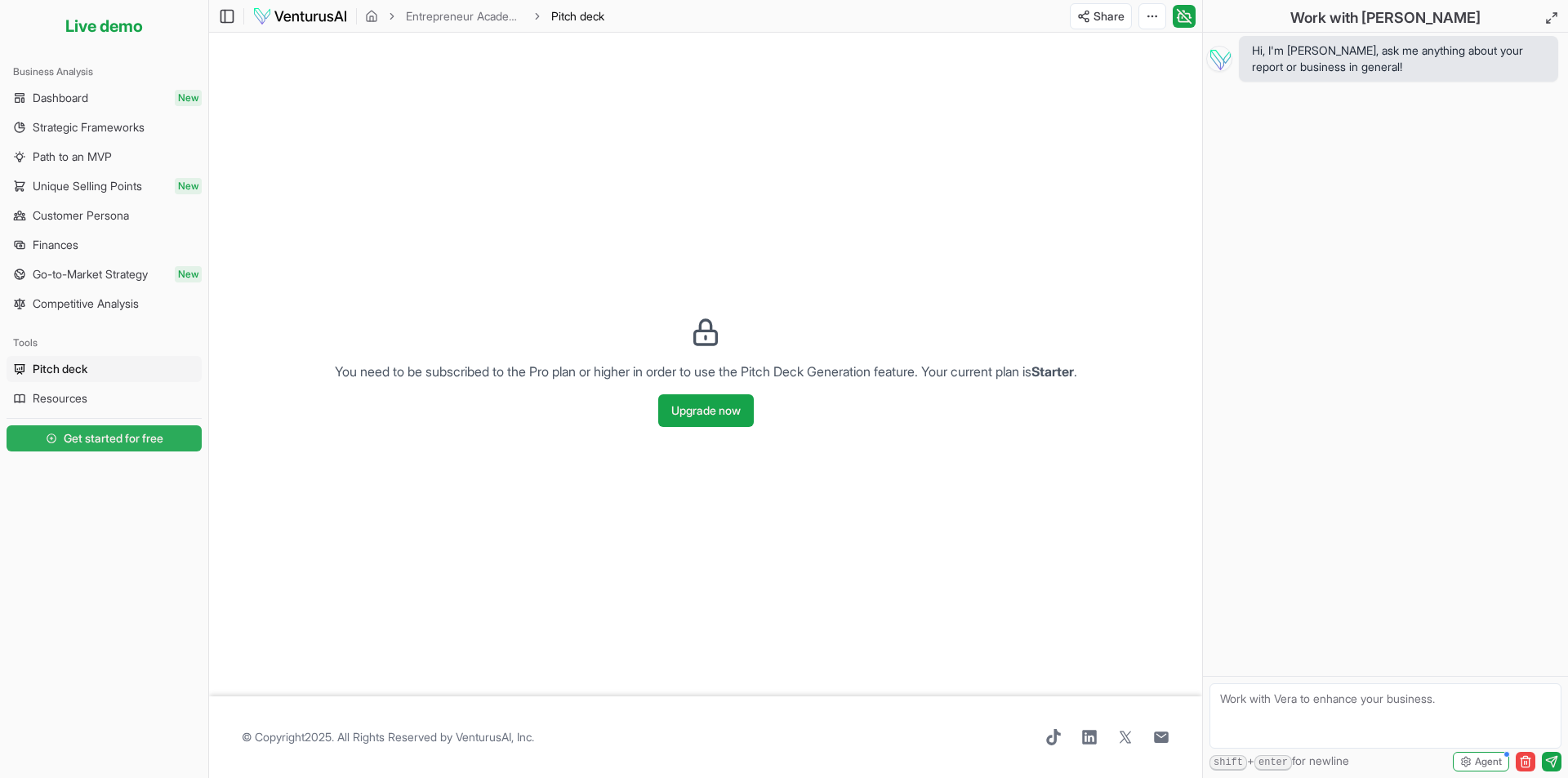
click at [158, 442] on span "Get started for free" at bounding box center [114, 437] width 99 height 16
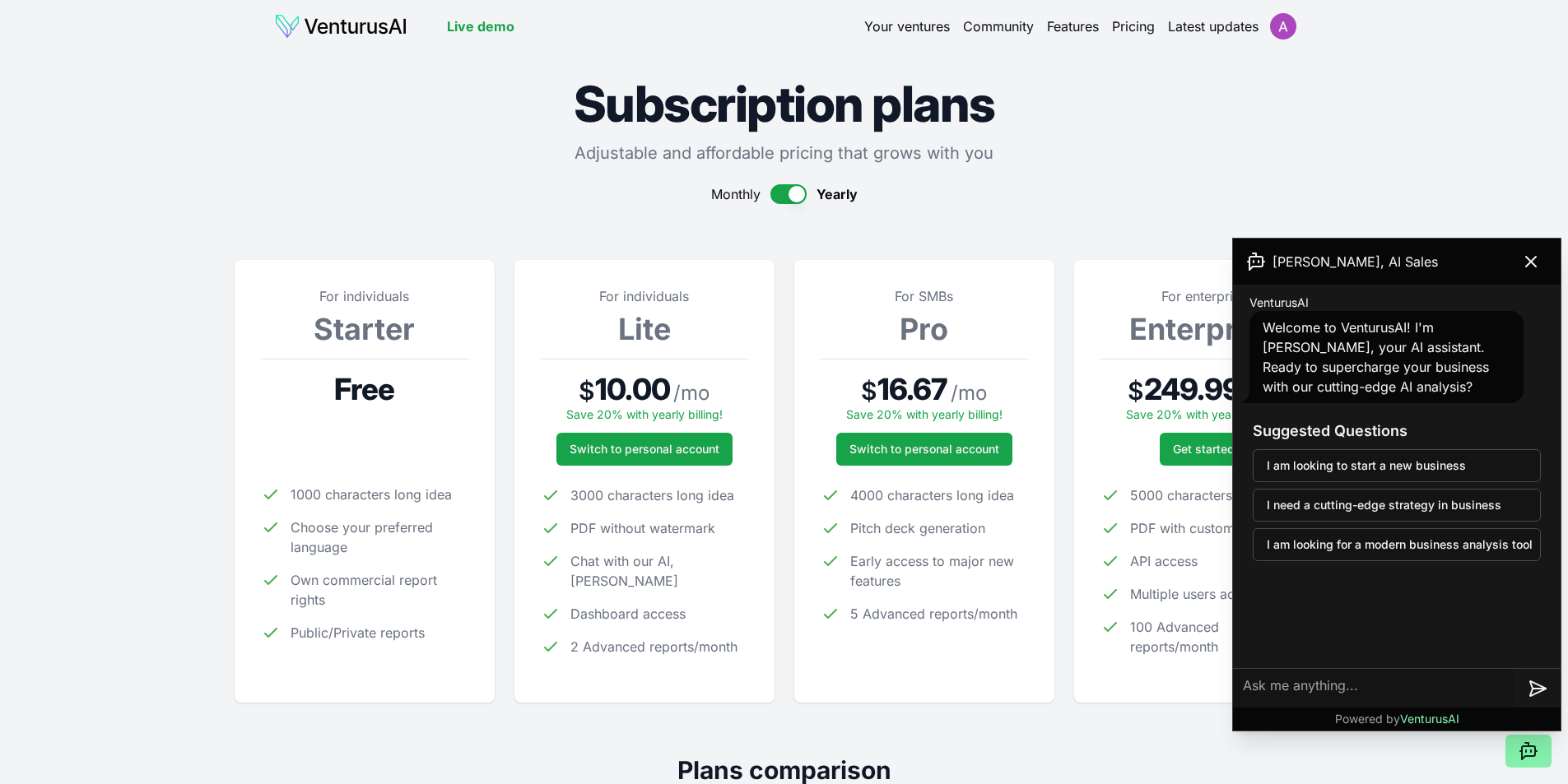
click at [375, 364] on div "For individuals Starter Free 1000 characters long idea Choose your preferred la…" at bounding box center [365, 481] width 207 height 390
click at [777, 193] on button "button" at bounding box center [789, 194] width 37 height 20
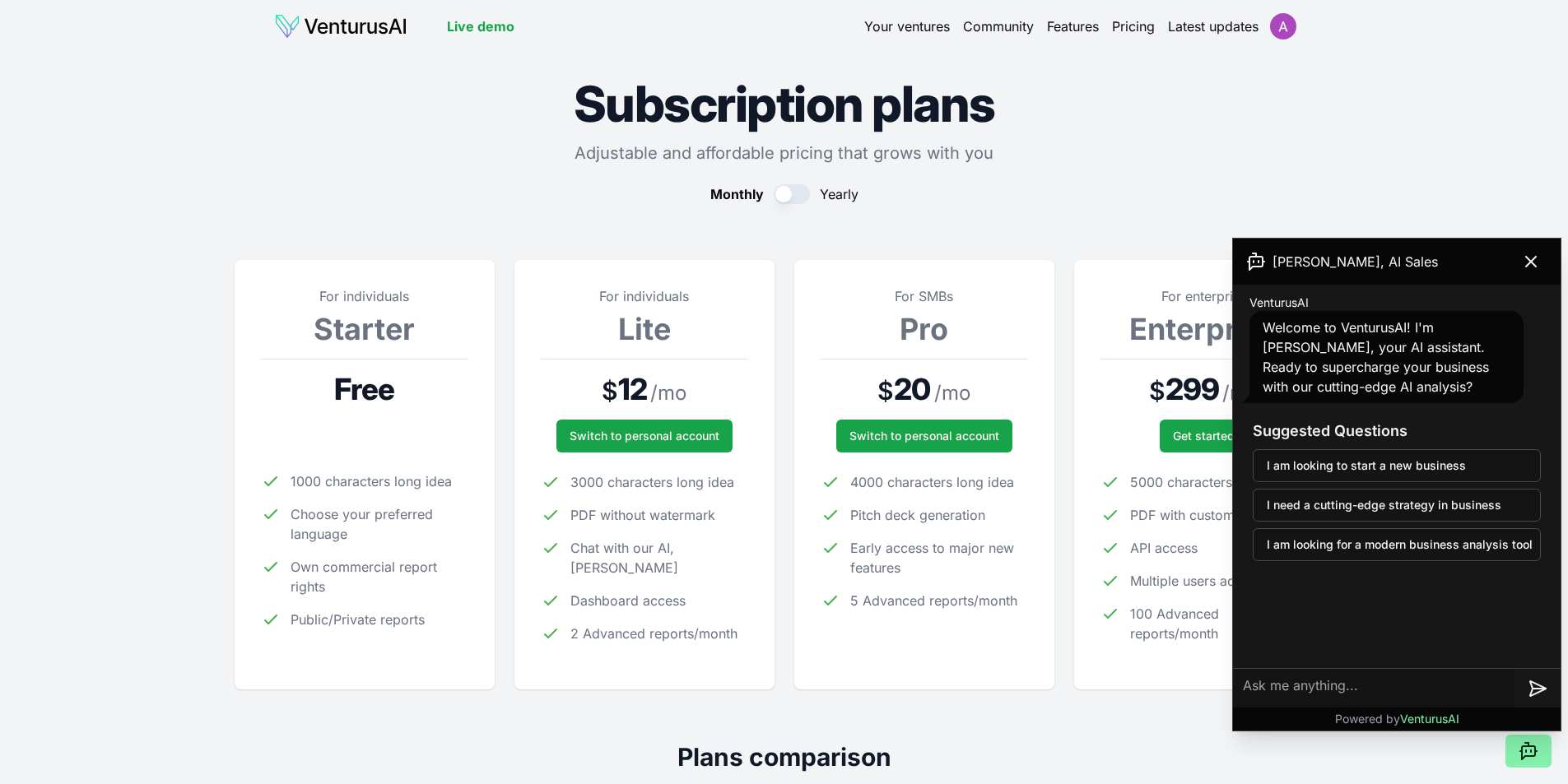
click at [358, 399] on span "Free" at bounding box center [364, 389] width 60 height 33
click at [502, 20] on link "Live demo" at bounding box center [480, 25] width 67 height 20
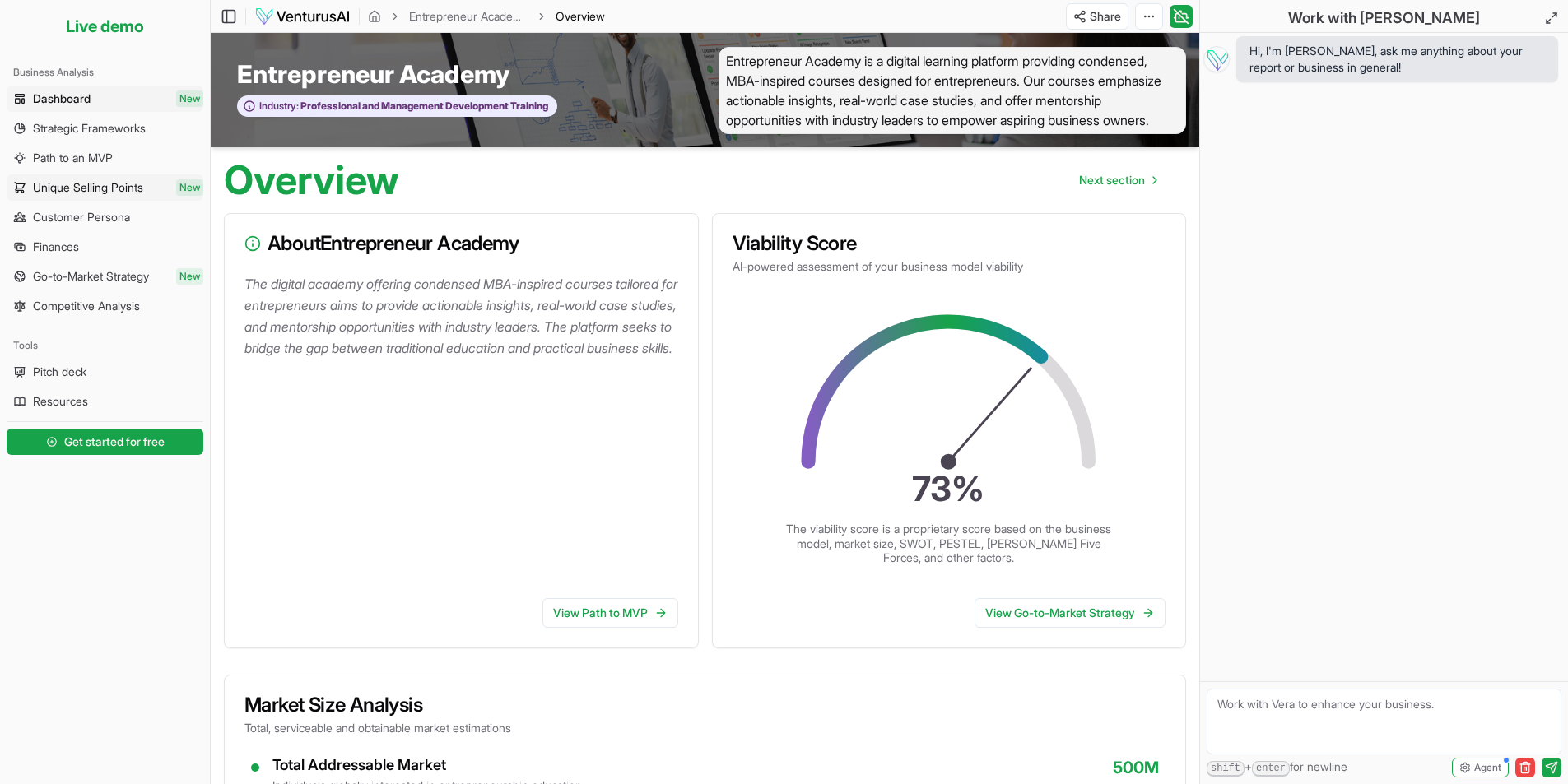
click at [107, 189] on span "Unique Selling Points" at bounding box center [88, 187] width 110 height 16
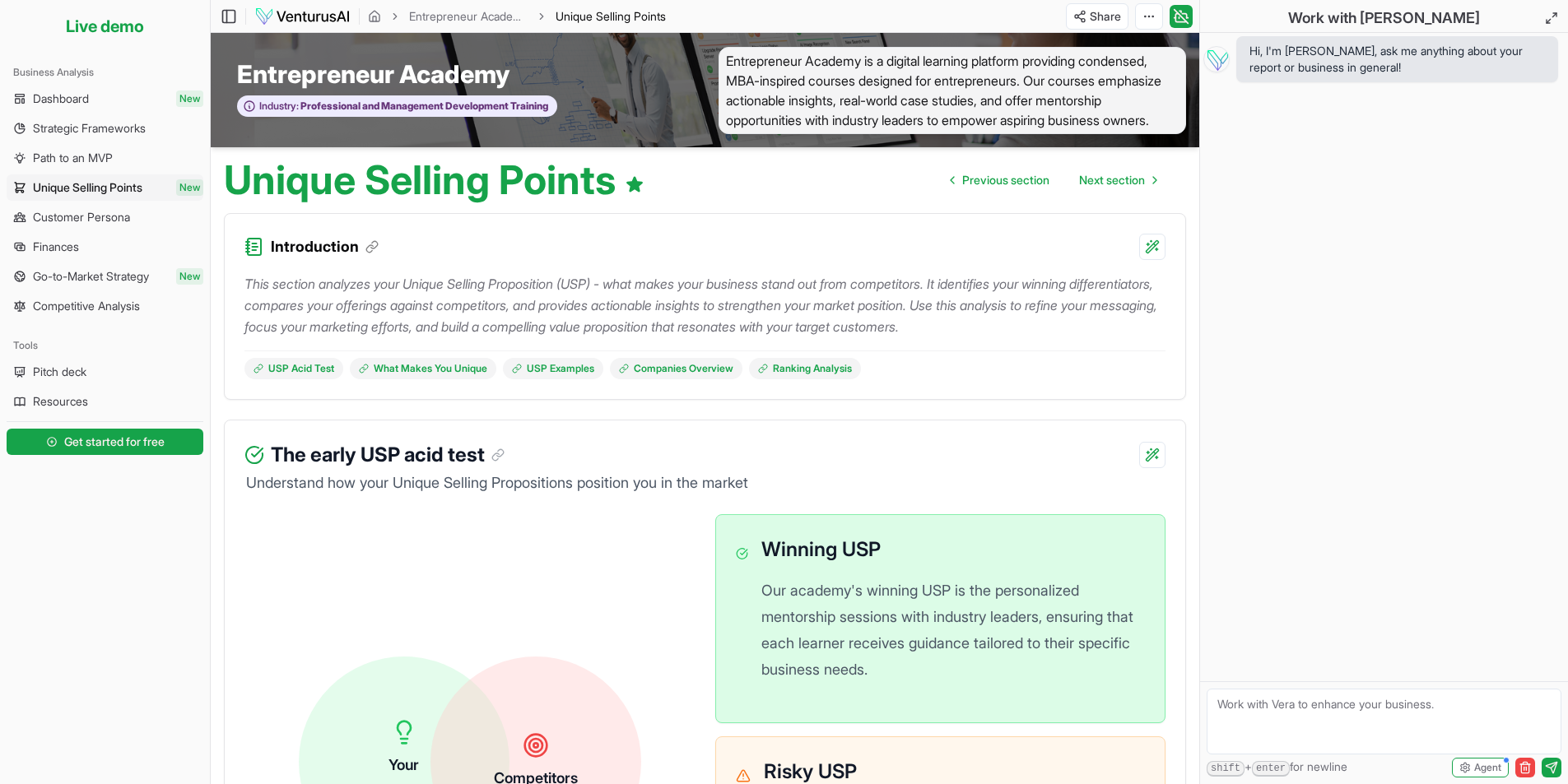
click at [278, 4] on div "Toggle Sidebar Entrepreneur Academy USPs Unique Selling Points" at bounding box center [444, 16] width 468 height 26
click at [280, 16] on img at bounding box center [302, 16] width 96 height 20
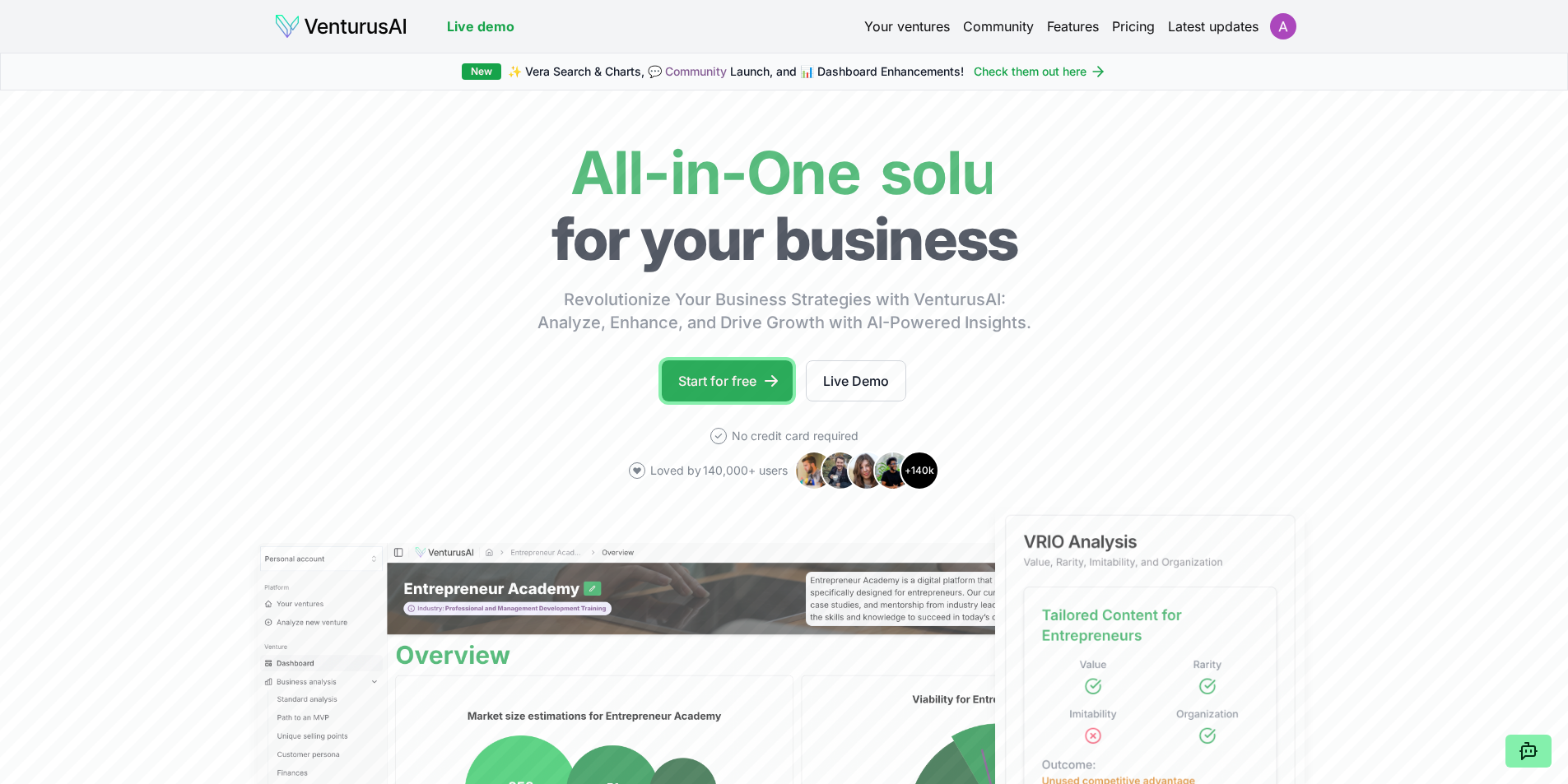
click at [740, 375] on link "Start for free" at bounding box center [727, 381] width 131 height 41
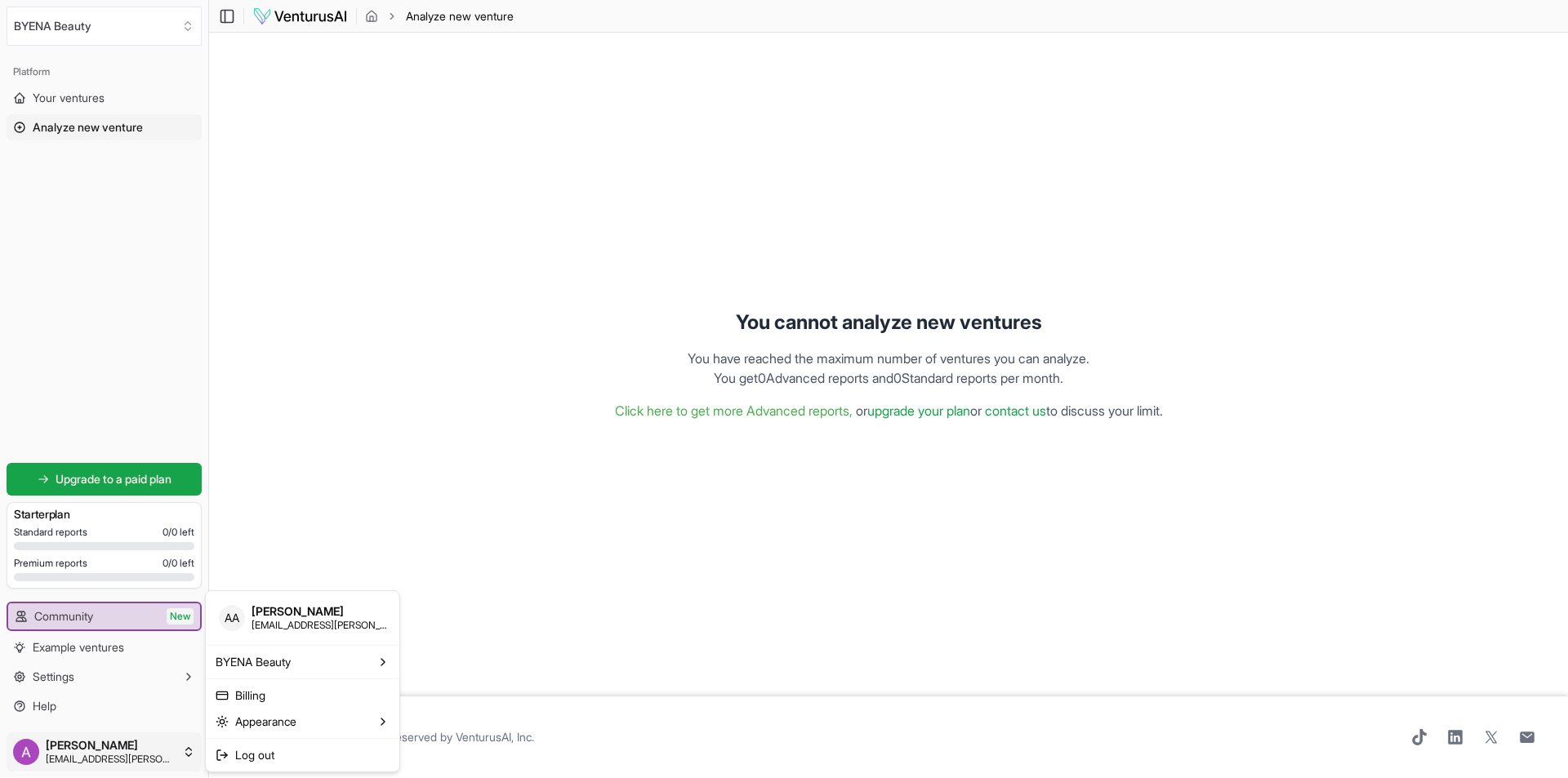
click at [187, 753] on html "We value your privacy We use cookies to enhance your browsing experience, serve…" at bounding box center [784, 389] width 1568 height 778
click at [108, 177] on html "We value your privacy We use cookies to enhance your browsing experience, serve…" at bounding box center [784, 389] width 1568 height 778
click at [65, 97] on span "Your ventures" at bounding box center [68, 98] width 72 height 16
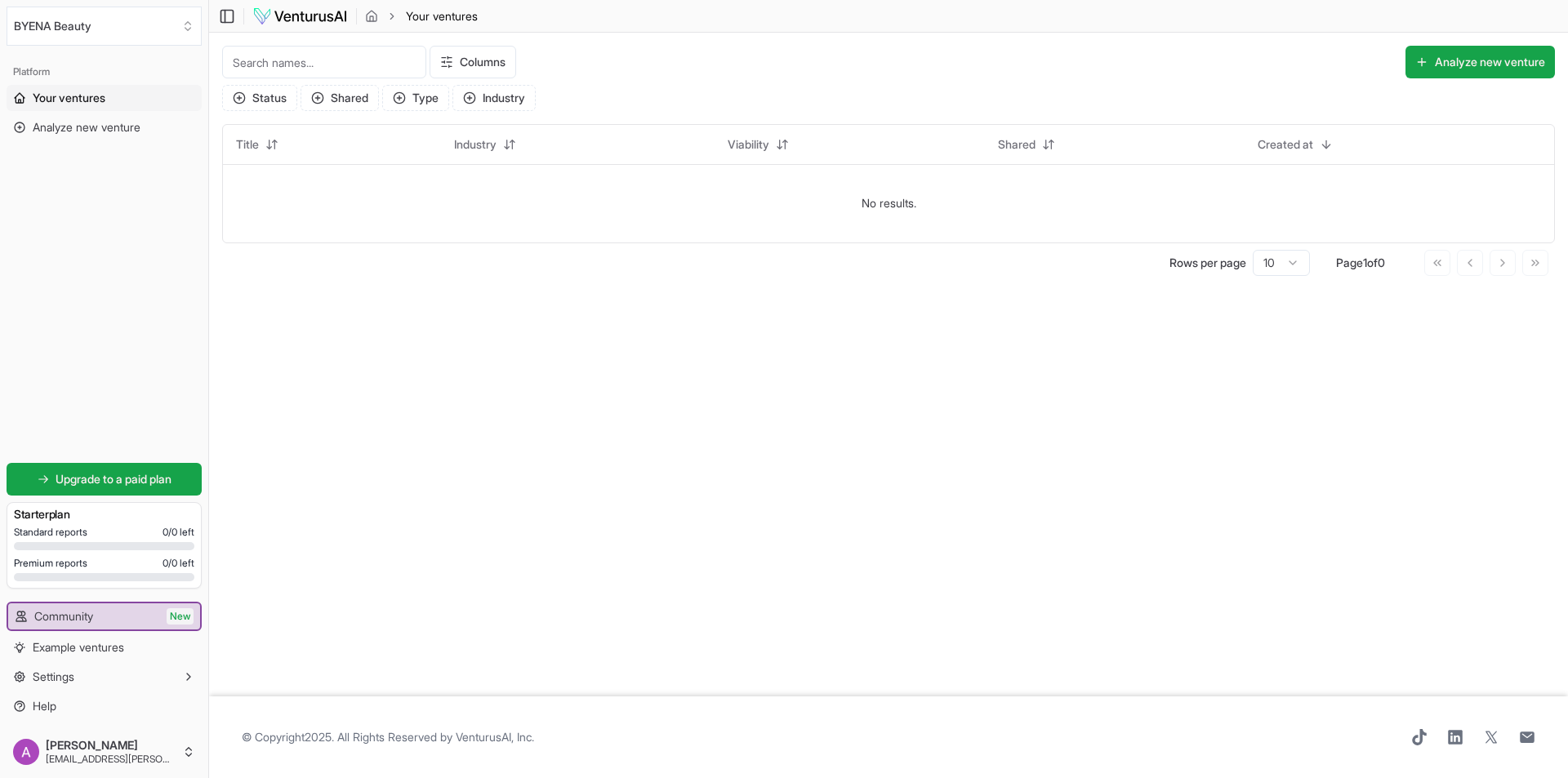
click at [363, 60] on input at bounding box center [324, 62] width 204 height 33
click at [320, 66] on input at bounding box center [324, 62] width 204 height 33
